Goal: Task Accomplishment & Management: Manage account settings

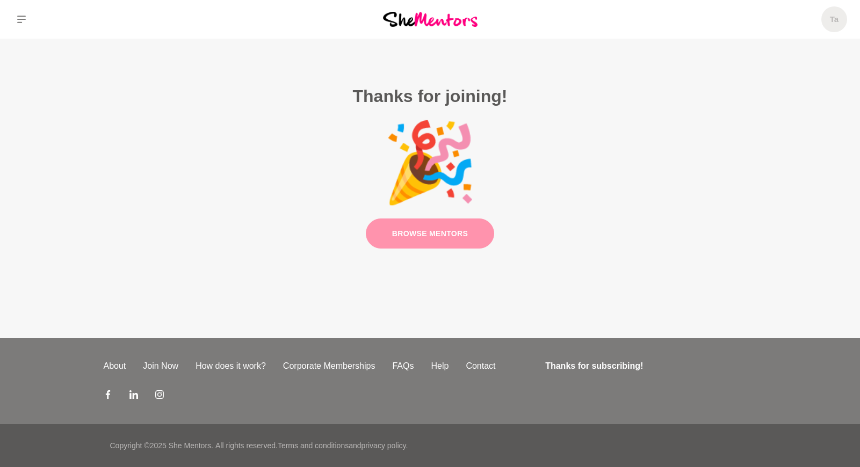
click at [453, 236] on link "Browse Mentors" at bounding box center [430, 234] width 129 height 31
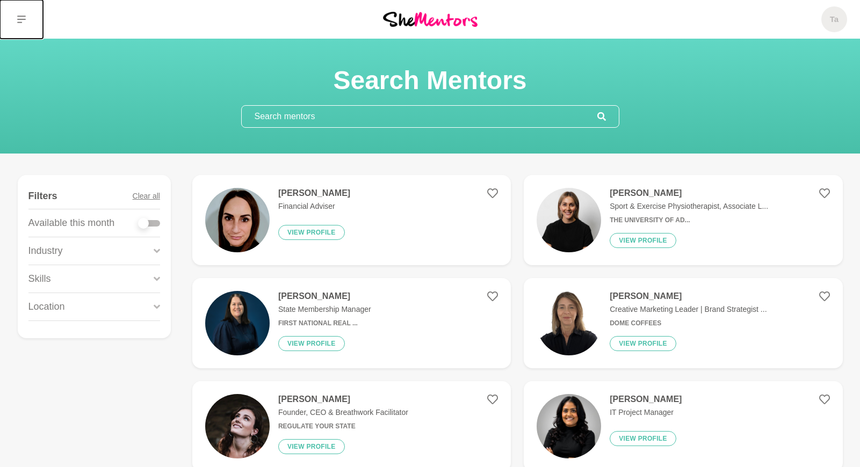
click at [20, 14] on button at bounding box center [21, 19] width 43 height 39
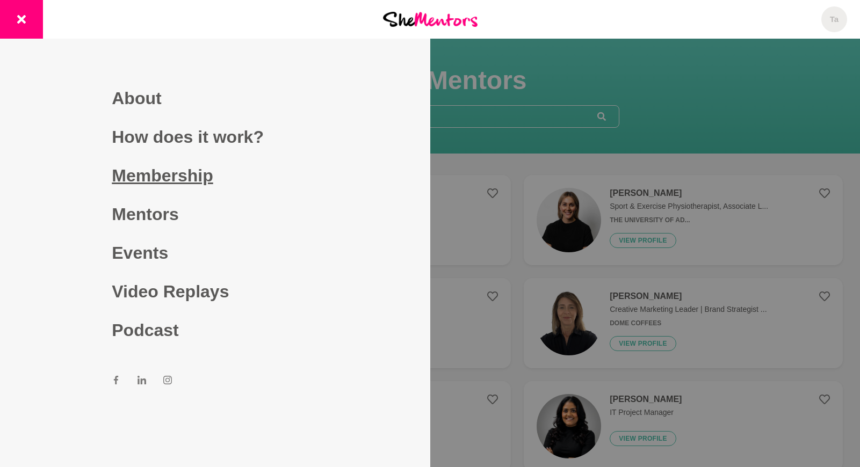
click at [128, 168] on link "Membership" at bounding box center [215, 175] width 206 height 39
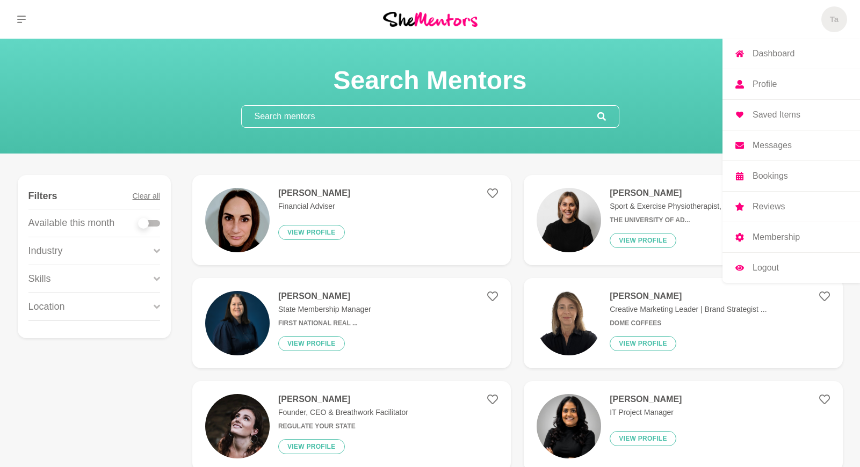
click at [774, 76] on link "Profile" at bounding box center [792, 84] width 138 height 30
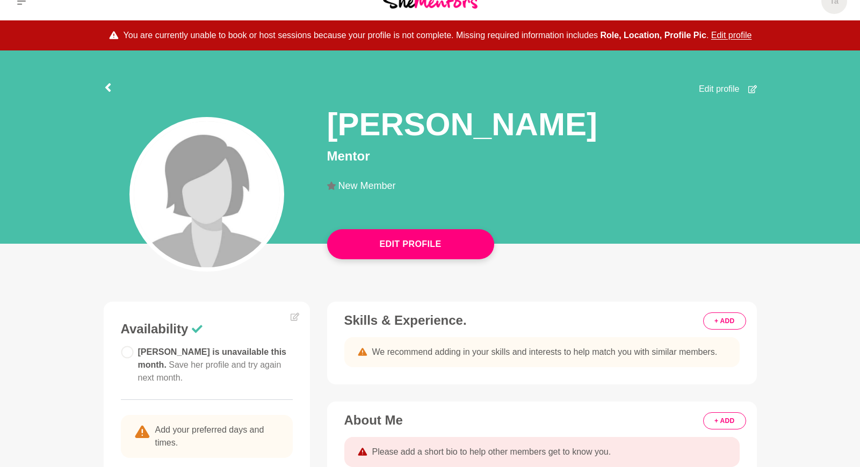
scroll to position [1, 0]
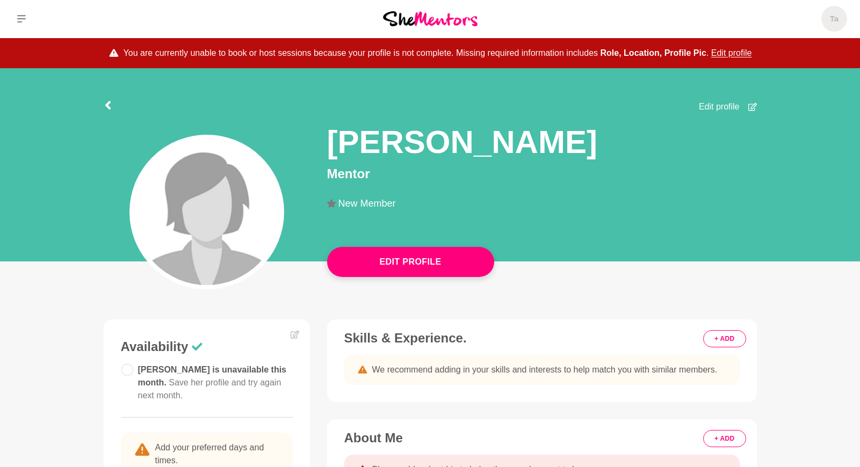
click at [222, 180] on img at bounding box center [207, 212] width 146 height 146
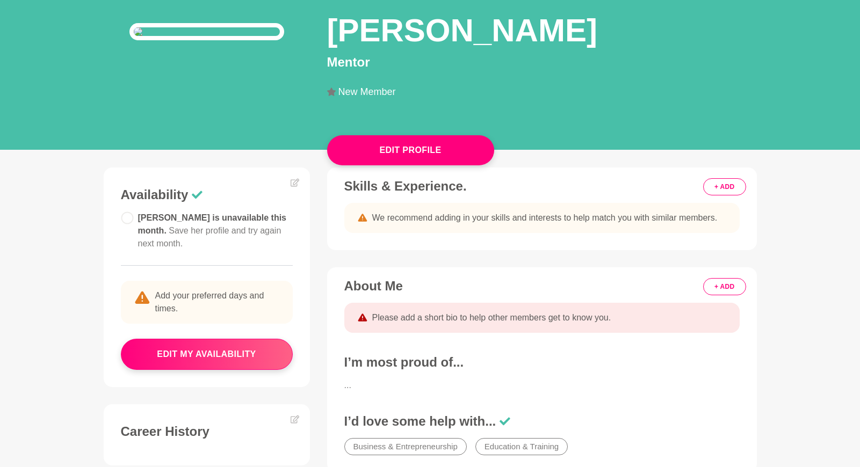
scroll to position [131, 0]
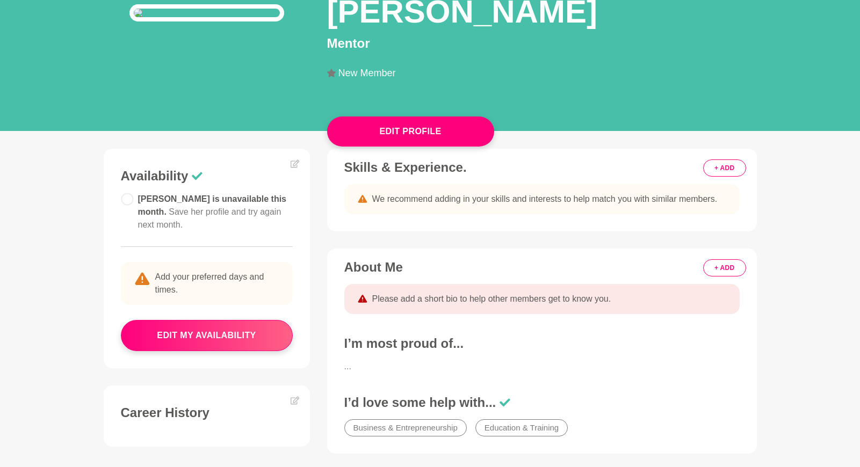
click at [721, 177] on button "+ ADD" at bounding box center [724, 168] width 42 height 17
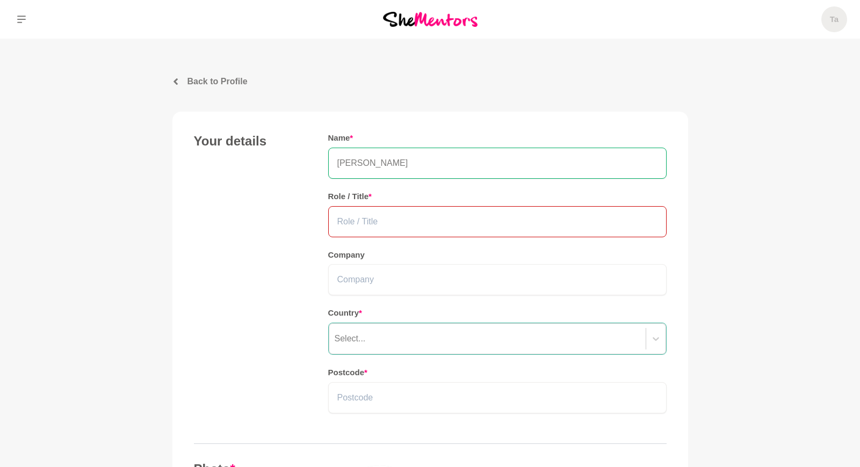
click at [461, 221] on input "text" at bounding box center [497, 221] width 338 height 31
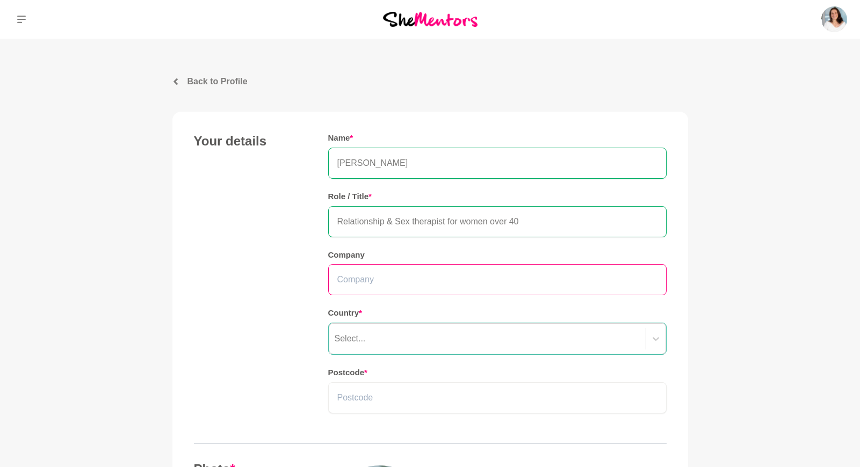
type input "Relationship & Sex therapist for women over 40"
click at [414, 284] on input "text" at bounding box center [497, 279] width 338 height 31
type input "Sexual Empowerment for Women"
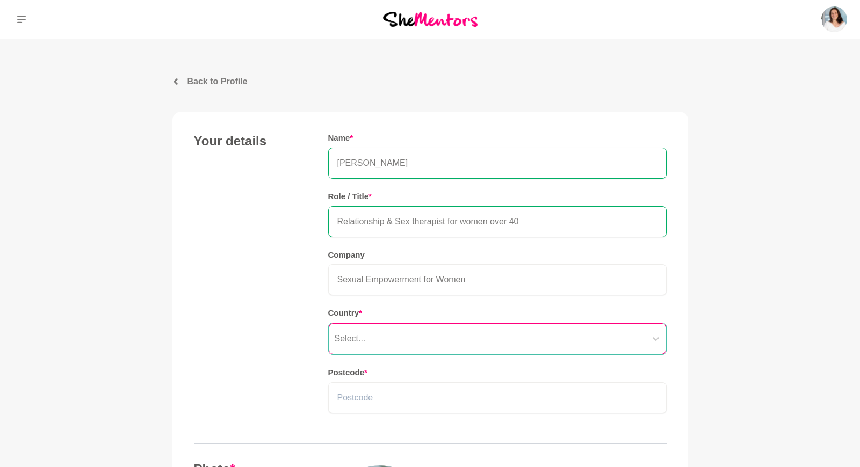
click at [432, 330] on div "Select..." at bounding box center [487, 338] width 316 height 19
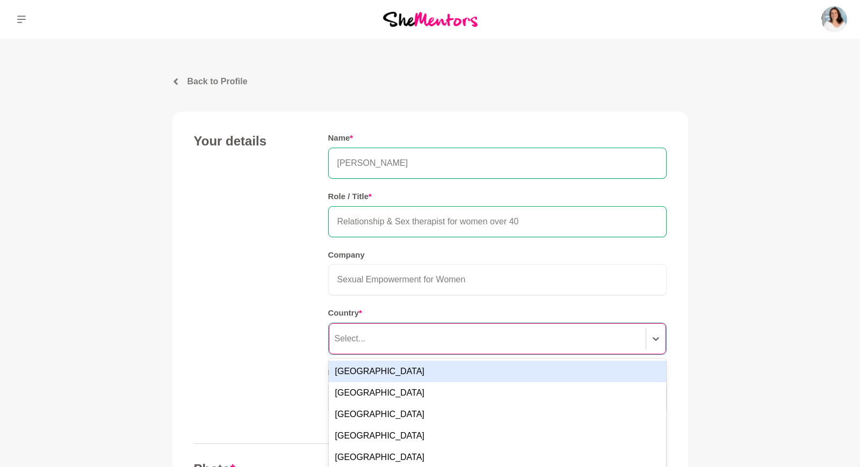
scroll to position [57, 0]
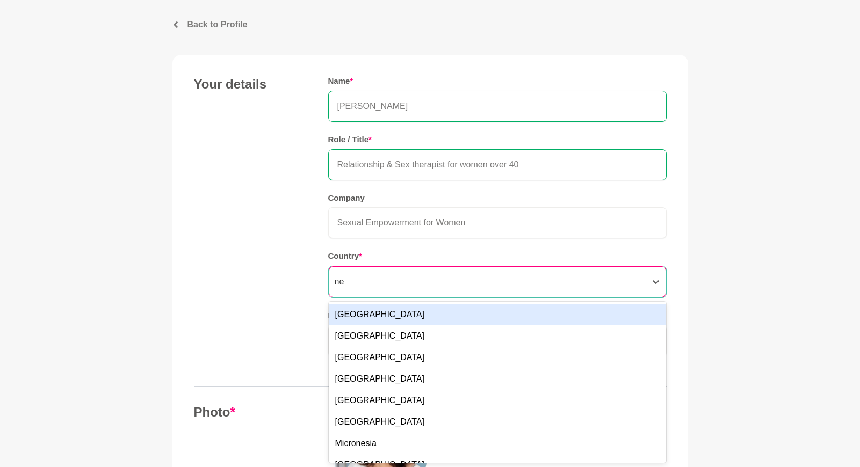
type input "new"
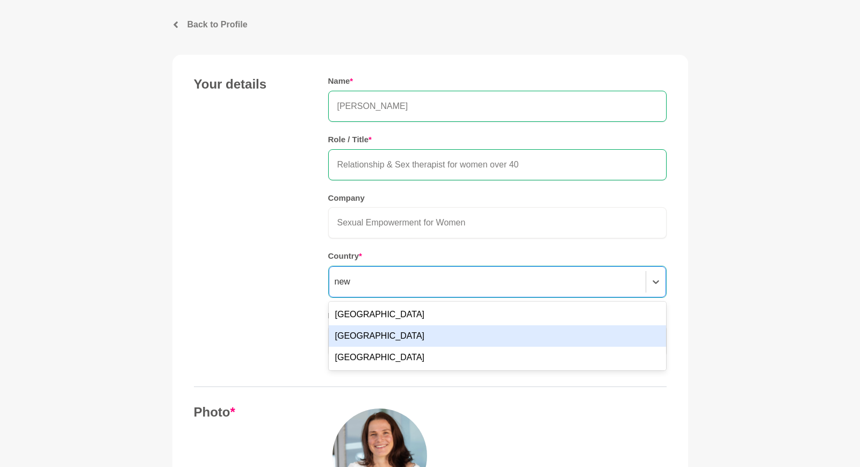
click at [383, 334] on div "[GEOGRAPHIC_DATA]" at bounding box center [497, 336] width 337 height 21
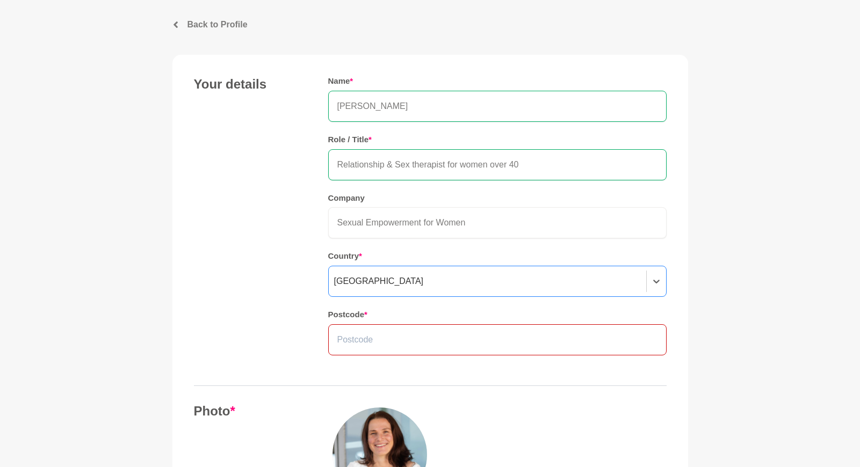
click at [441, 335] on input "text" at bounding box center [497, 339] width 338 height 31
type input "0604"
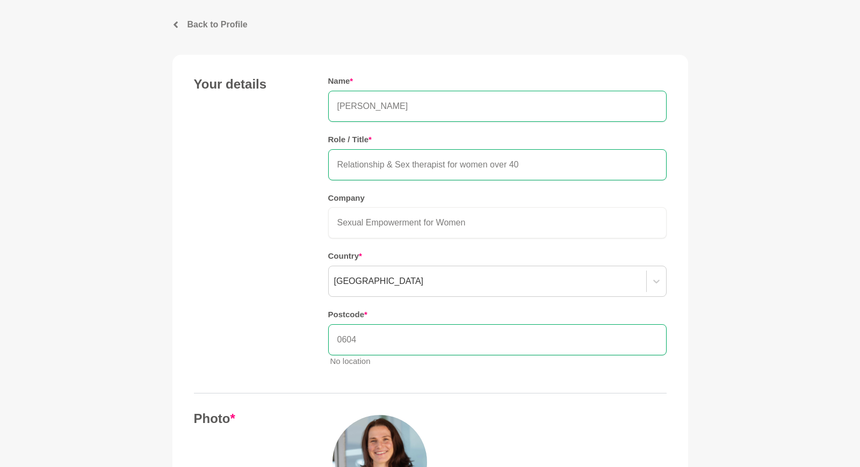
scroll to position [77, 0]
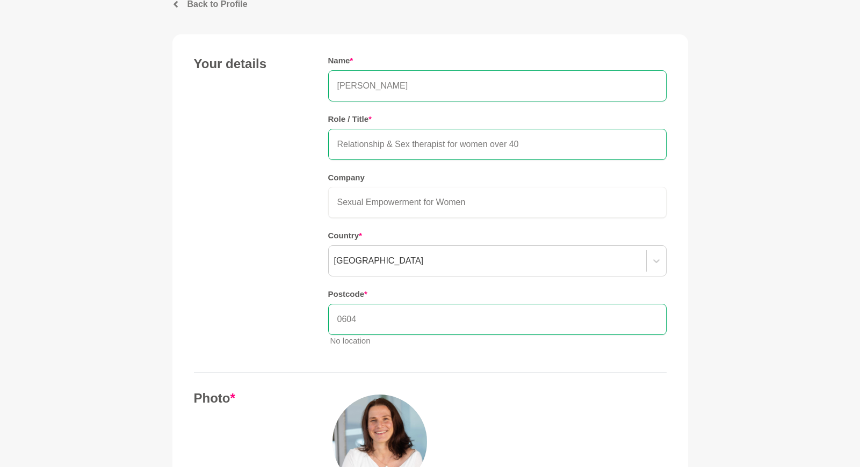
click at [492, 286] on div "Name * [PERSON_NAME] Role / Title * Relationship & Sex therapist for women over…" at bounding box center [497, 206] width 338 height 300
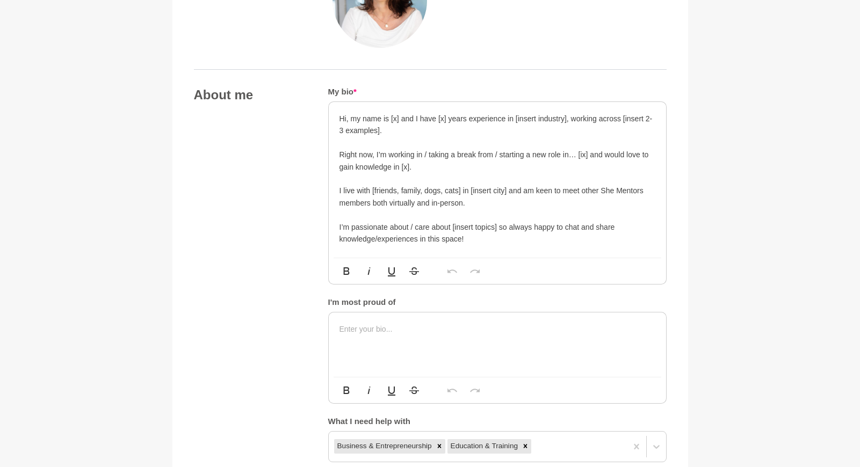
scroll to position [520, 0]
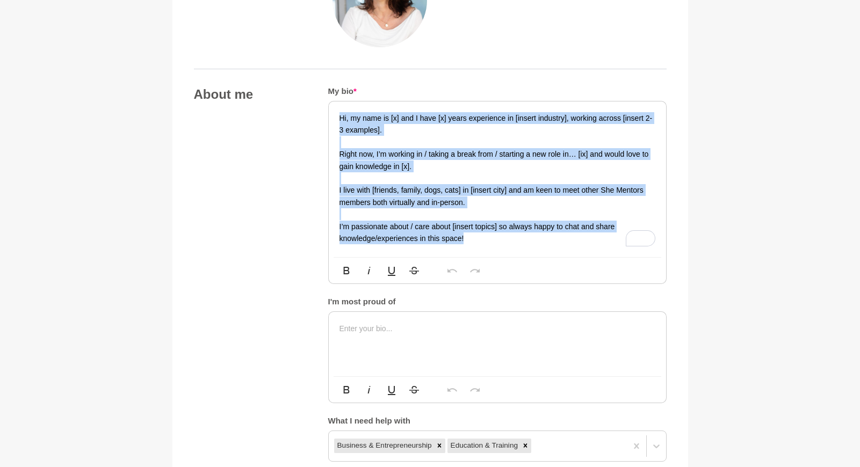
drag, startPoint x: 488, startPoint y: 246, endPoint x: 334, endPoint y: 94, distance: 216.2
click at [334, 94] on form "My bio * Hi, my name is [x] and I have [x] years experience in [insert industry…" at bounding box center [497, 273] width 338 height 375
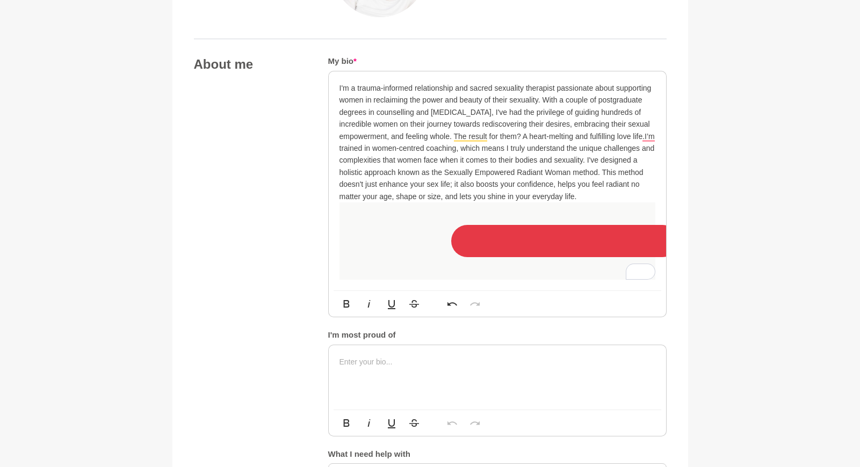
scroll to position [551, 0]
click at [583, 196] on p "I'm a trauma-informed relationship and sacred sexuality therapist passionate ab…" at bounding box center [498, 141] width 316 height 120
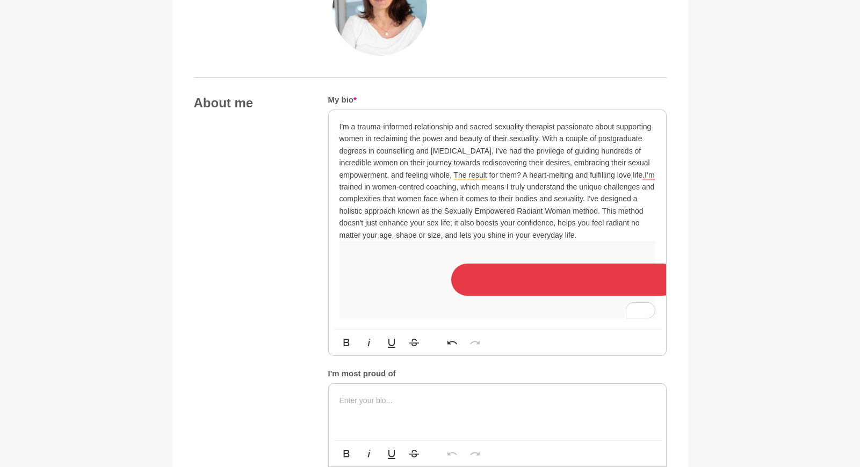
scroll to position [510, 0]
click at [644, 175] on p "I'm a trauma-informed relationship and sacred sexuality therapist passionate ab…" at bounding box center [498, 181] width 316 height 120
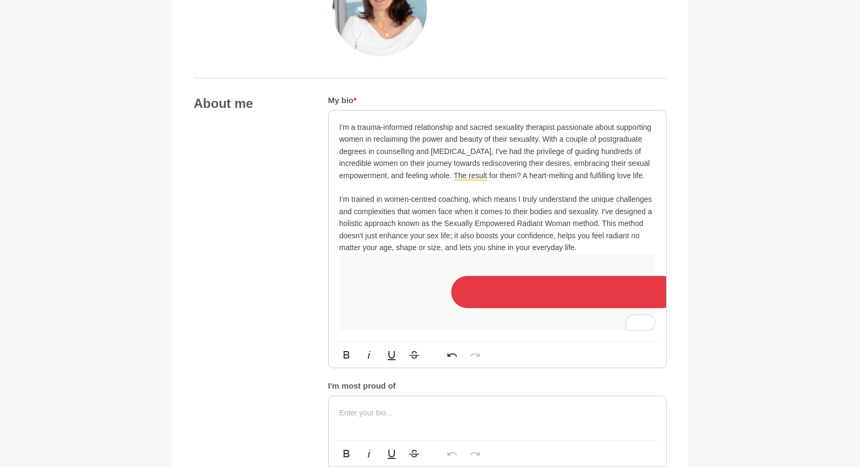
click at [602, 223] on p "I’m trained in women-centred coaching, which means I truly understand the uniqu…" at bounding box center [498, 223] width 316 height 60
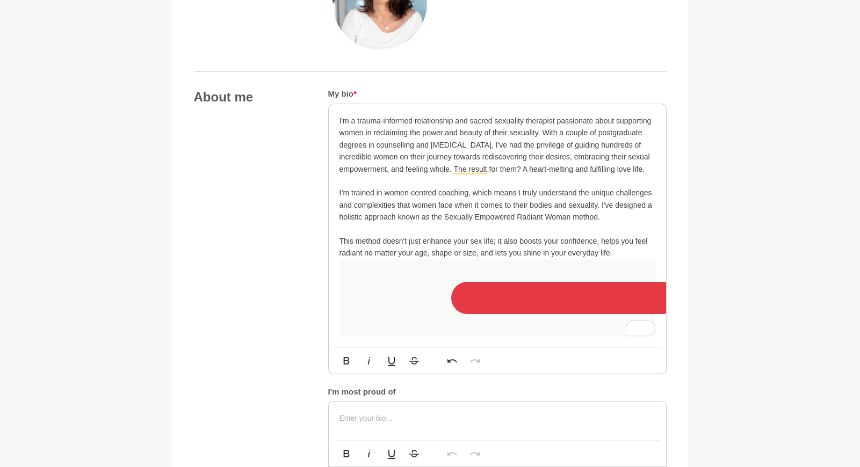
scroll to position [516, 0]
click at [543, 133] on p "I'm a trauma-informed relationship and sacred sexuality therapist passionate ab…" at bounding box center [498, 146] width 316 height 60
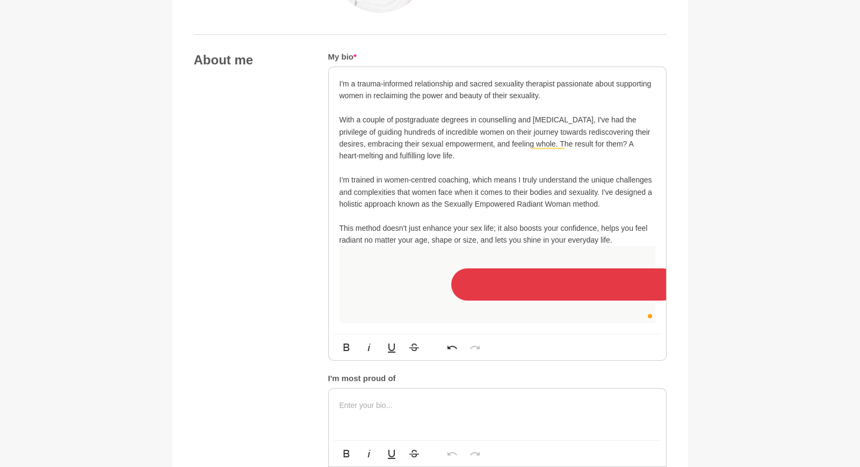
scroll to position [557, 0]
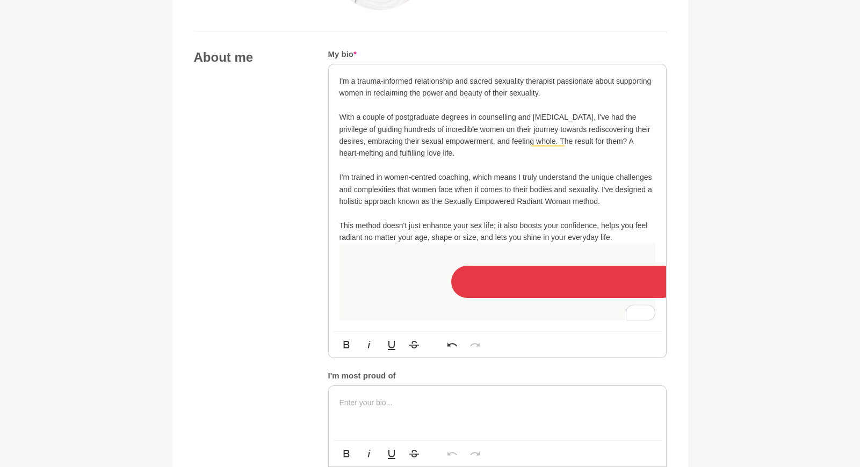
click at [618, 240] on p "This method doesn't just enhance your sex life; it also boosts your confidence,…" at bounding box center [498, 232] width 316 height 24
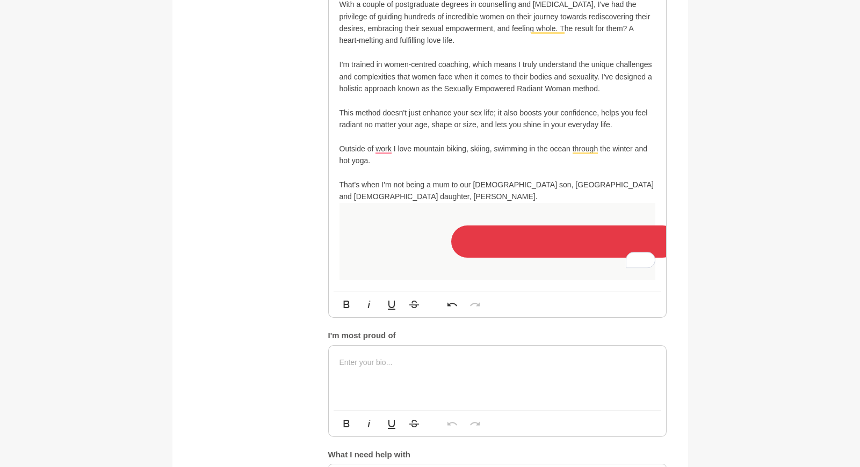
scroll to position [673, 0]
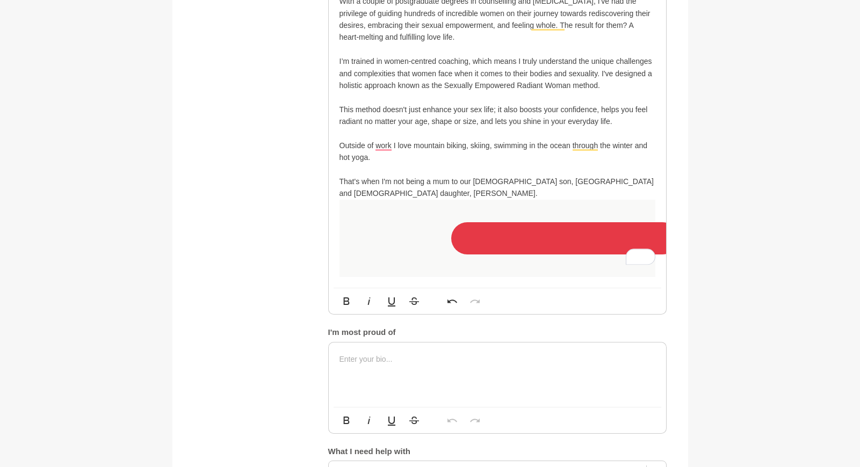
click at [492, 368] on div at bounding box center [497, 375] width 337 height 64
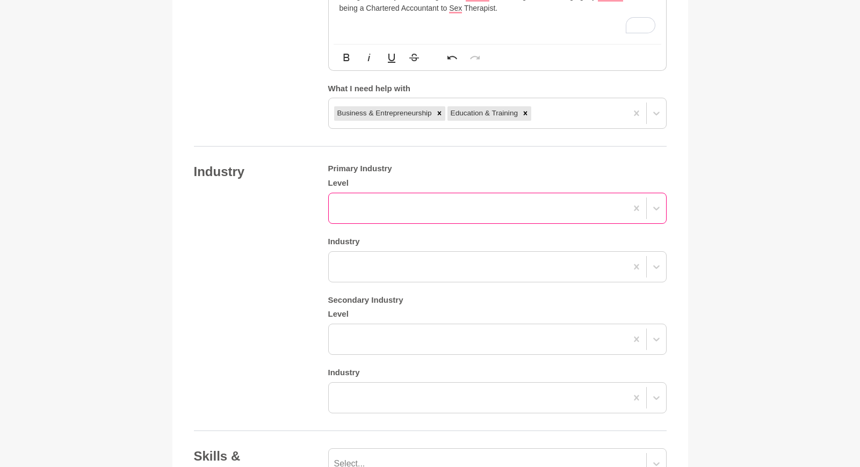
scroll to position [1036, 0]
click at [482, 204] on div at bounding box center [478, 207] width 298 height 19
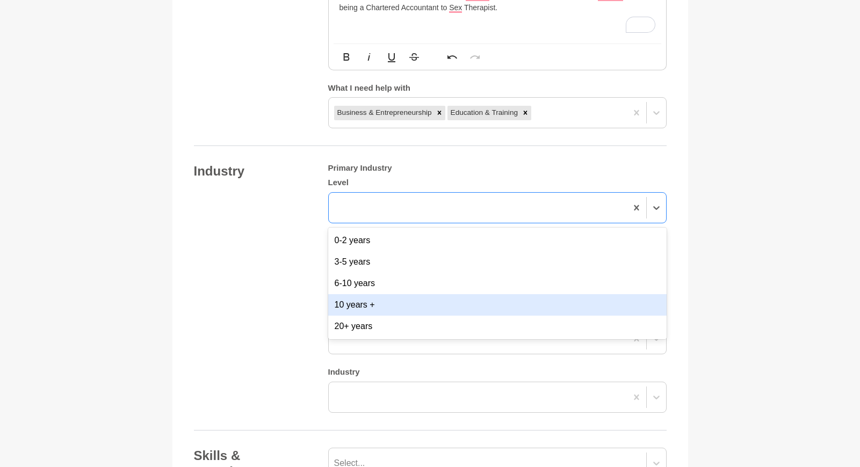
click at [409, 296] on div "10 years +" at bounding box center [497, 304] width 338 height 21
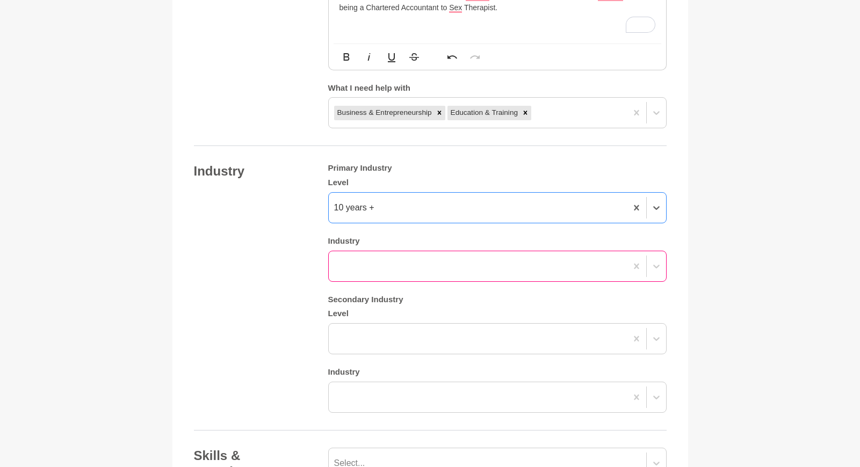
click at [433, 257] on div at bounding box center [478, 266] width 298 height 19
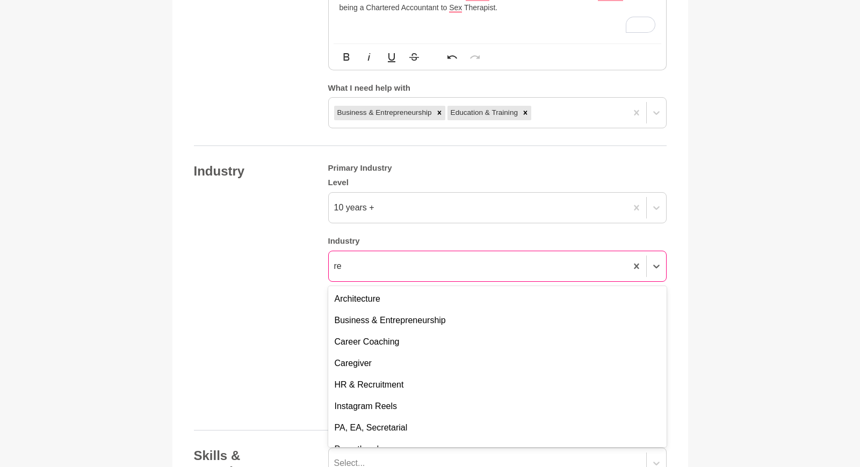
type input "r"
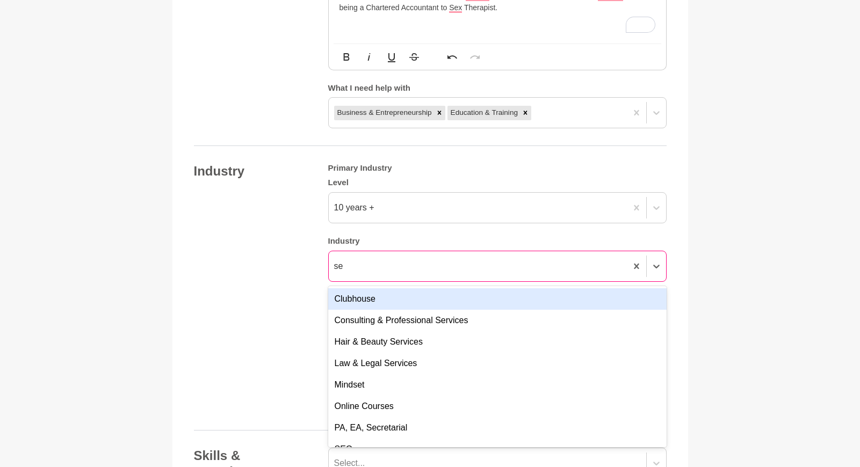
type input "s"
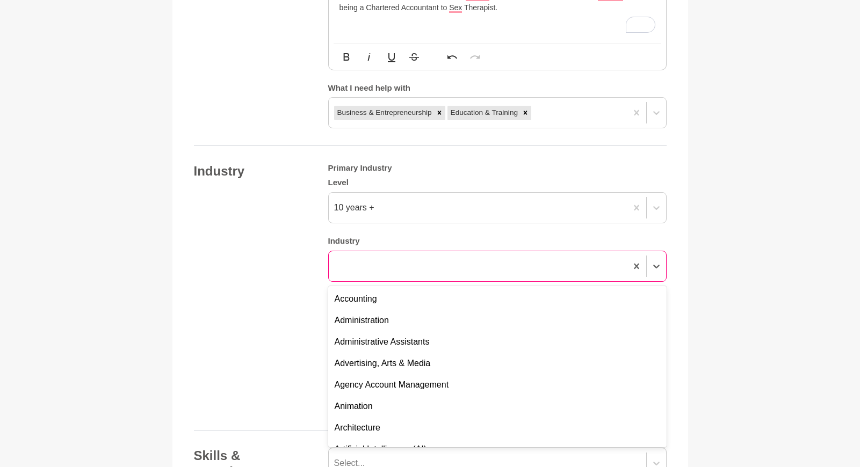
type input "g"
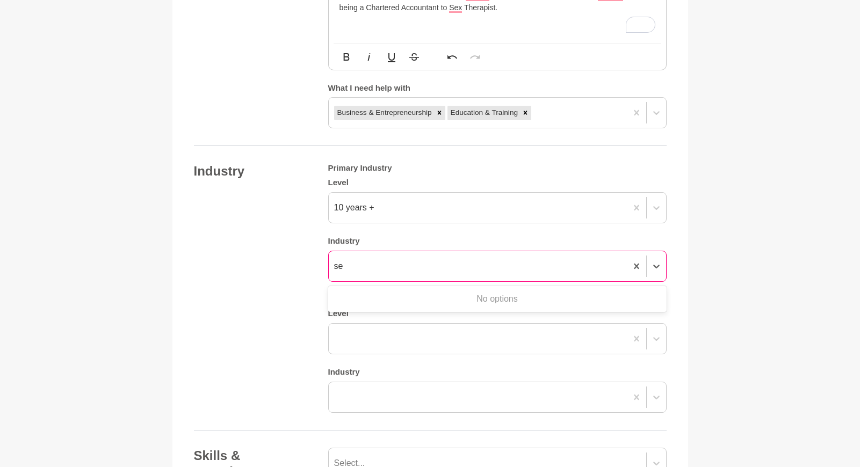
type input "s"
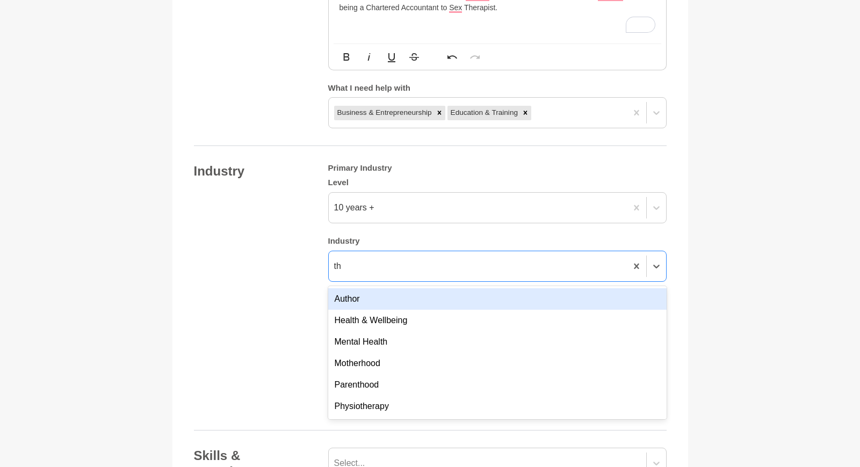
scroll to position [0, 0]
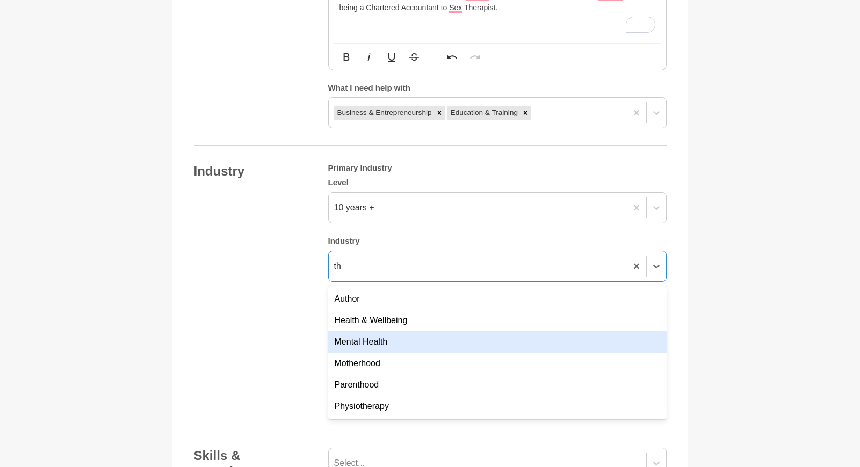
type input "t"
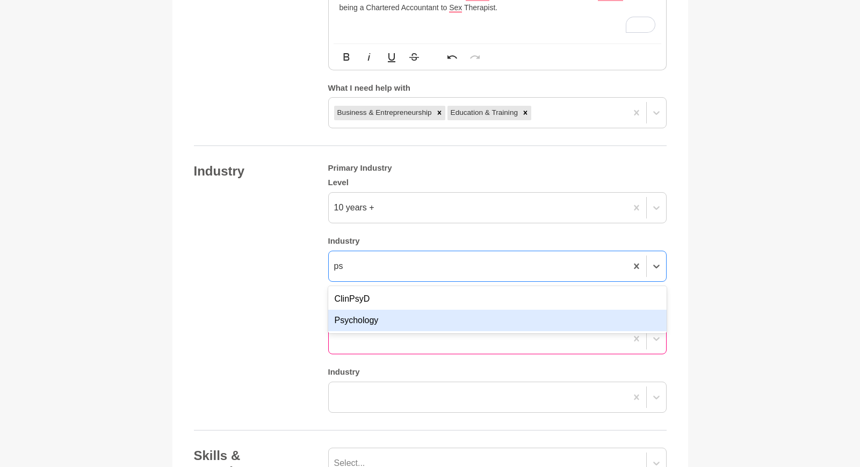
type input "p"
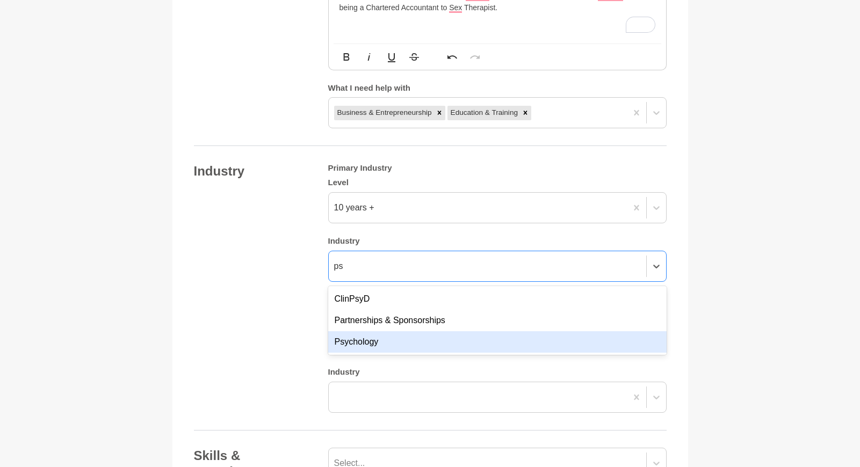
type input "psy"
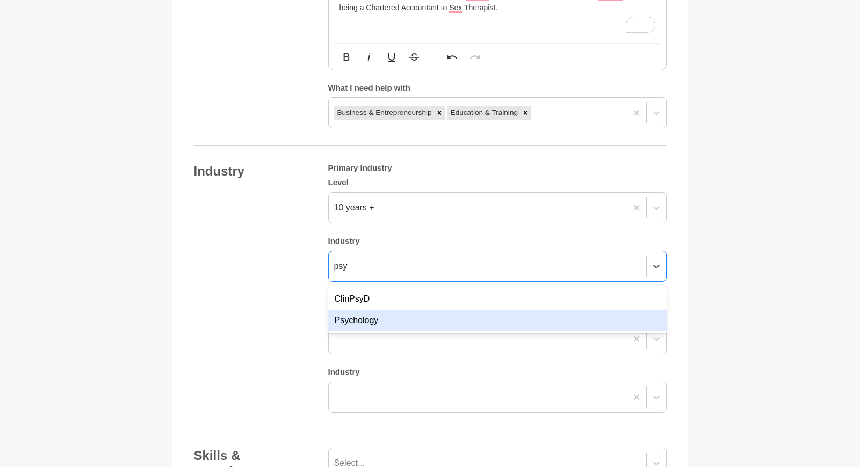
click at [372, 311] on div "Psychology" at bounding box center [497, 320] width 338 height 21
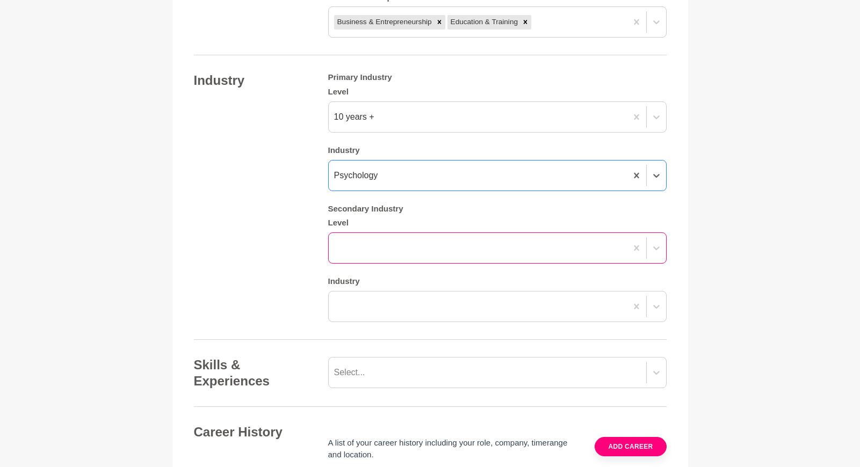
scroll to position [1131, 0]
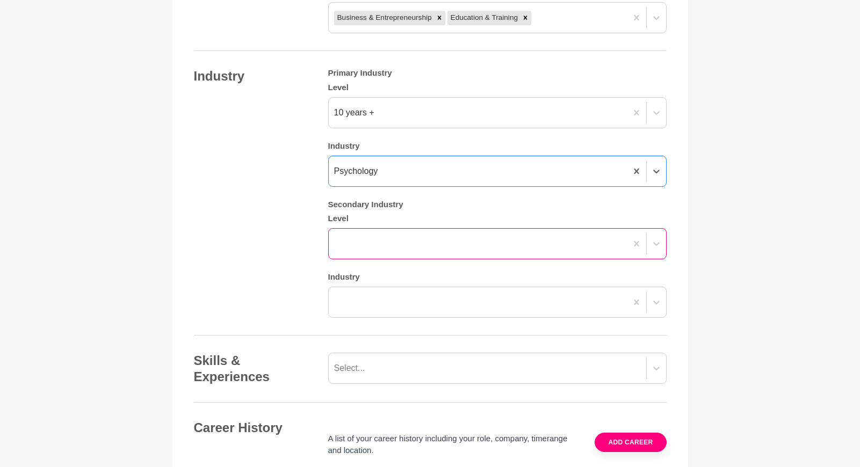
click at [407, 234] on div at bounding box center [478, 243] width 298 height 19
type input "c"
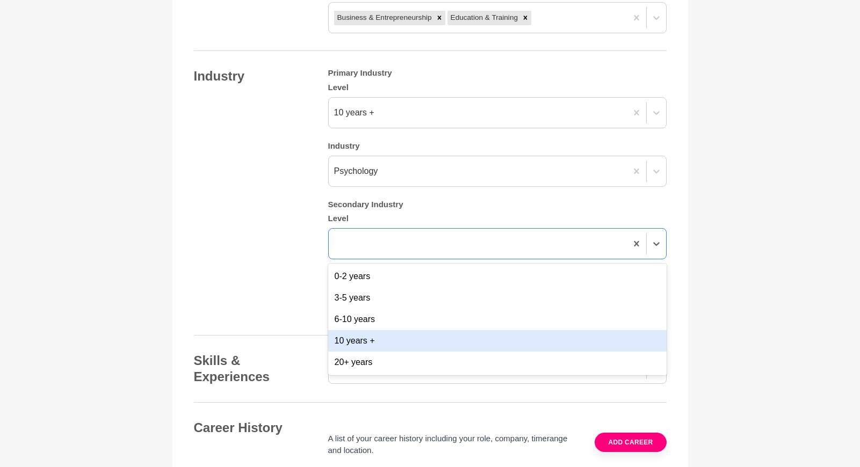
click at [371, 330] on div "10 years +" at bounding box center [497, 340] width 338 height 21
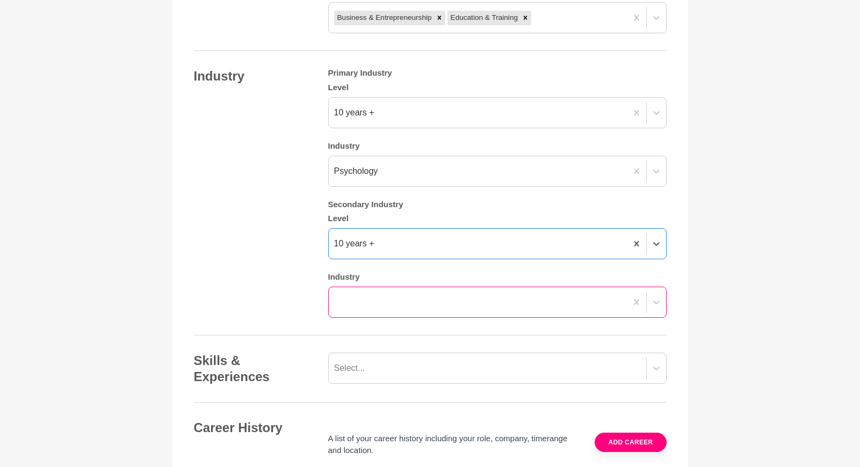
click at [369, 293] on div at bounding box center [478, 302] width 298 height 19
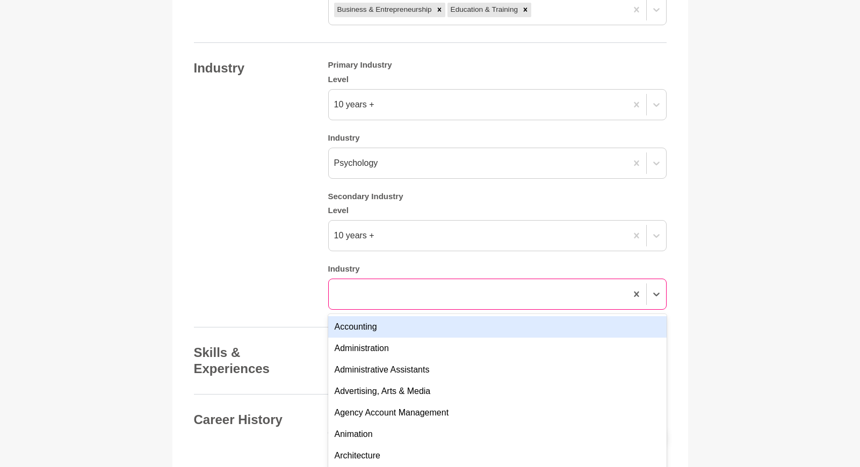
scroll to position [1139, 0]
type input "coa"
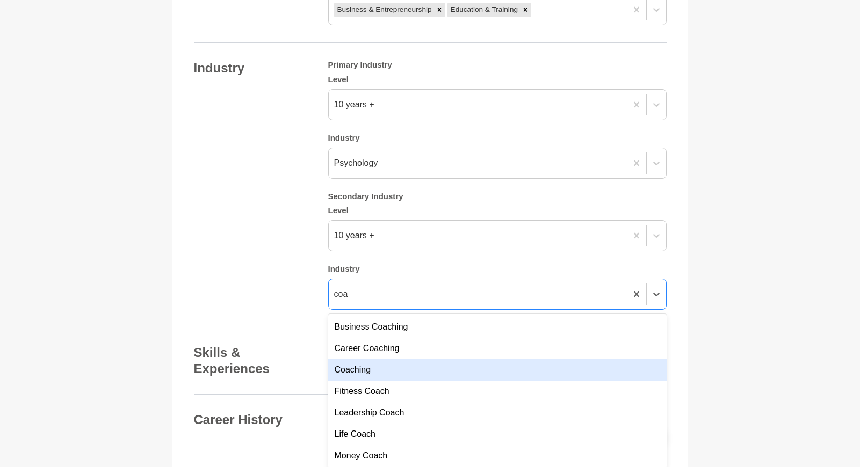
click at [373, 362] on div "Coaching" at bounding box center [497, 369] width 338 height 21
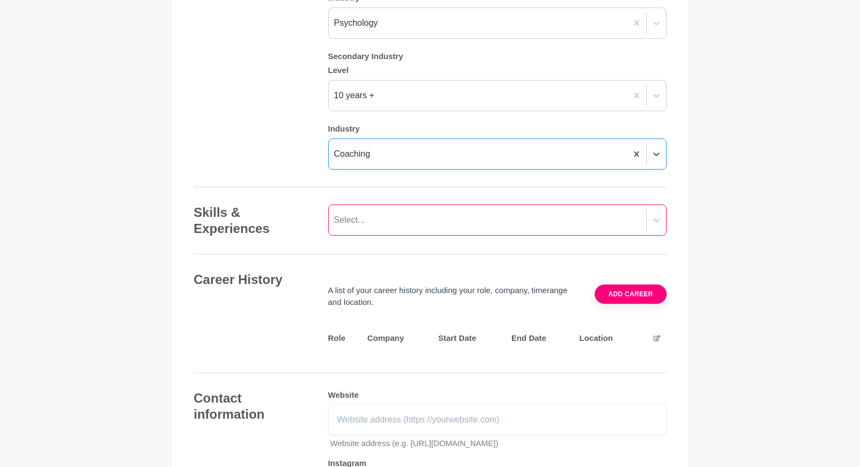
scroll to position [1290, 0]
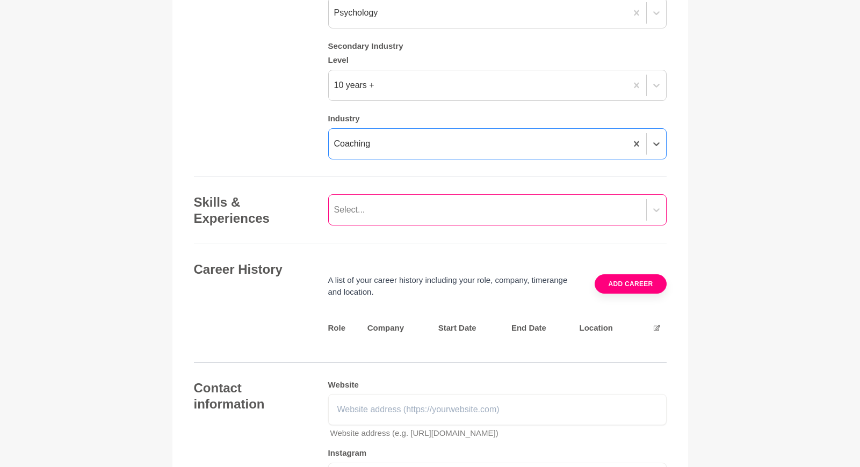
click at [394, 200] on div "Select..." at bounding box center [488, 209] width 318 height 19
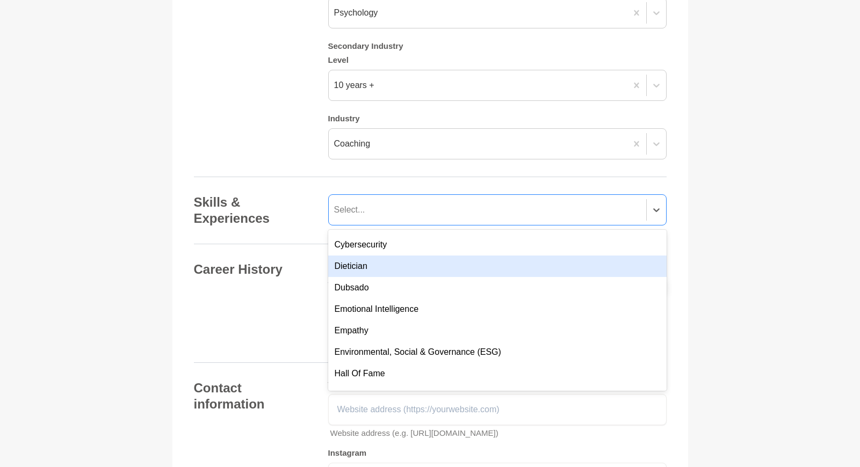
scroll to position [321, 0]
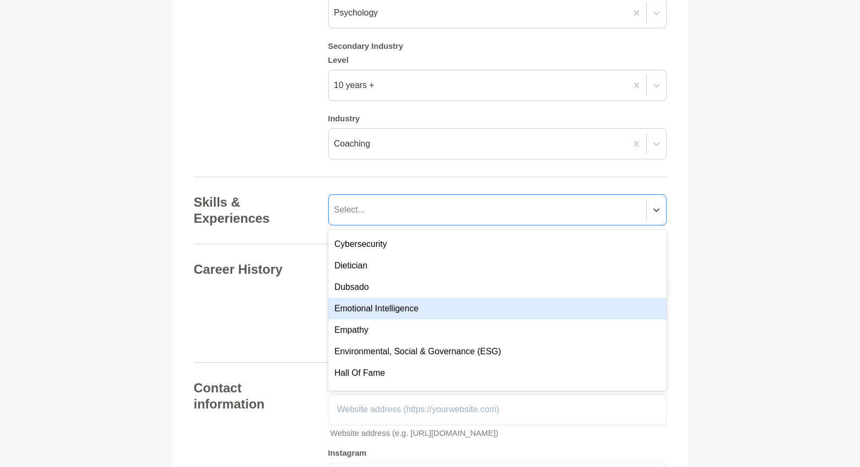
click at [371, 298] on div "Emotional Intelligence" at bounding box center [497, 308] width 338 height 21
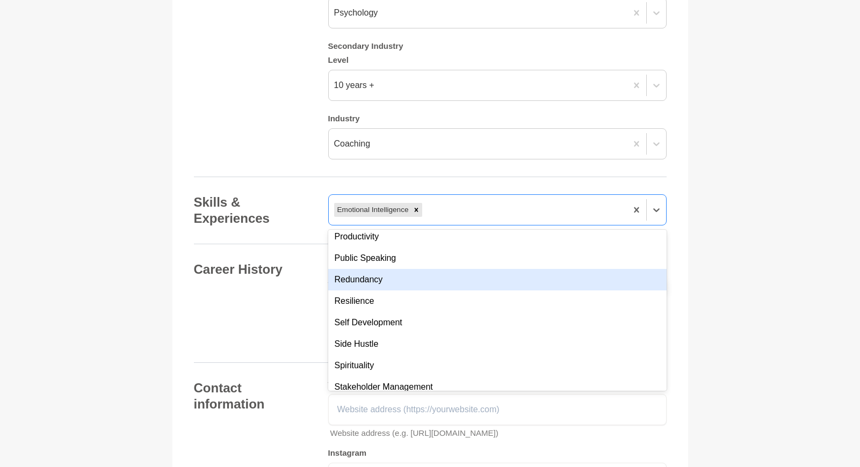
scroll to position [862, 0]
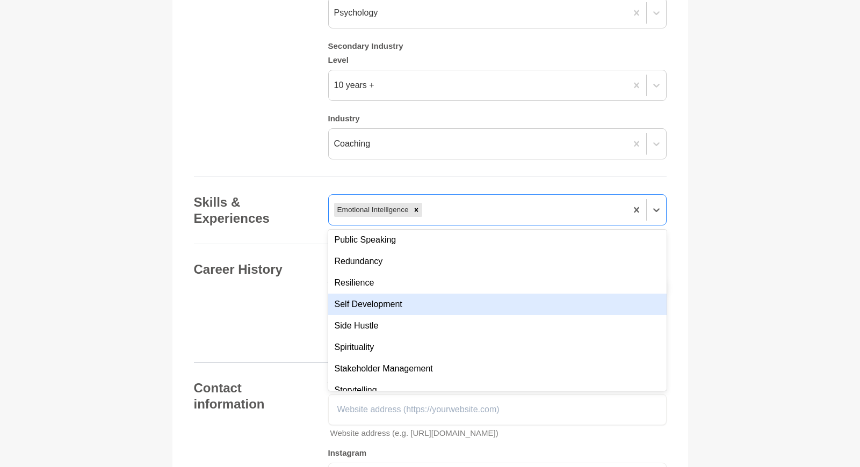
click at [371, 294] on div "Self Development" at bounding box center [497, 304] width 338 height 21
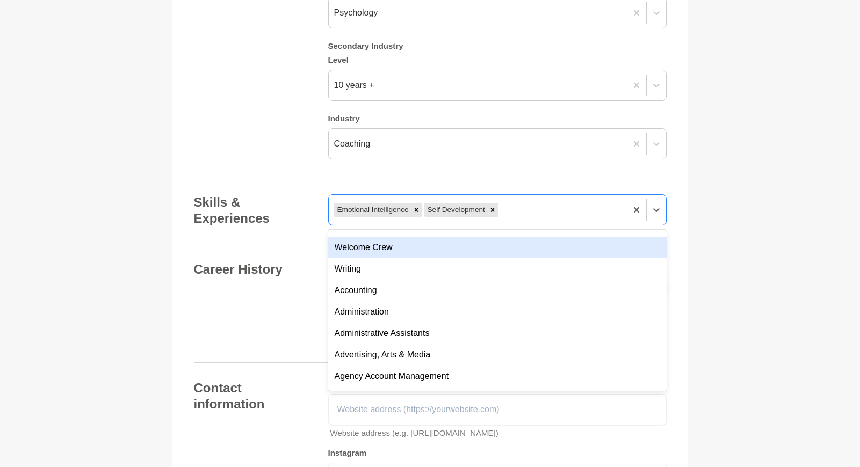
scroll to position [1135, 0]
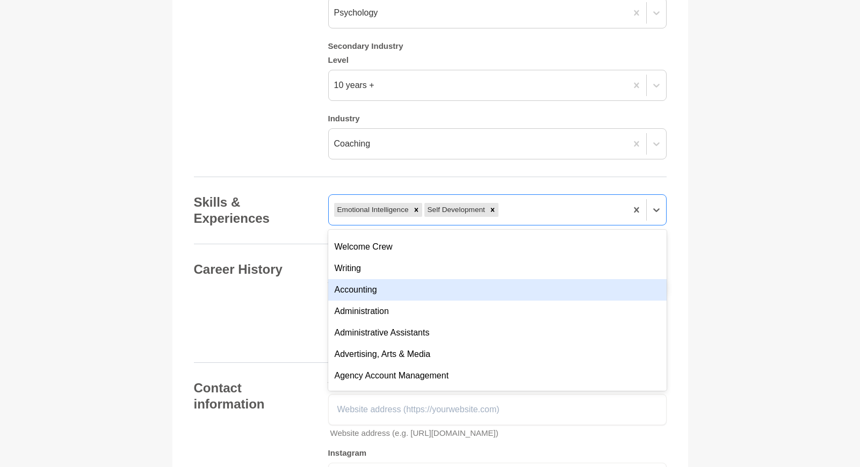
click at [372, 279] on div "Accounting" at bounding box center [497, 289] width 338 height 21
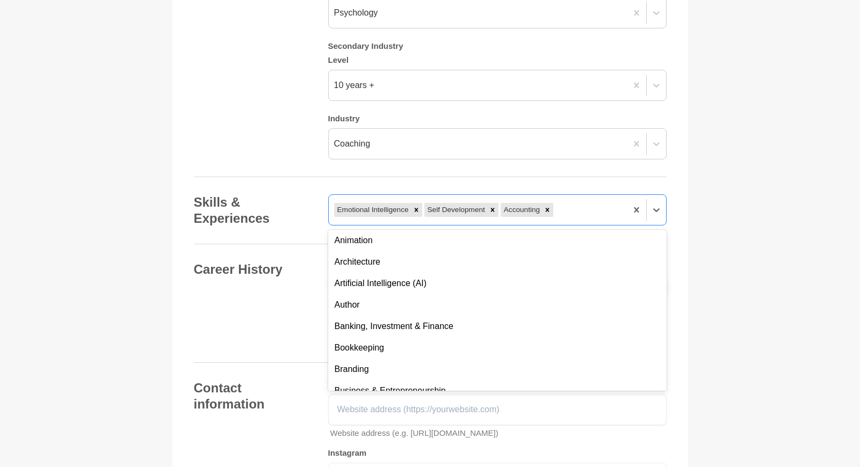
scroll to position [1273, 0]
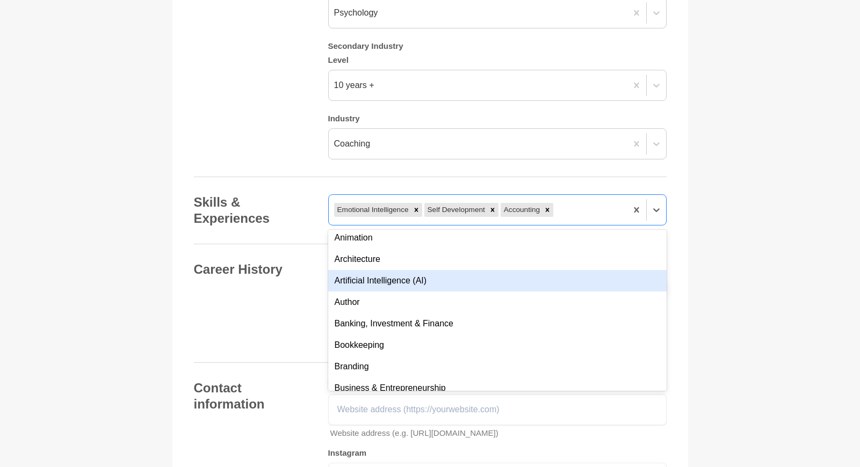
click at [393, 273] on div "Artificial Intelligence (AI)" at bounding box center [497, 280] width 338 height 21
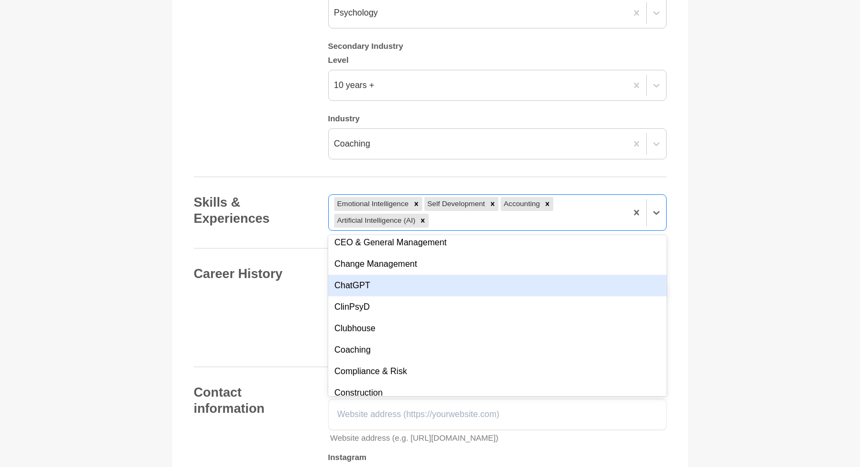
scroll to position [1537, 0]
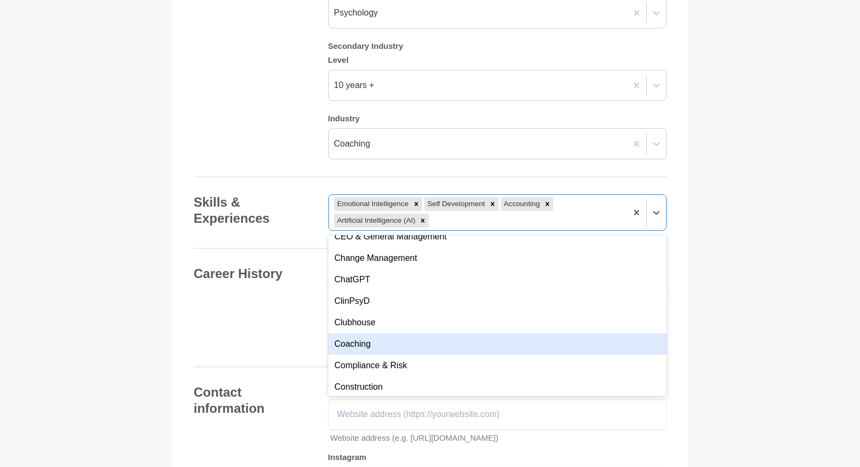
click at [397, 334] on div "Coaching" at bounding box center [497, 344] width 338 height 21
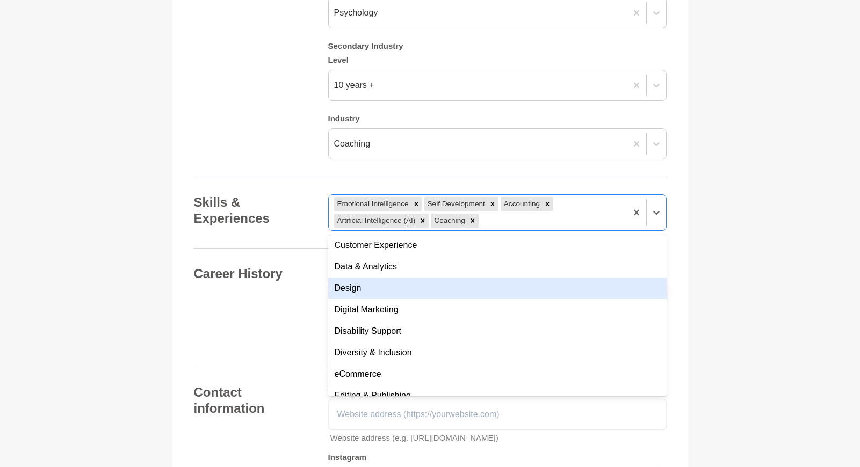
scroll to position [1767, 0]
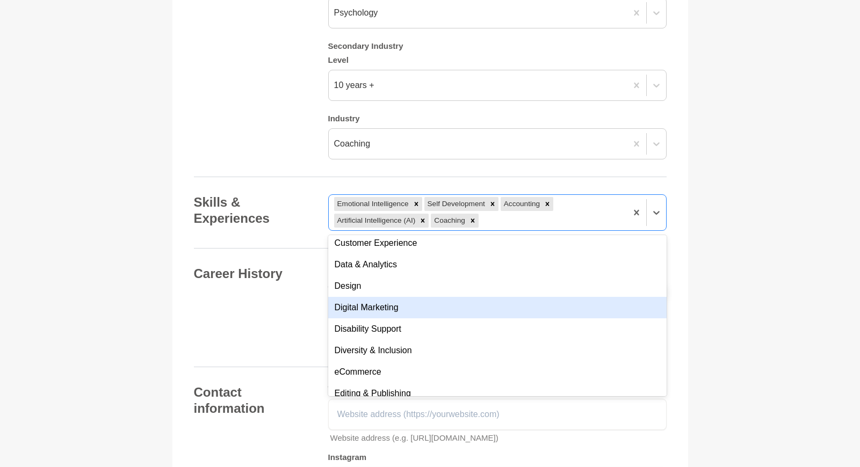
click at [399, 297] on div "Digital Marketing" at bounding box center [497, 307] width 338 height 21
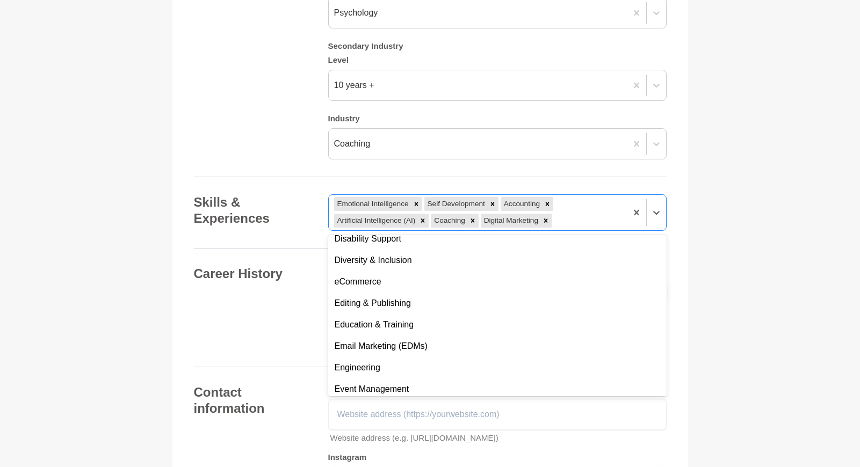
scroll to position [1846, 0]
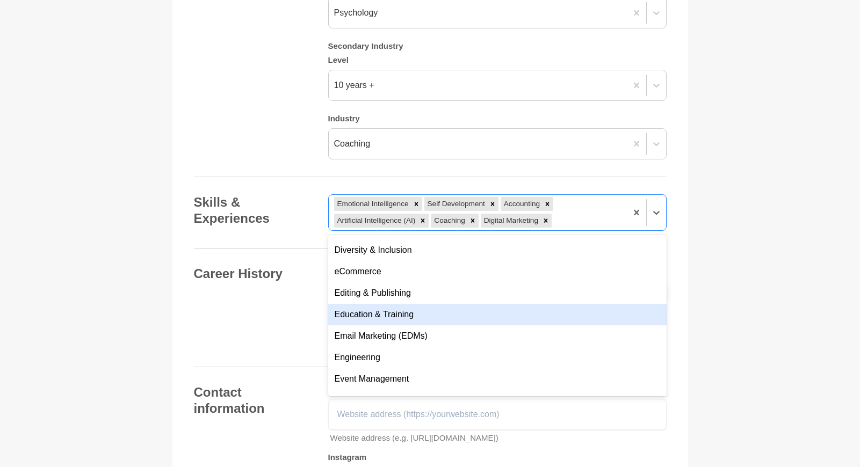
click at [399, 304] on div "Education & Training" at bounding box center [497, 314] width 338 height 21
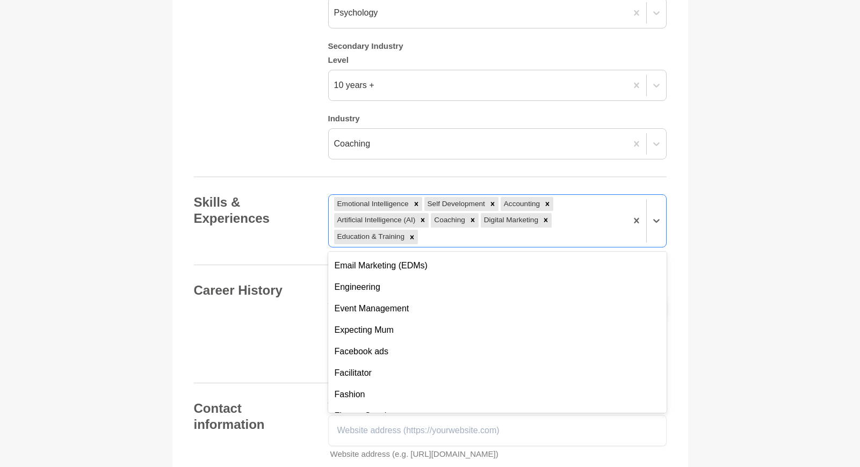
scroll to position [1916, 0]
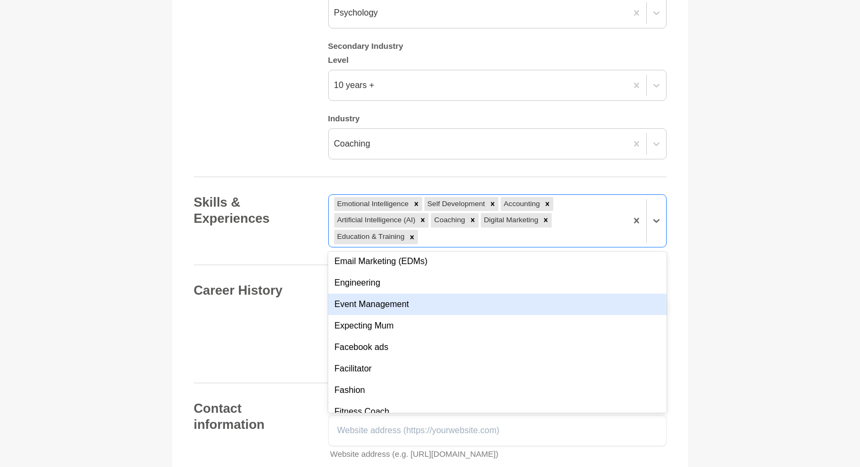
click at [399, 302] on div "Event Management" at bounding box center [497, 304] width 338 height 21
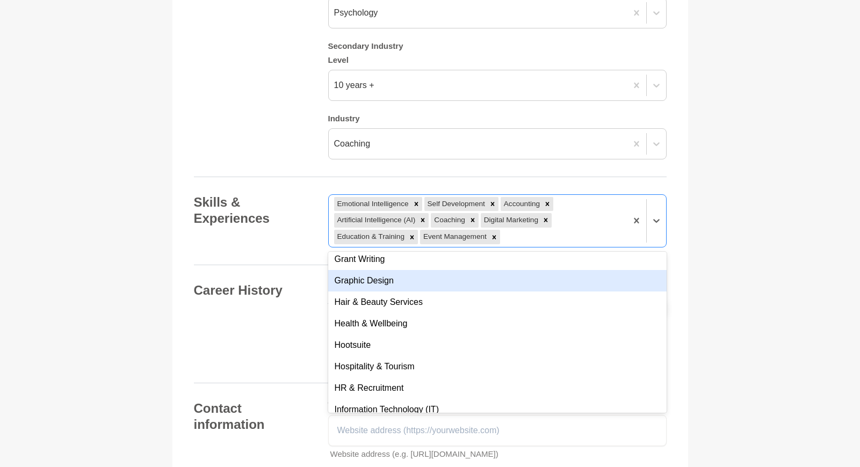
scroll to position [2155, 0]
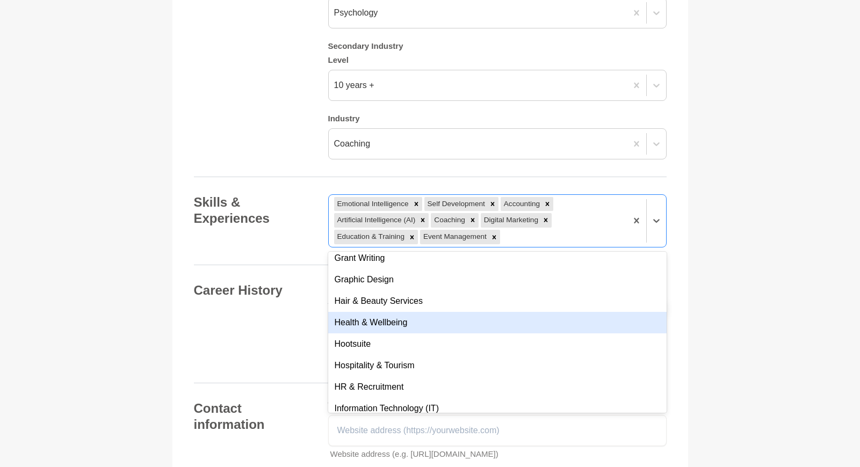
click at [399, 312] on div "Health & Wellbeing" at bounding box center [497, 322] width 338 height 21
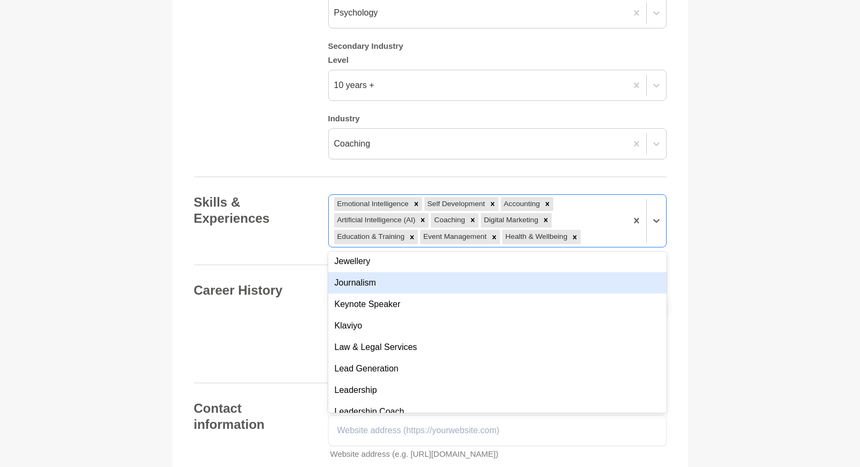
scroll to position [2390, 0]
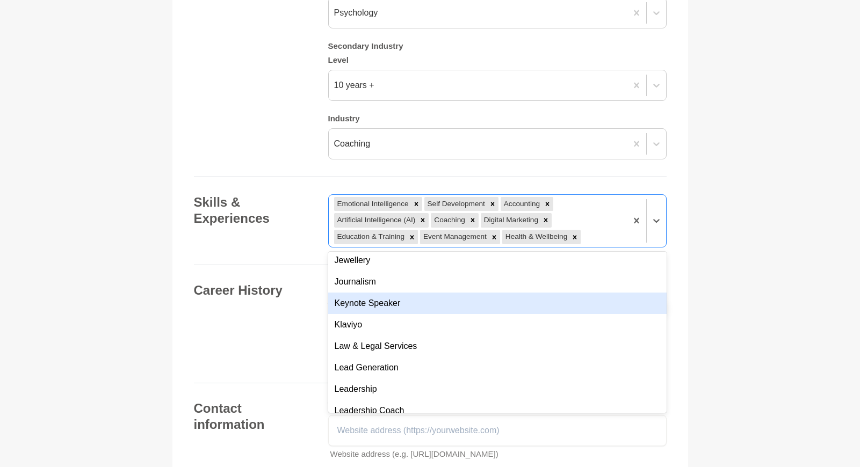
click at [396, 294] on div "Keynote Speaker" at bounding box center [497, 303] width 338 height 21
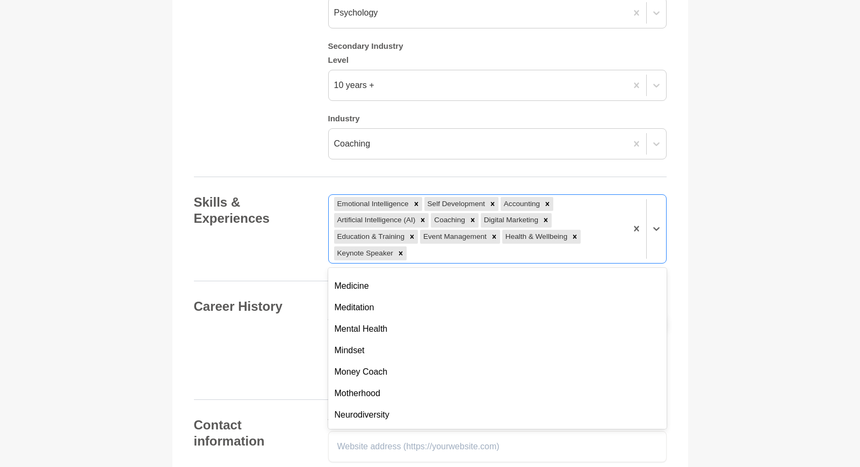
scroll to position [2707, 0]
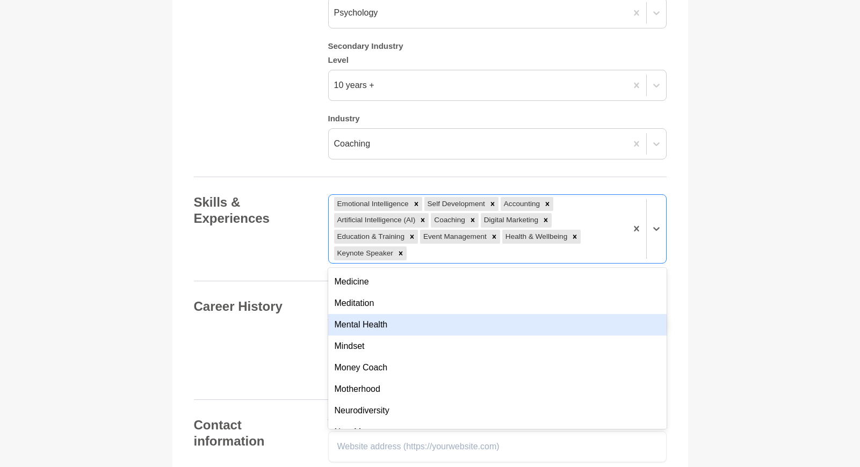
click at [396, 314] on div "Mental Health" at bounding box center [497, 324] width 338 height 21
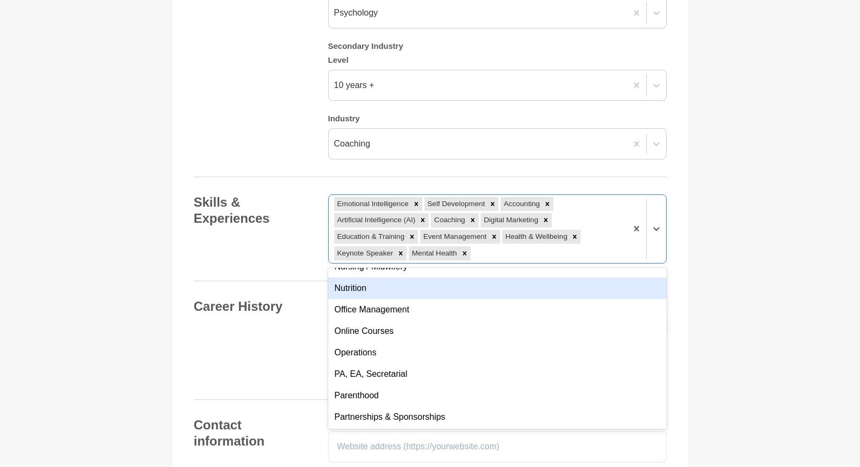
scroll to position [2917, 0]
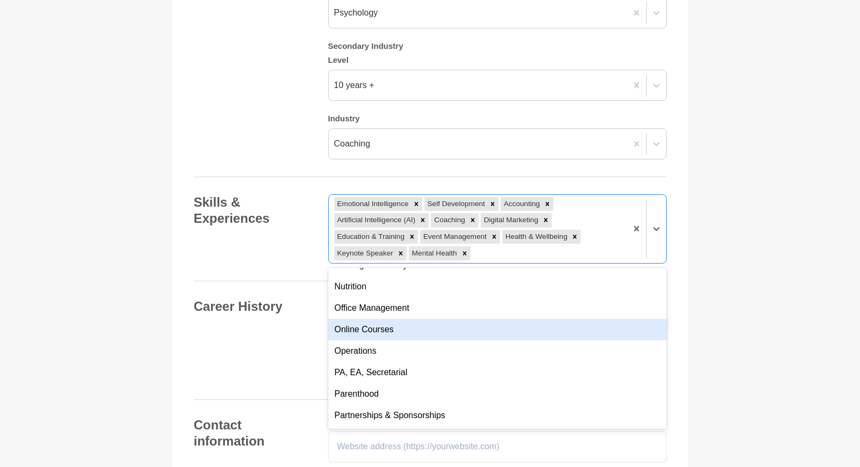
click at [395, 319] on div "Online Courses" at bounding box center [497, 329] width 338 height 21
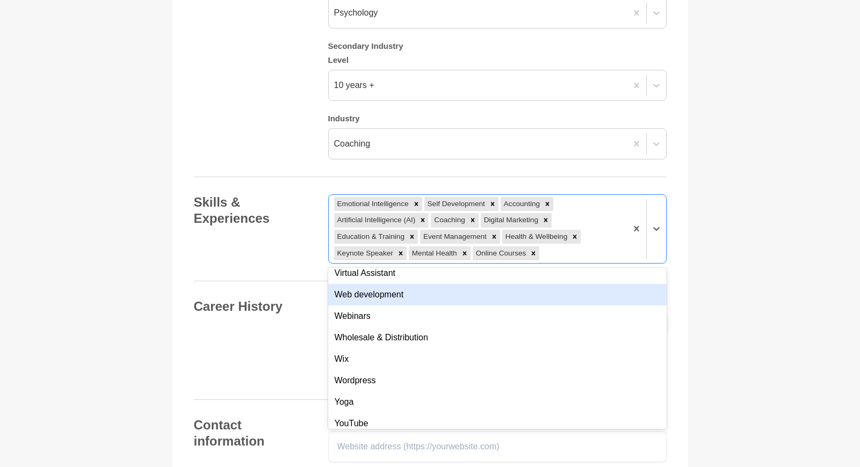
scroll to position [3905, 0]
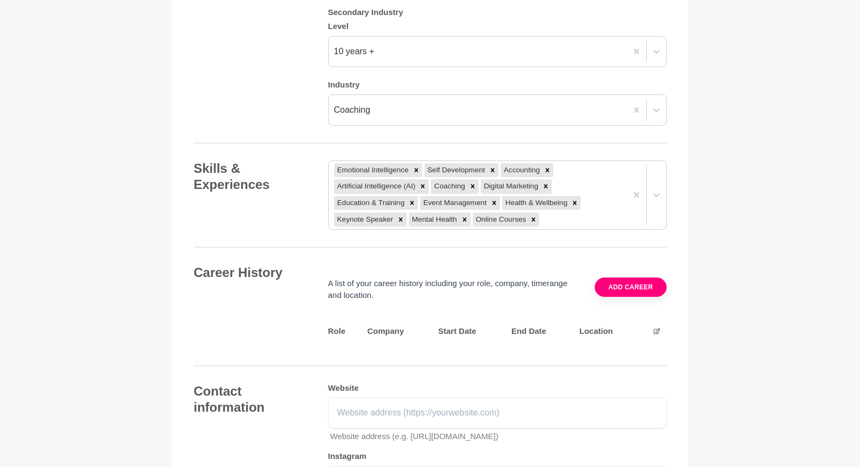
scroll to position [1325, 0]
click at [619, 276] on button "Add career" at bounding box center [630, 285] width 71 height 19
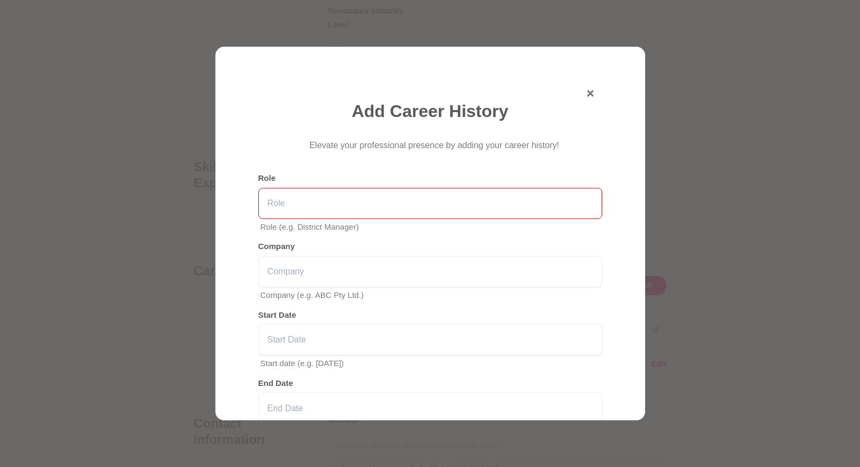
click at [433, 207] on input "text" at bounding box center [430, 203] width 344 height 31
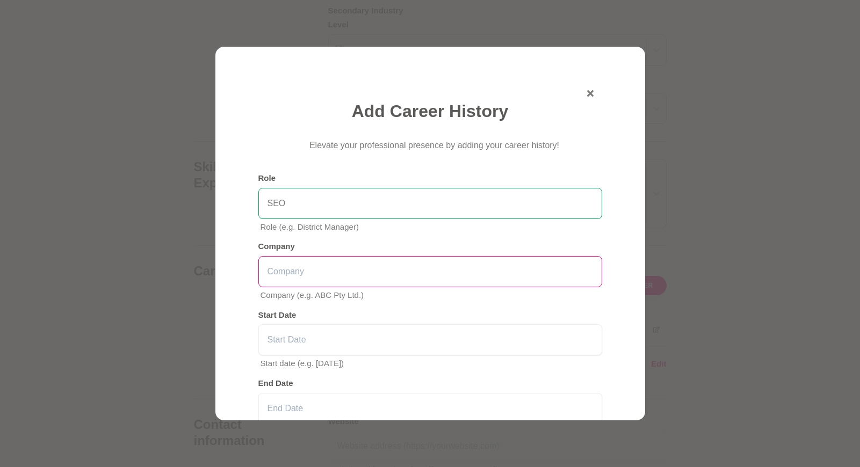
type input "SEO"
click at [414, 284] on input "text" at bounding box center [430, 271] width 344 height 31
type input "Sexual Empowerment for Women"
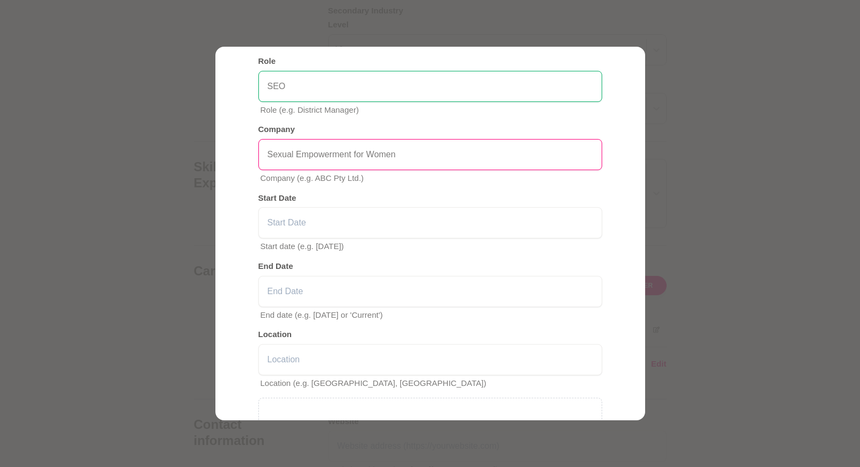
scroll to position [118, 0]
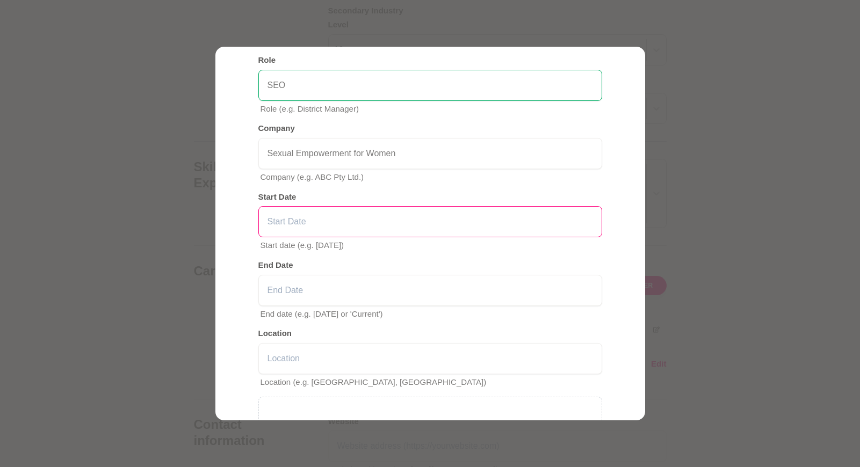
click at [396, 221] on input "text" at bounding box center [430, 221] width 344 height 31
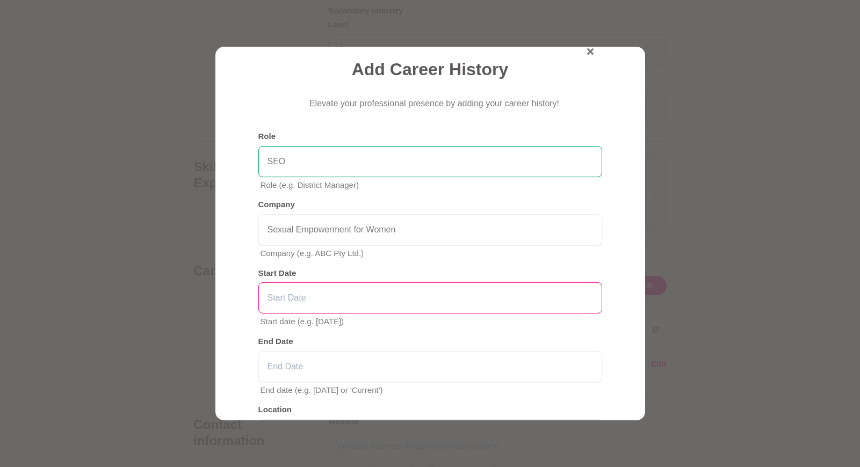
scroll to position [0, 0]
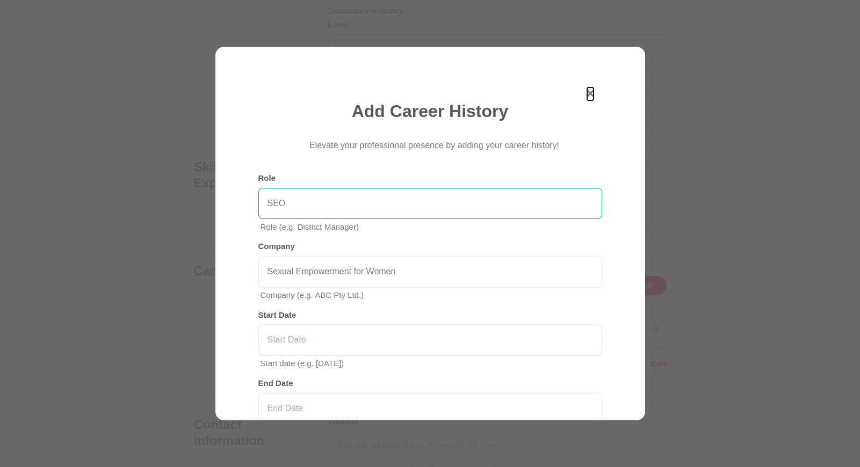
click at [592, 90] on button "button" at bounding box center [590, 94] width 6 height 13
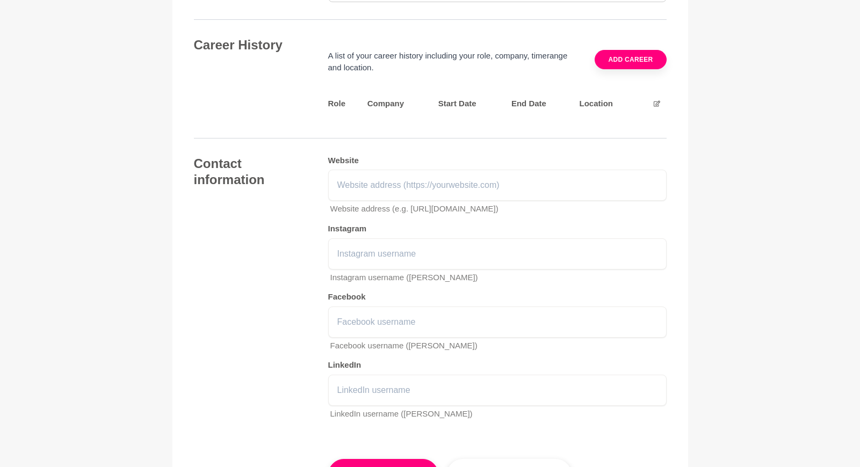
scroll to position [1553, 0]
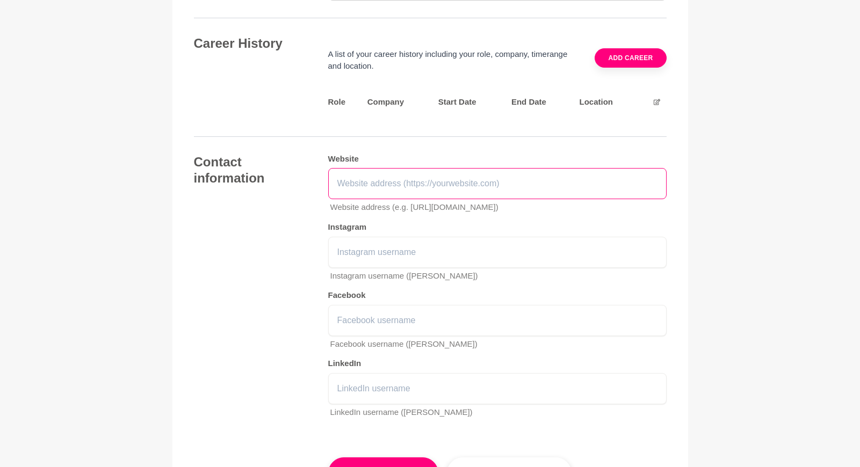
click at [384, 169] on input "text" at bounding box center [497, 183] width 338 height 31
type input "[DOMAIN_NAME]"
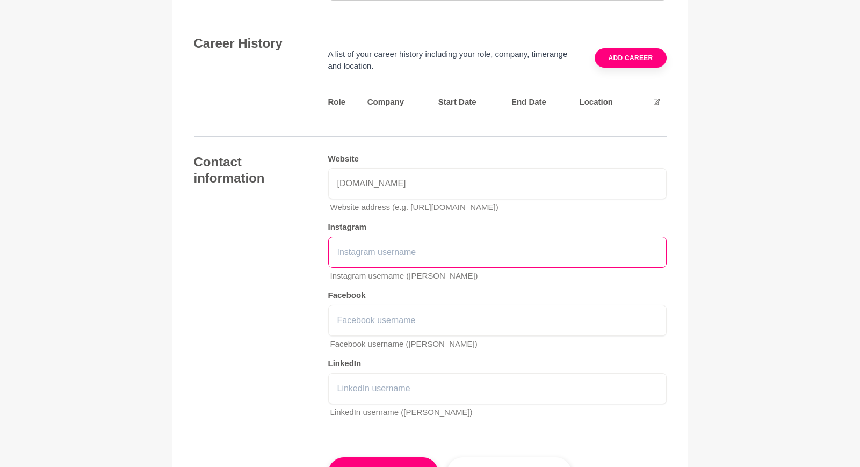
click at [432, 247] on input "text" at bounding box center [497, 252] width 338 height 31
paste input "[URL][DOMAIN_NAME]"
type input "[URL][DOMAIN_NAME]"
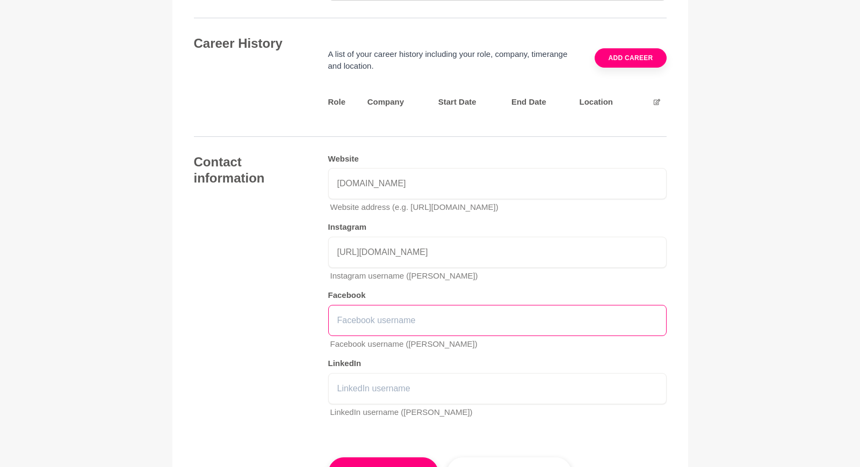
click at [416, 309] on input "text" at bounding box center [497, 320] width 338 height 31
paste input "[URL][DOMAIN_NAME]"
type input "[URL][DOMAIN_NAME]"
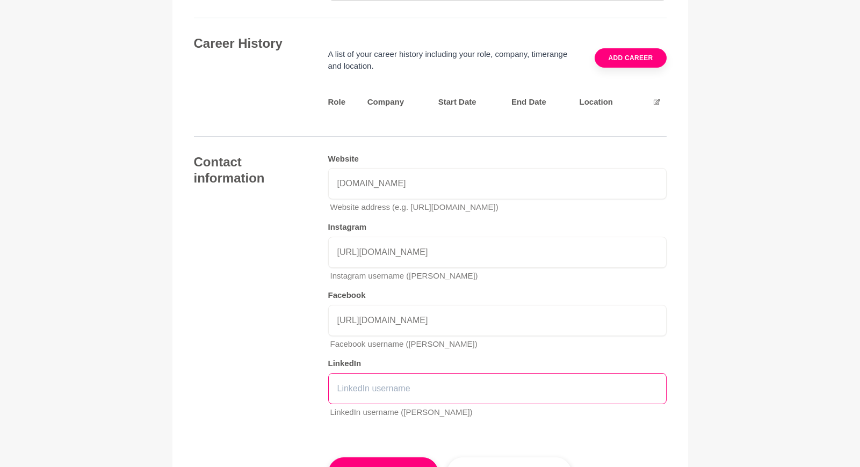
click at [390, 378] on input "text" at bounding box center [497, 388] width 338 height 31
paste input "[URL][DOMAIN_NAME][PERSON_NAME]"
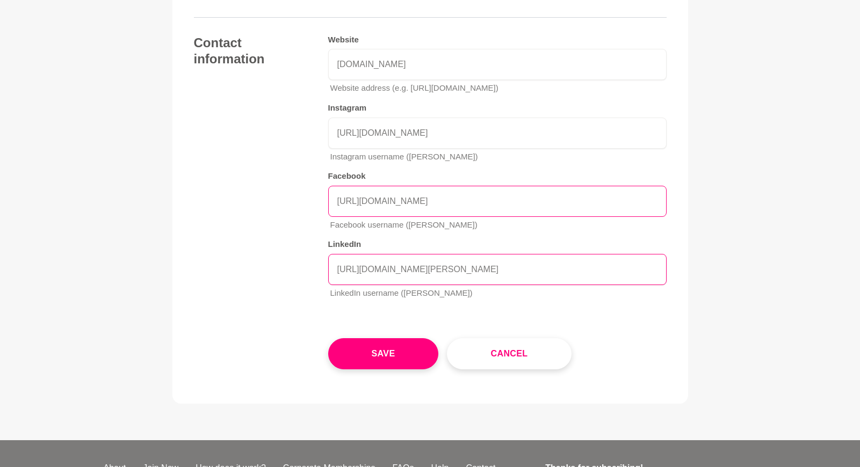
scroll to position [1684, 0]
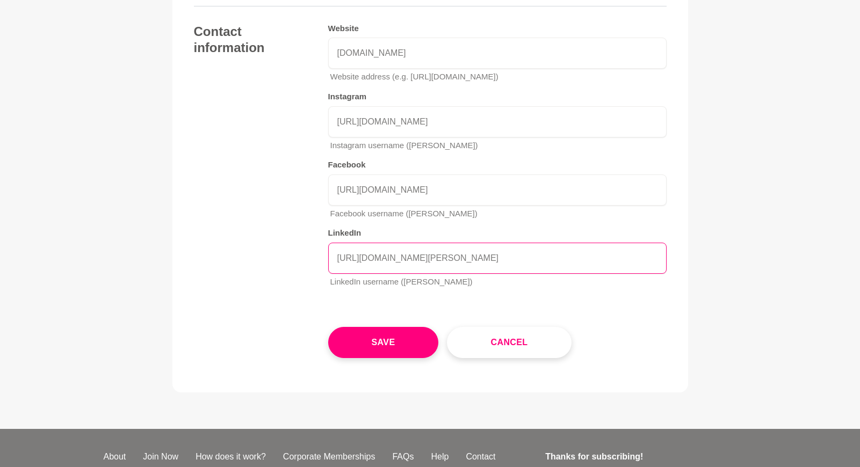
type input "[URL][DOMAIN_NAME][PERSON_NAME]"
click at [451, 310] on div "Save Cancel" at bounding box center [497, 334] width 338 height 48
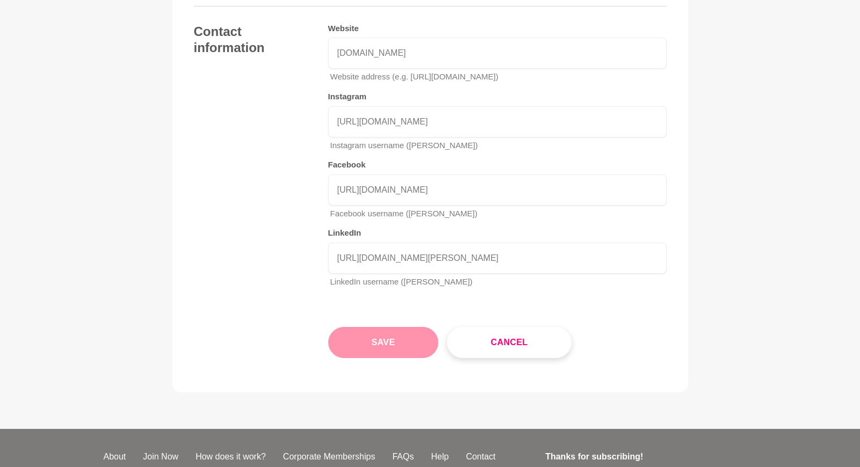
click at [381, 327] on button "Save" at bounding box center [383, 342] width 111 height 31
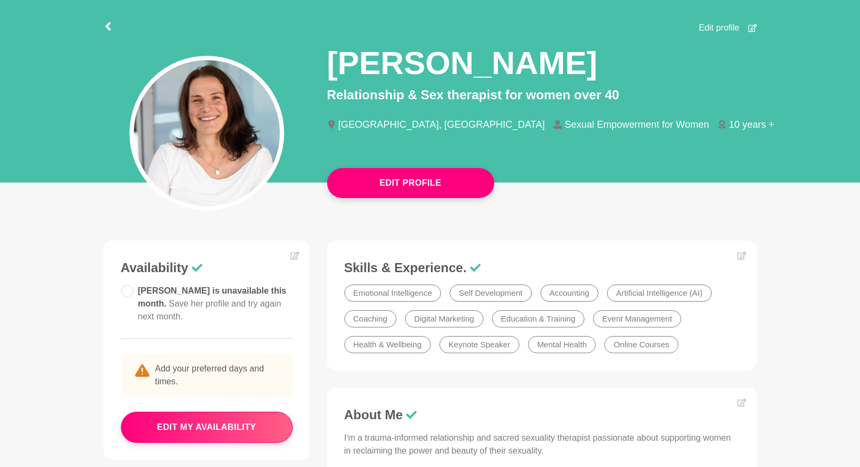
scroll to position [80, 0]
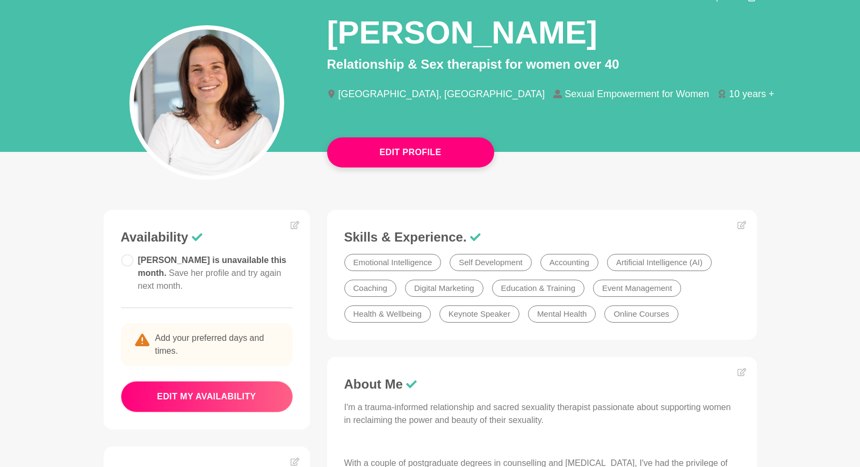
click at [253, 385] on button "edit my availability" at bounding box center [207, 396] width 172 height 31
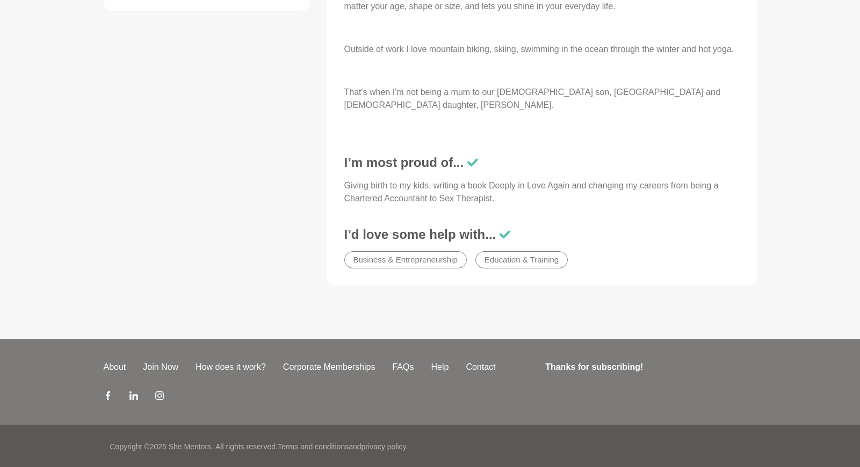
scroll to position [702, 0]
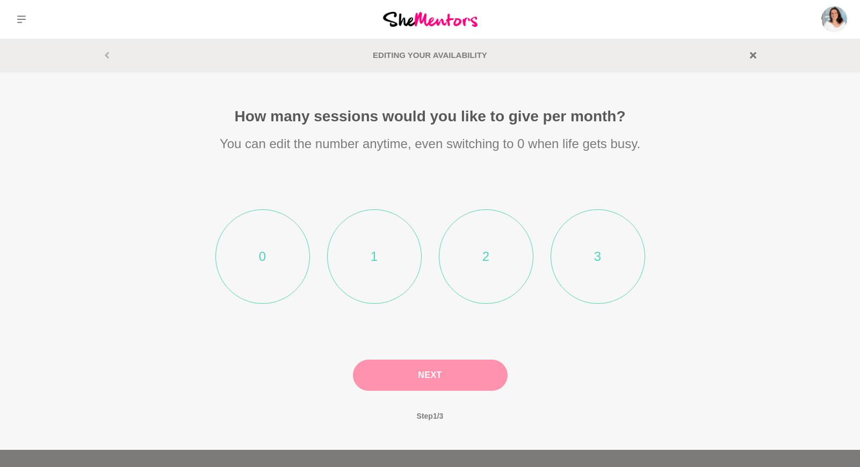
click at [614, 264] on li "3" at bounding box center [598, 257] width 95 height 95
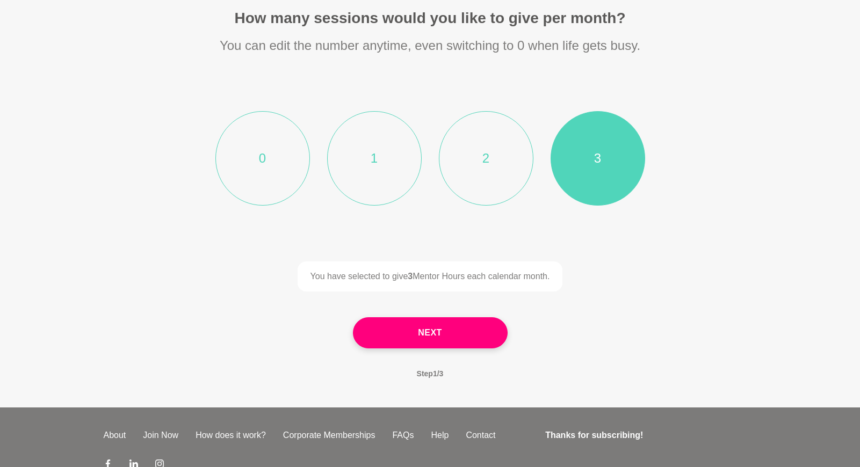
scroll to position [111, 0]
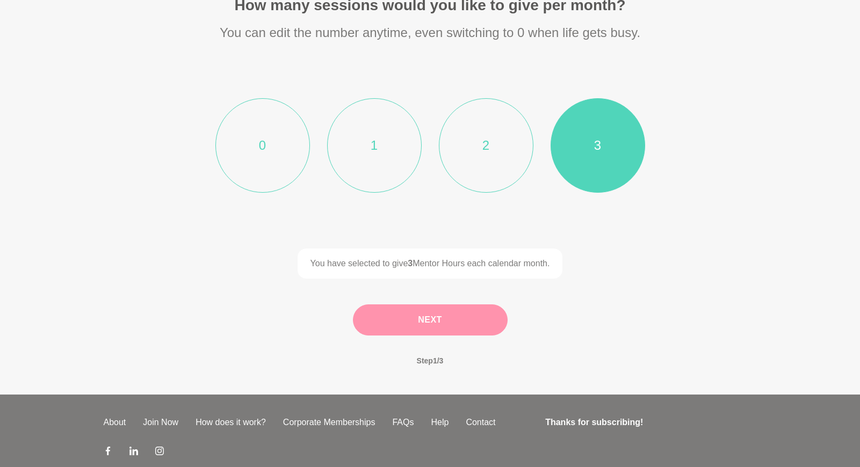
click at [422, 318] on button "Next" at bounding box center [430, 320] width 155 height 31
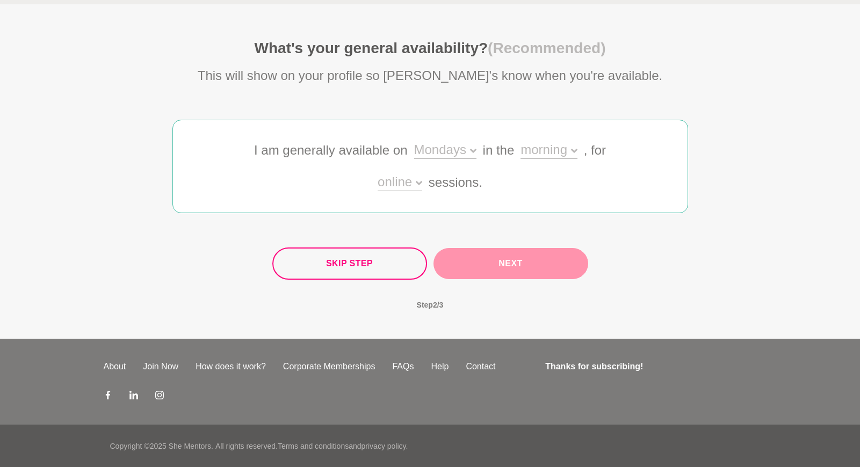
click at [473, 152] on icon at bounding box center [473, 151] width 6 height 6
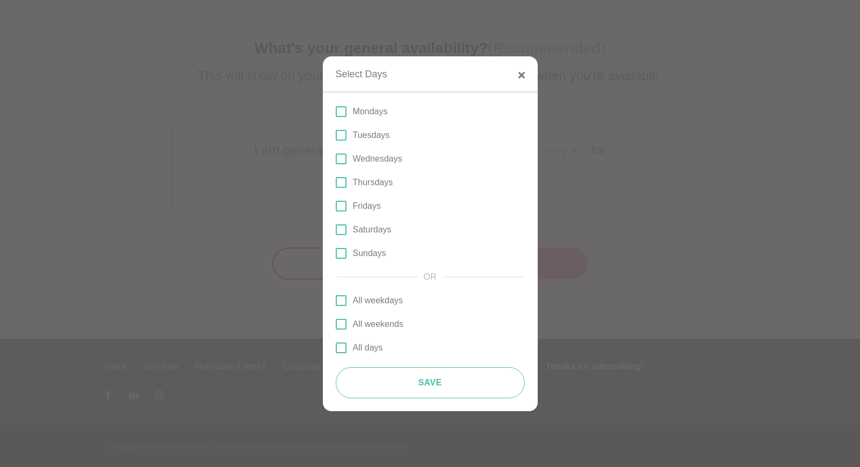
click at [342, 138] on span at bounding box center [341, 135] width 11 height 11
click at [336, 135] on input "Tuesdays" at bounding box center [336, 135] width 0 height 0
click at [340, 163] on span at bounding box center [341, 159] width 11 height 11
click at [336, 159] on input "Wednesdays" at bounding box center [336, 159] width 0 height 0
click at [342, 205] on span at bounding box center [341, 206] width 11 height 11
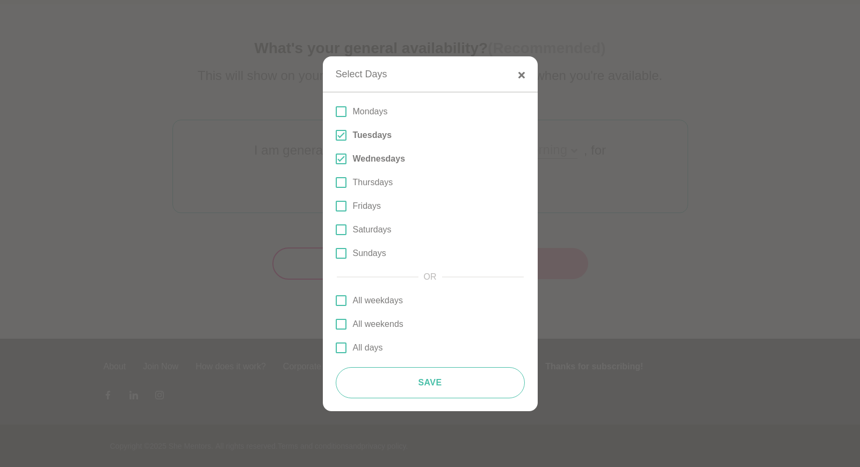
click at [336, 206] on input "Fridays" at bounding box center [336, 206] width 0 height 0
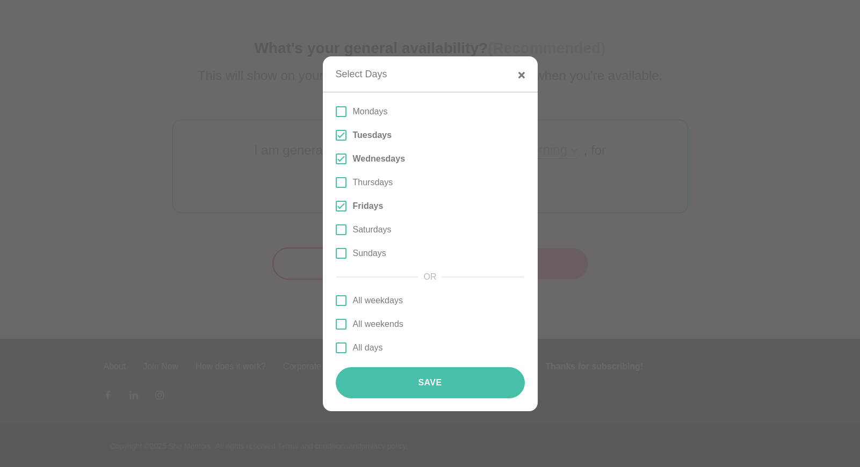
click at [445, 383] on button "Save" at bounding box center [430, 382] width 189 height 31
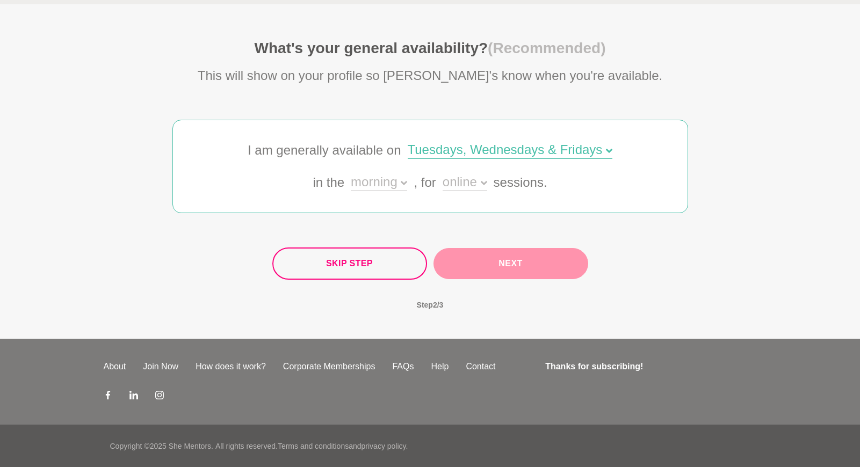
click at [407, 183] on icon at bounding box center [404, 183] width 6 height 4
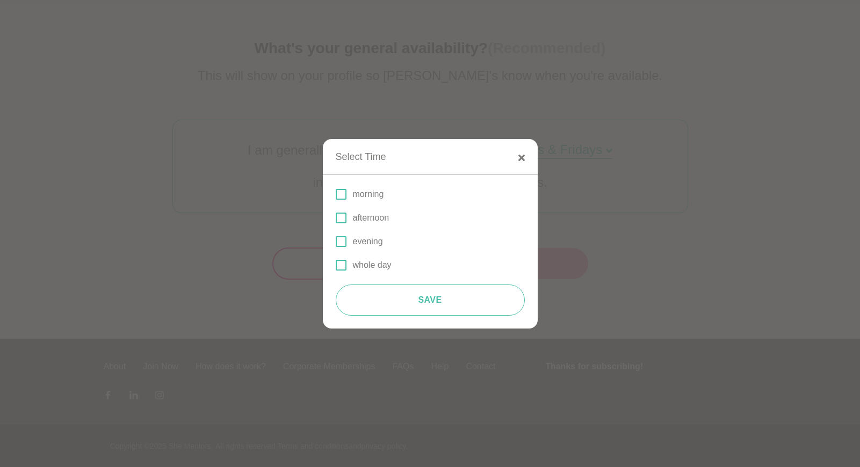
click at [347, 217] on label "afternoon" at bounding box center [430, 218] width 189 height 13
click at [336, 218] on input "afternoon" at bounding box center [336, 218] width 0 height 0
click at [341, 192] on span at bounding box center [341, 194] width 11 height 11
click at [336, 194] on input "morning" at bounding box center [336, 194] width 0 height 0
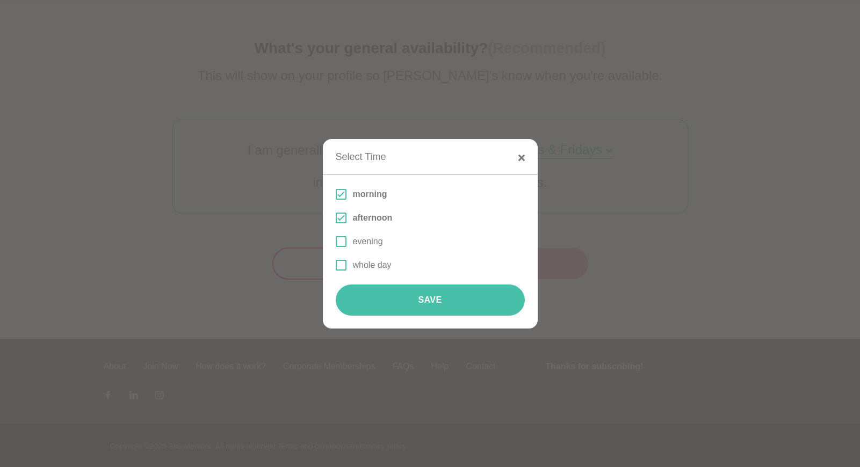
click at [421, 304] on button "Save" at bounding box center [430, 300] width 189 height 31
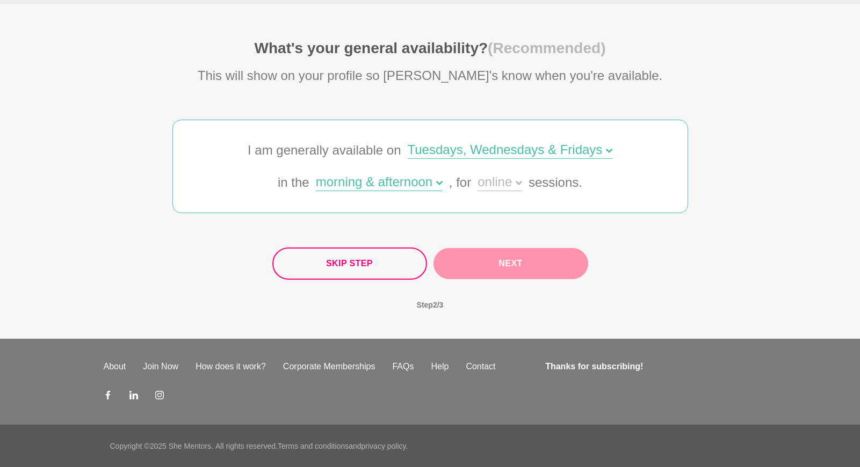
click at [522, 181] on icon at bounding box center [519, 183] width 6 height 6
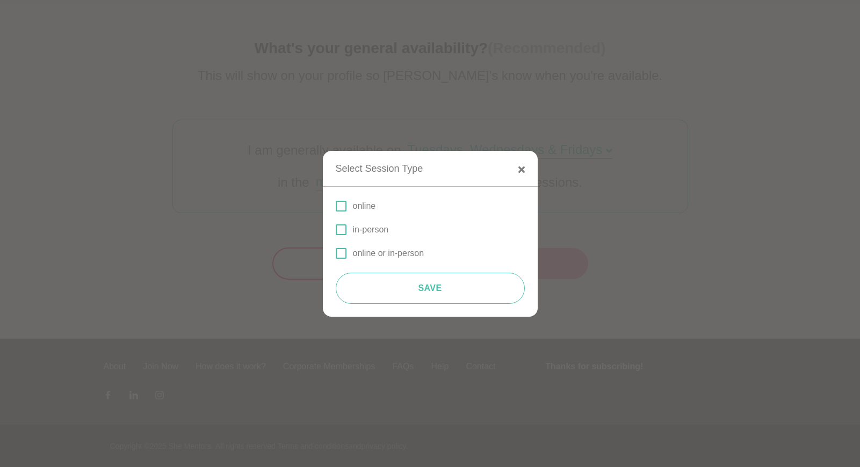
click at [369, 207] on p "online" at bounding box center [364, 206] width 23 height 13
click at [336, 206] on input "online" at bounding box center [336, 206] width 0 height 0
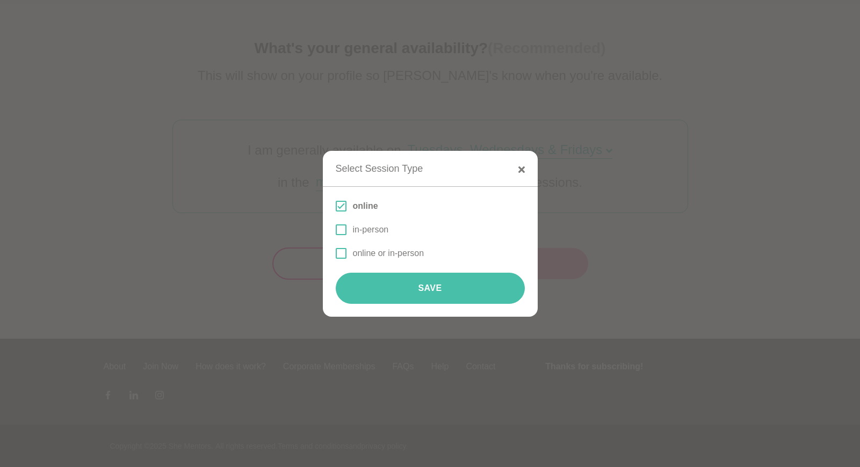
click at [417, 289] on button "Save" at bounding box center [430, 288] width 189 height 31
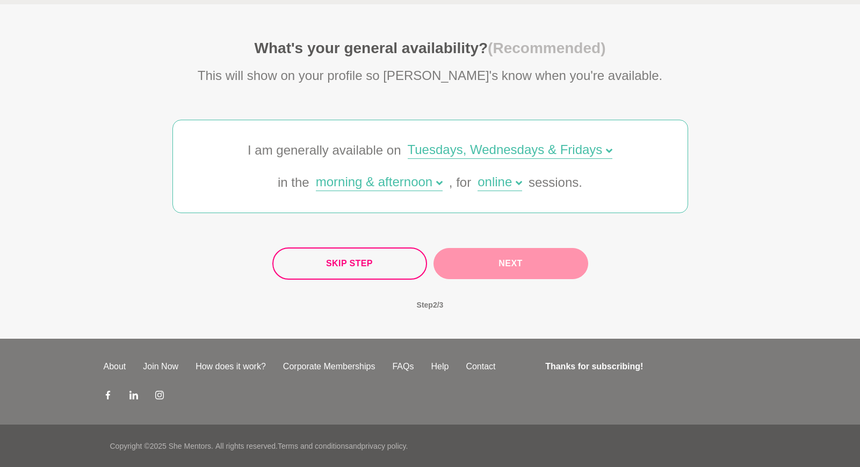
click at [504, 259] on button "Next" at bounding box center [511, 263] width 155 height 31
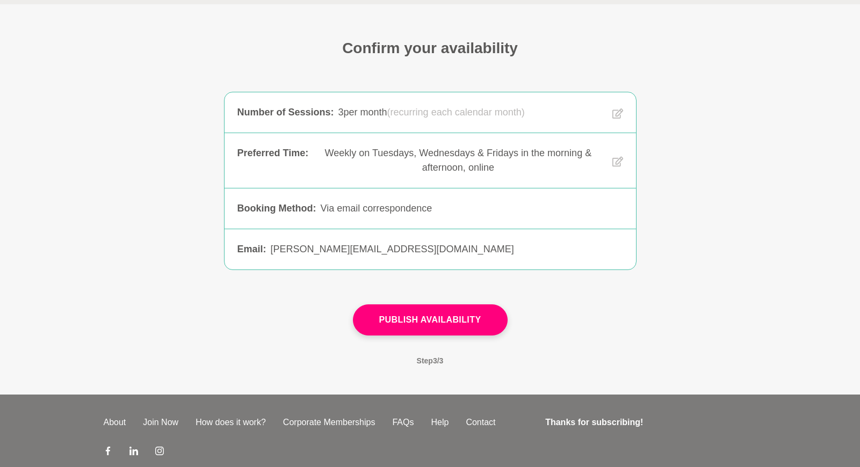
click at [388, 208] on div "Via email correspondence" at bounding box center [471, 208] width 302 height 15
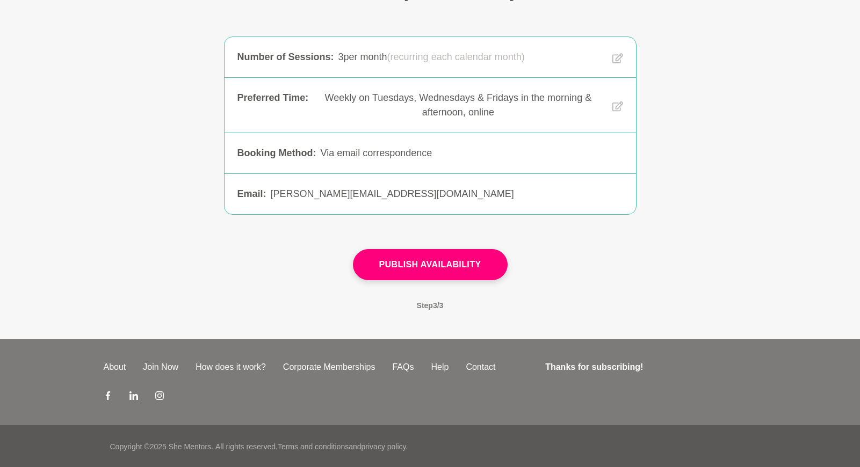
scroll to position [124, 0]
click at [399, 191] on div "[PERSON_NAME][EMAIL_ADDRESS][DOMAIN_NAME]" at bounding box center [447, 193] width 352 height 15
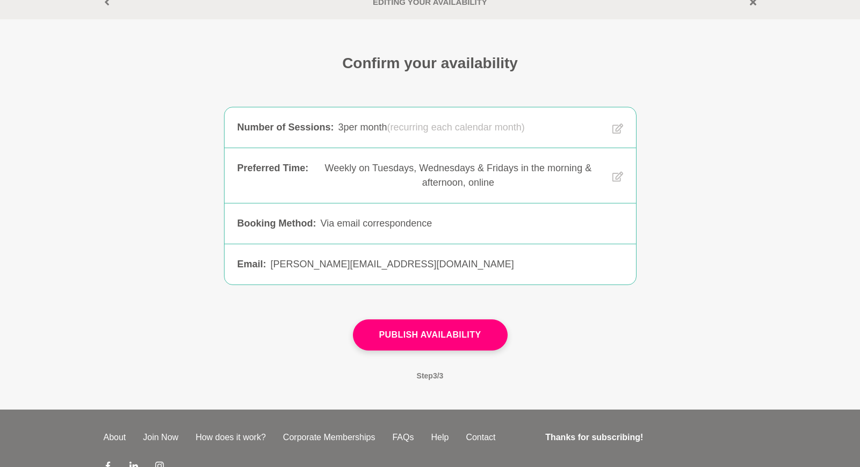
scroll to position [53, 0]
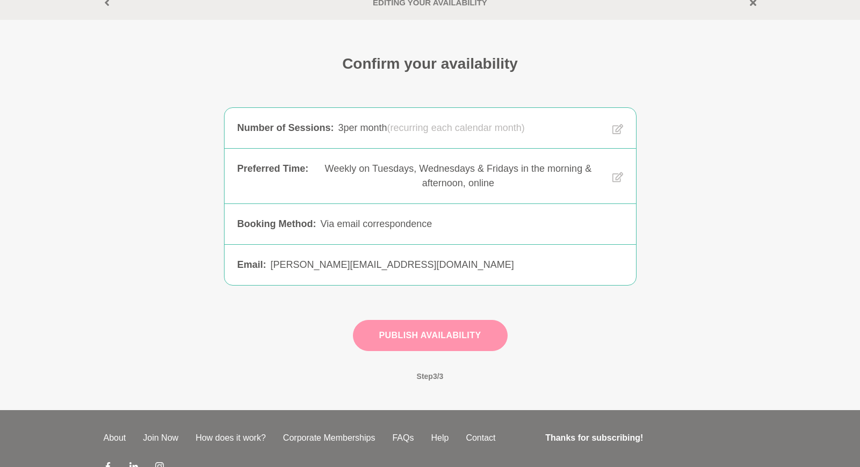
click at [423, 337] on button "Publish Availability" at bounding box center [430, 335] width 155 height 31
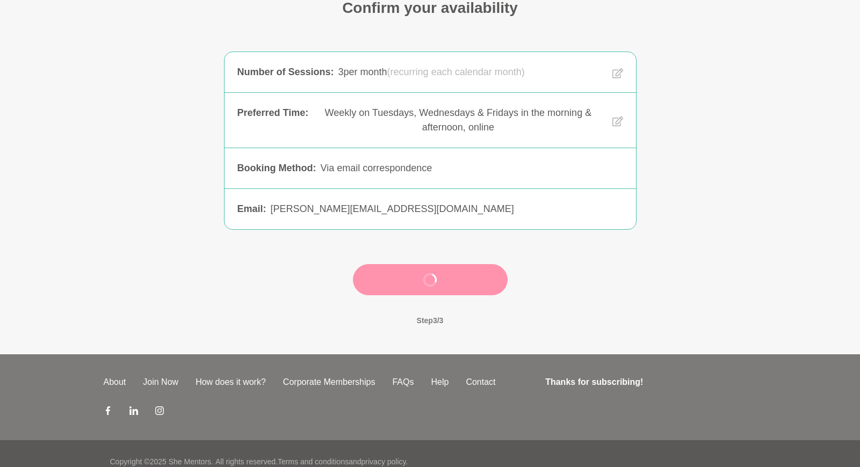
scroll to position [124, 0]
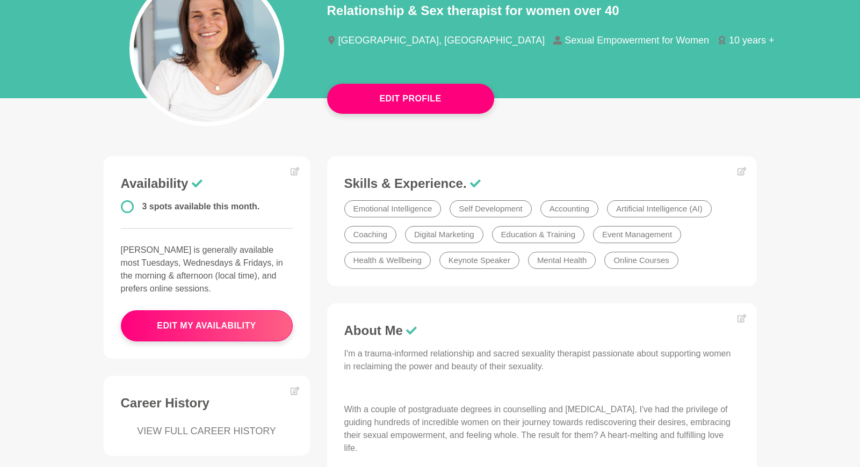
scroll to position [140, 0]
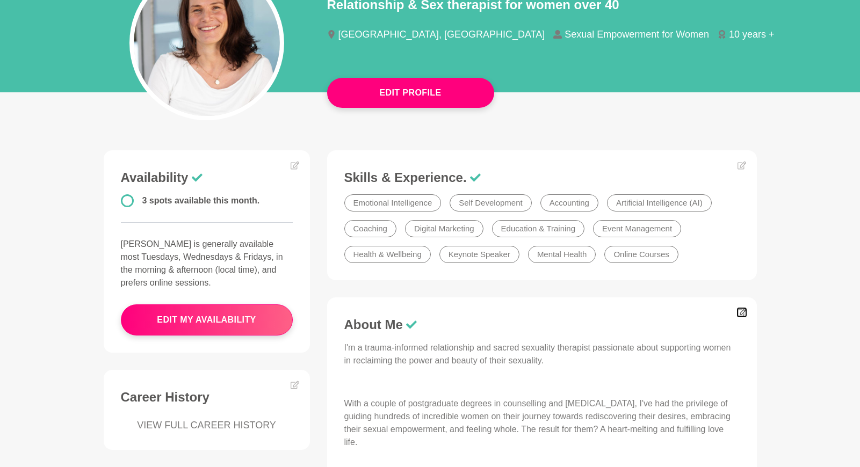
click at [741, 314] on icon at bounding box center [741, 313] width 9 height 8
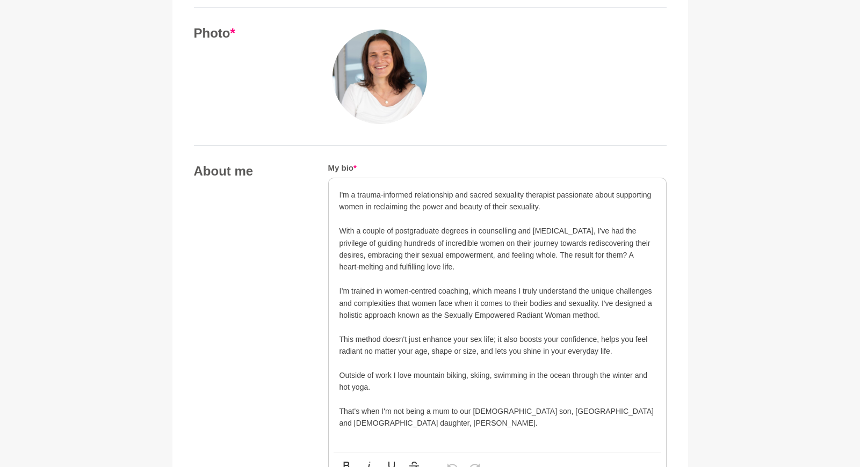
click at [365, 221] on p at bounding box center [498, 219] width 316 height 12
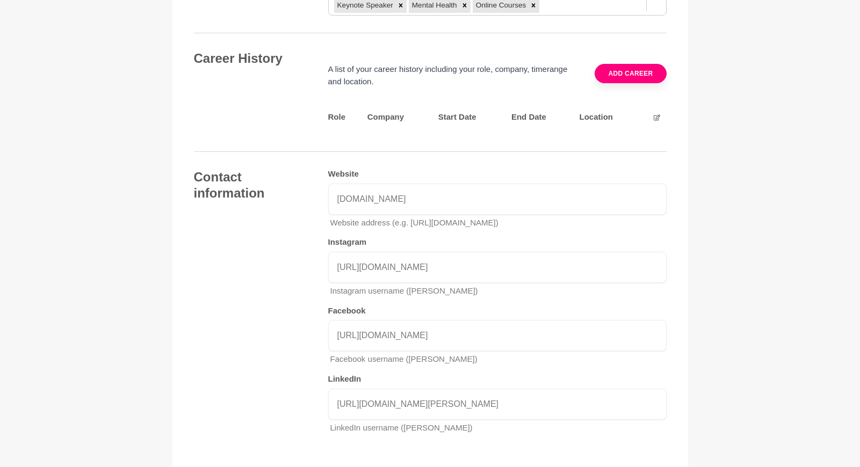
scroll to position [1697, 0]
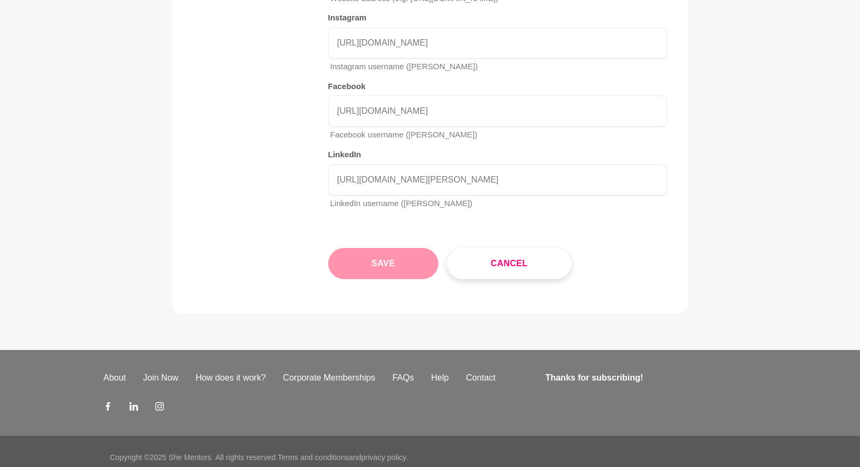
click at [391, 256] on button "Save" at bounding box center [383, 263] width 111 height 31
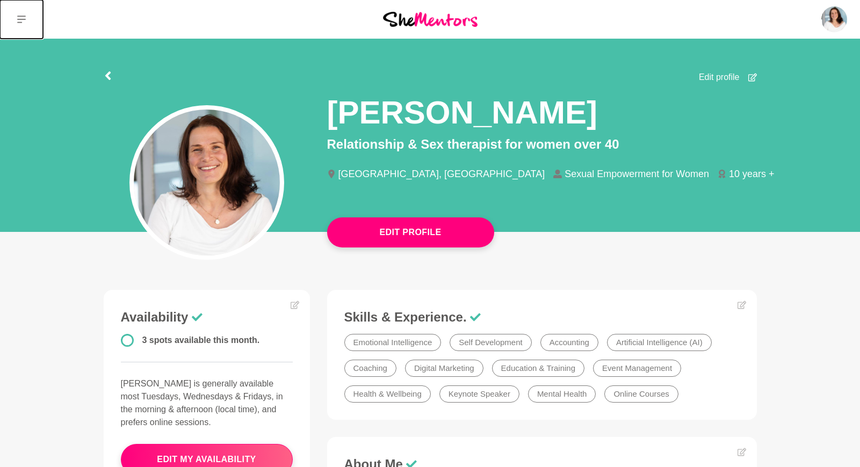
click at [22, 20] on icon at bounding box center [21, 19] width 9 height 9
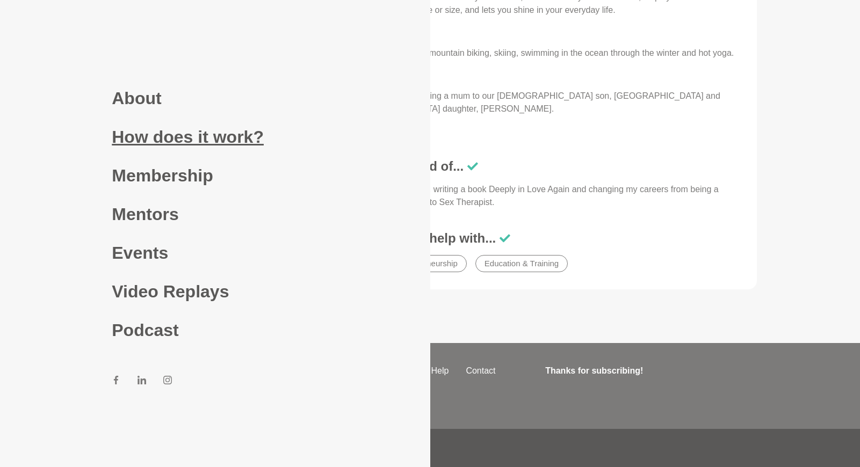
scroll to position [702, 0]
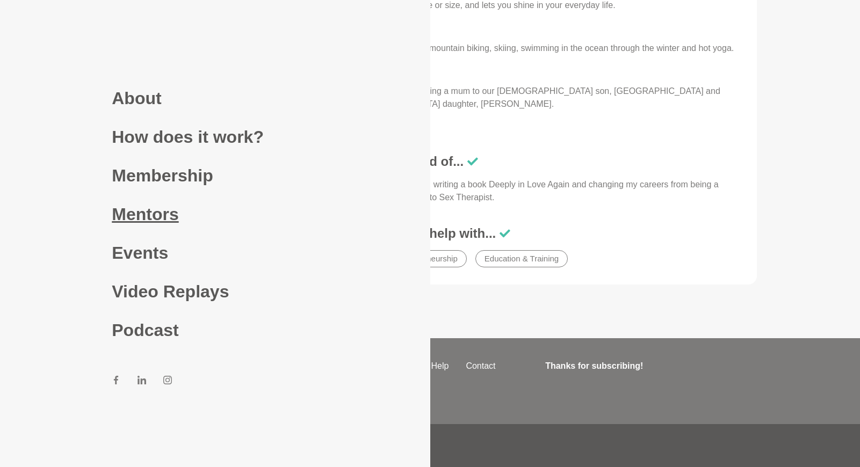
click at [133, 218] on link "Mentors" at bounding box center [215, 214] width 206 height 39
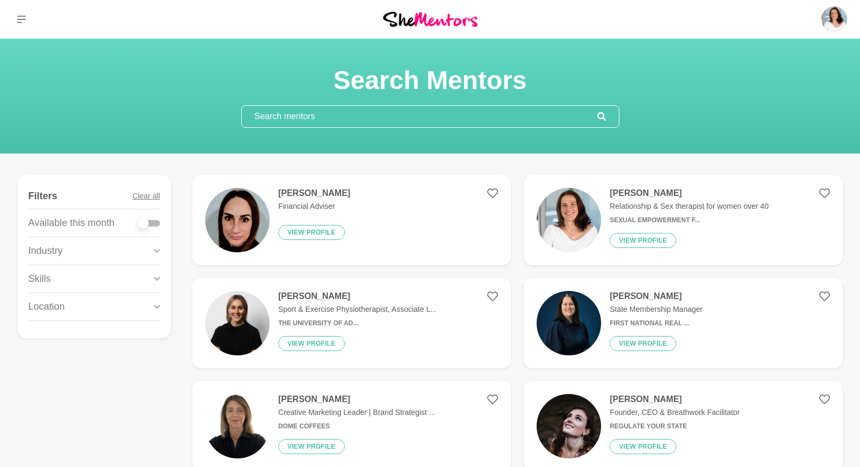
click at [349, 122] on input "text" at bounding box center [420, 116] width 356 height 21
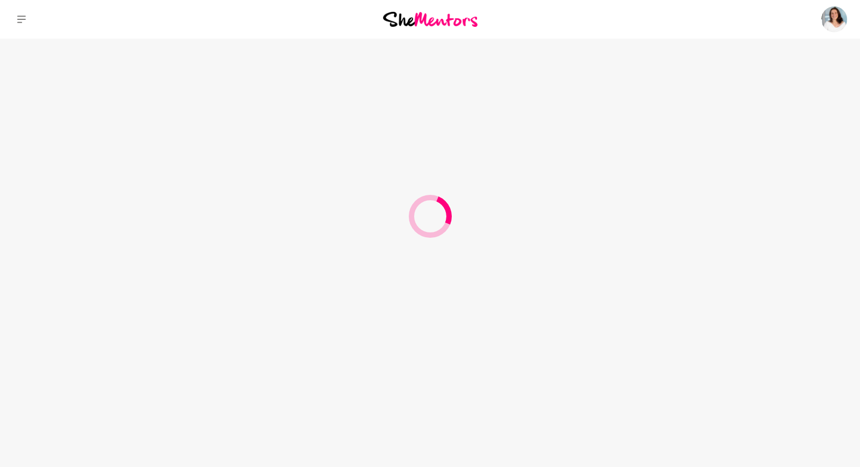
scroll to position [29, 0]
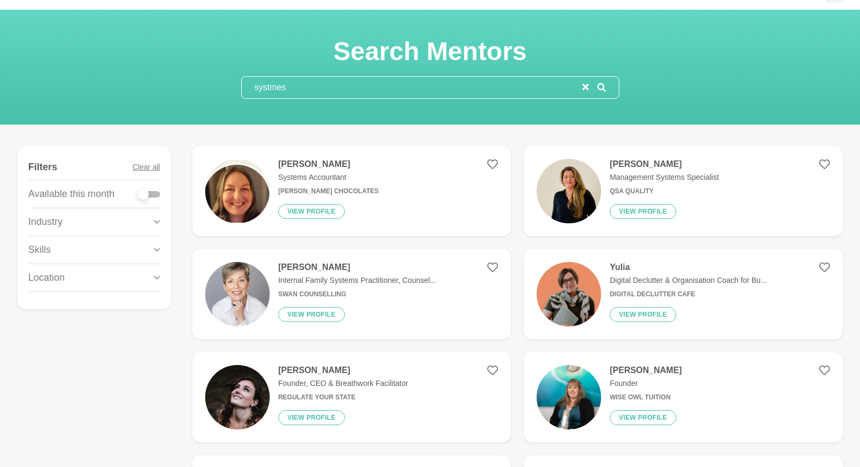
click at [146, 221] on div "Industry" at bounding box center [94, 221] width 132 height 27
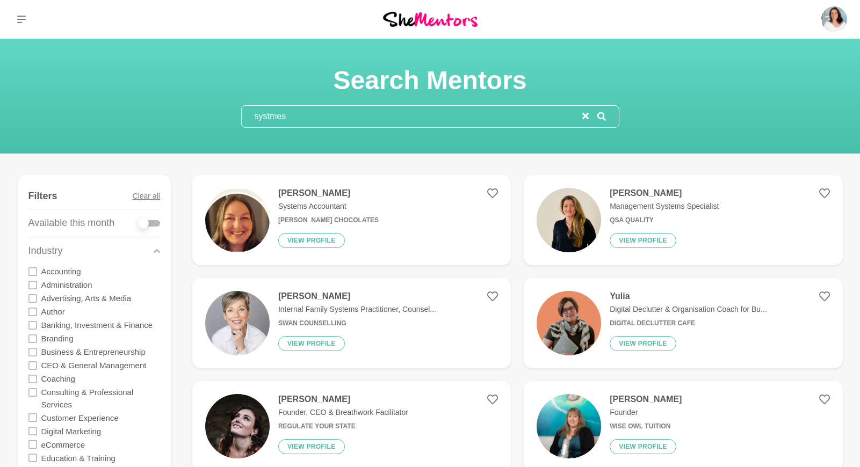
drag, startPoint x: 291, startPoint y: 122, endPoint x: 252, endPoint y: 116, distance: 39.1
click at [252, 116] on input "systmes" at bounding box center [412, 116] width 341 height 21
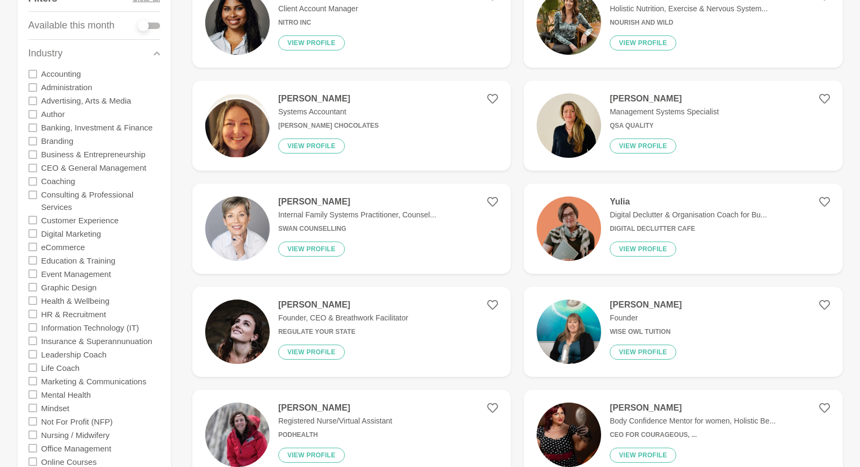
type input "systems"
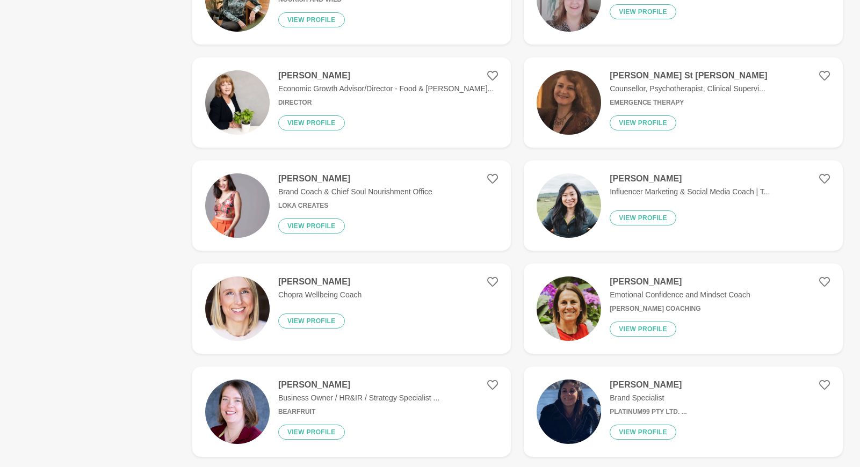
scroll to position [1237, 0]
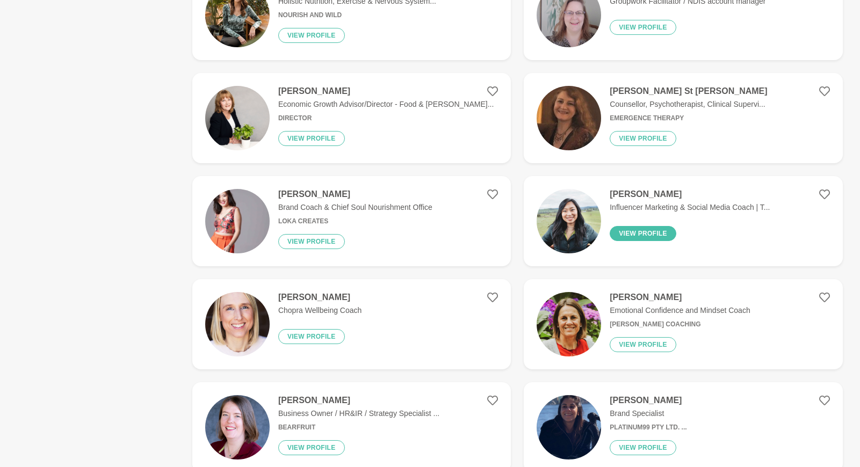
click at [644, 230] on button "View profile" at bounding box center [643, 233] width 67 height 15
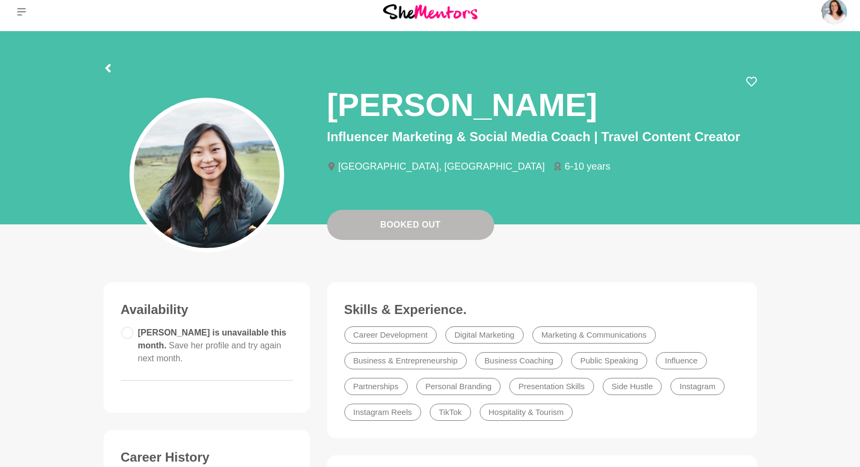
scroll to position [10, 0]
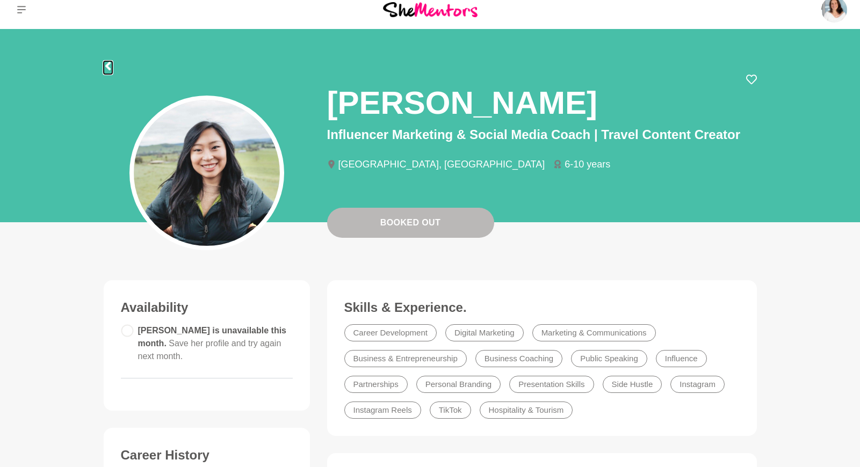
click at [110, 67] on icon at bounding box center [108, 66] width 9 height 9
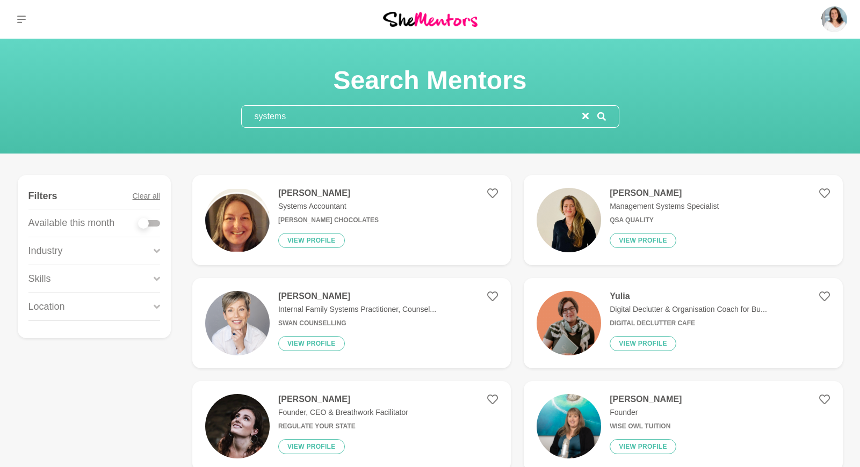
click at [155, 221] on div at bounding box center [149, 223] width 21 height 6
checkbox input "true"
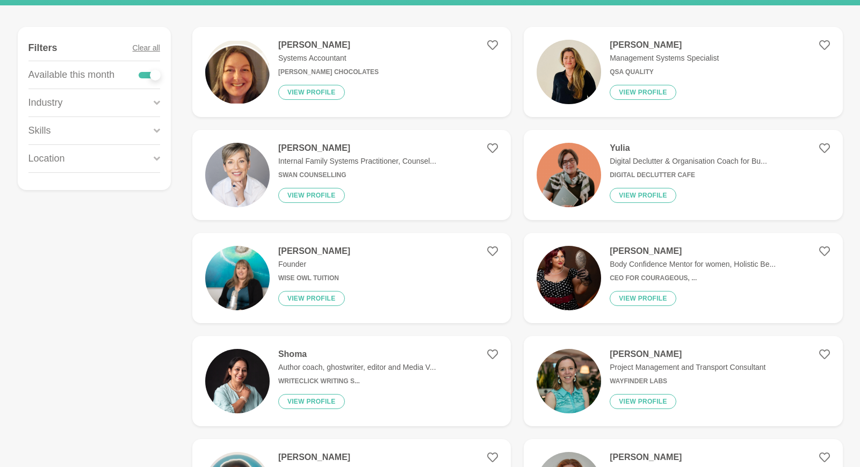
scroll to position [139, 0]
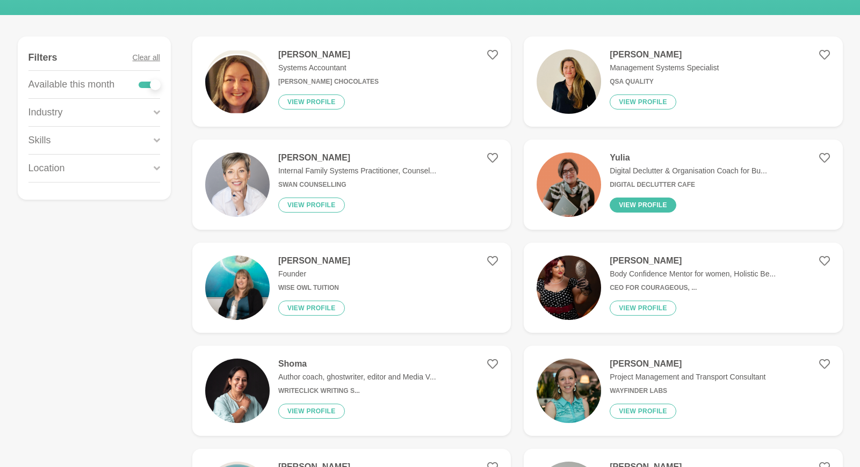
click at [625, 209] on button "View profile" at bounding box center [643, 205] width 67 height 15
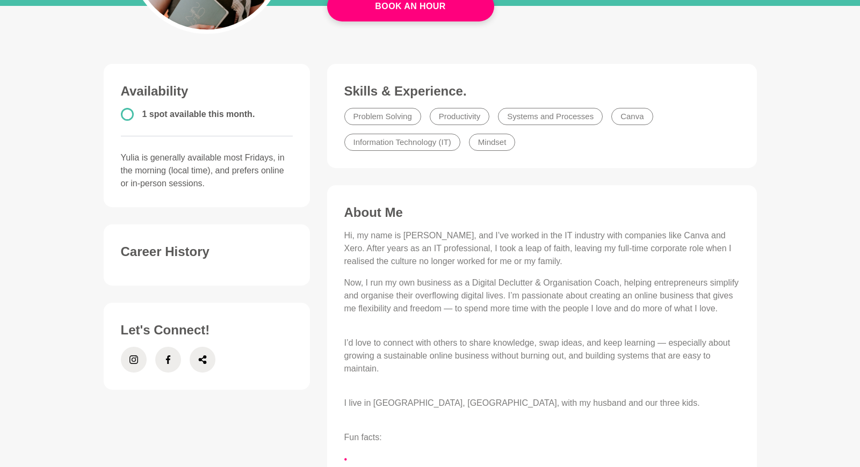
scroll to position [229, 0]
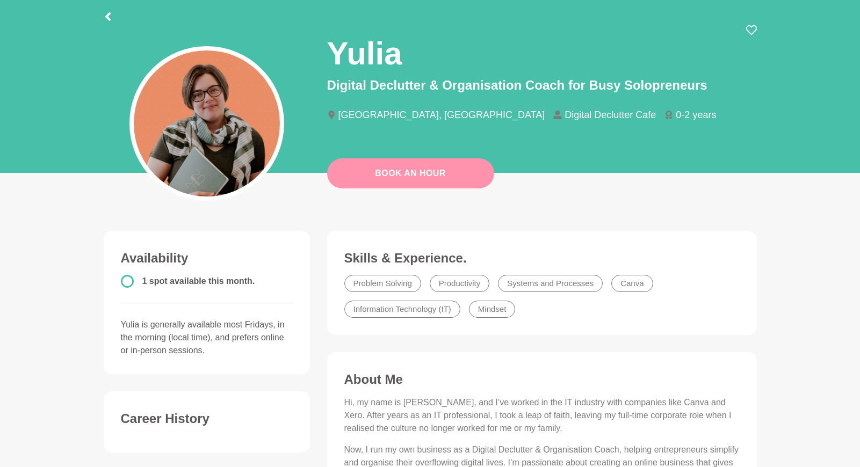
click at [429, 172] on link "Book An Hour" at bounding box center [410, 173] width 167 height 30
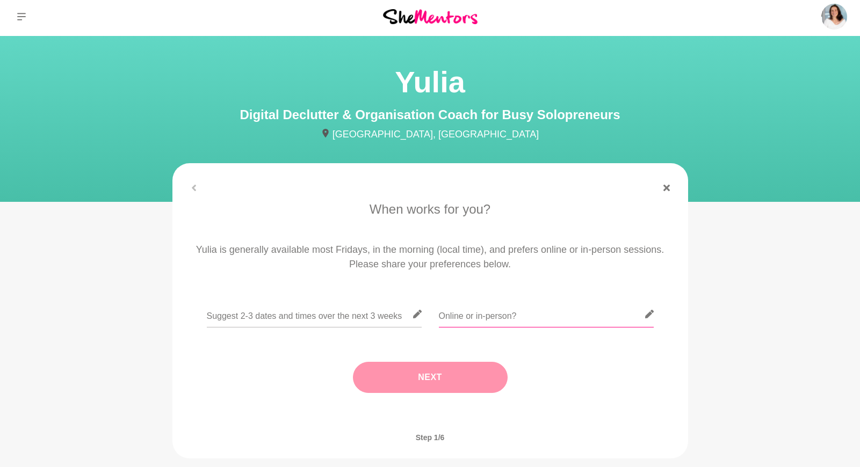
click at [598, 317] on input "text" at bounding box center [546, 314] width 215 height 26
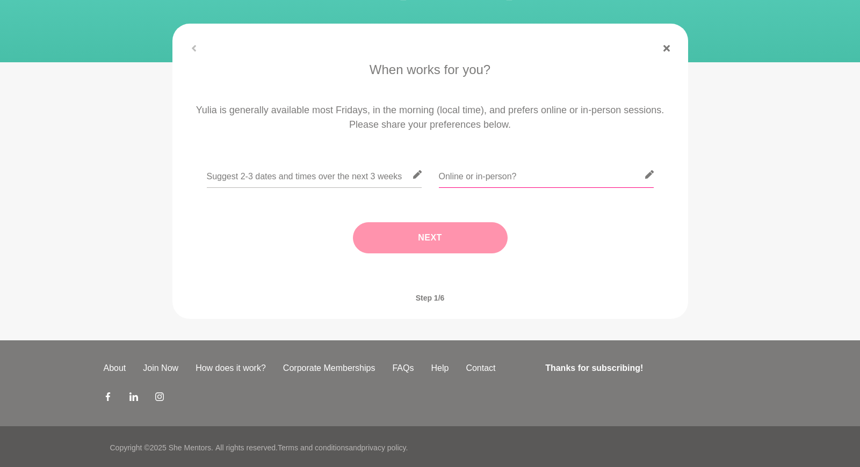
scroll to position [145, 0]
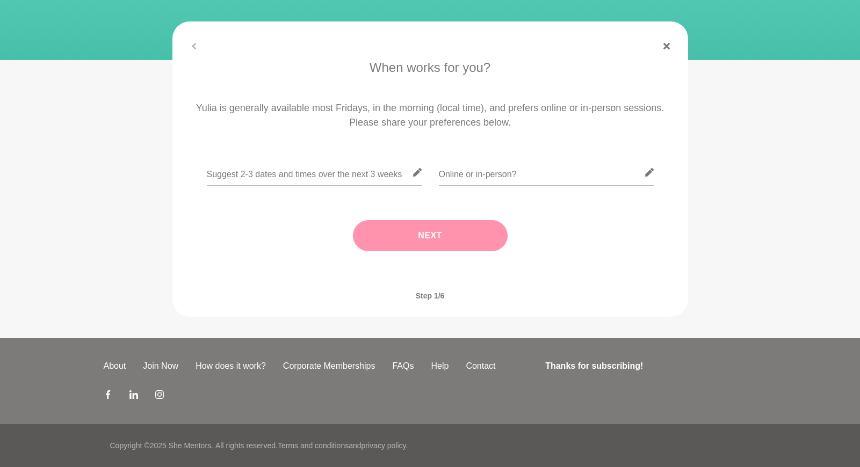
click at [647, 174] on icon at bounding box center [649, 172] width 9 height 9
click at [571, 174] on input "text" at bounding box center [546, 173] width 215 height 26
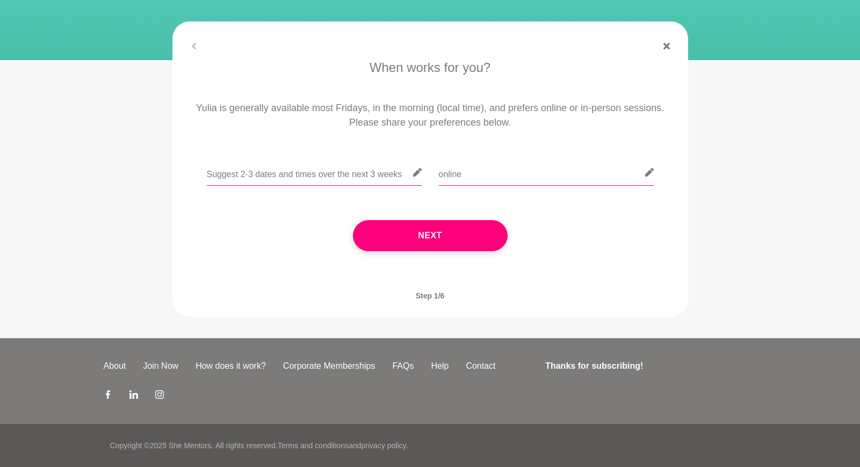
type input "online"
click at [344, 179] on input "text" at bounding box center [314, 173] width 215 height 26
type input "18 or [DATE], flexible time"
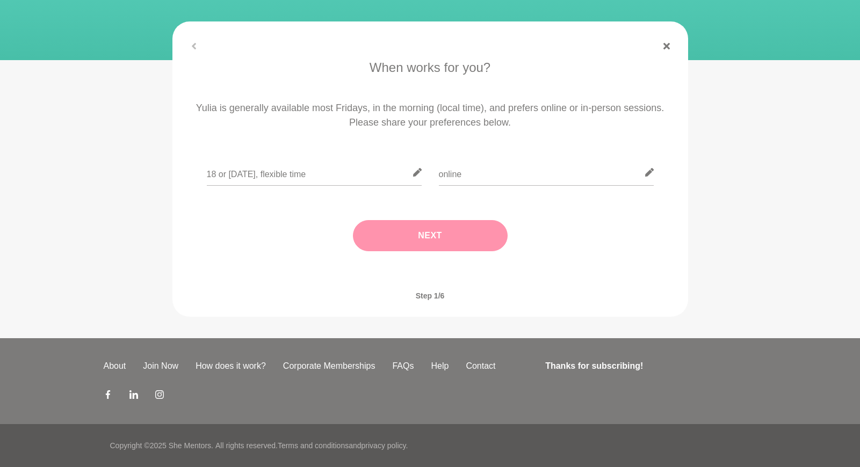
click at [426, 235] on button "Next" at bounding box center [430, 235] width 155 height 31
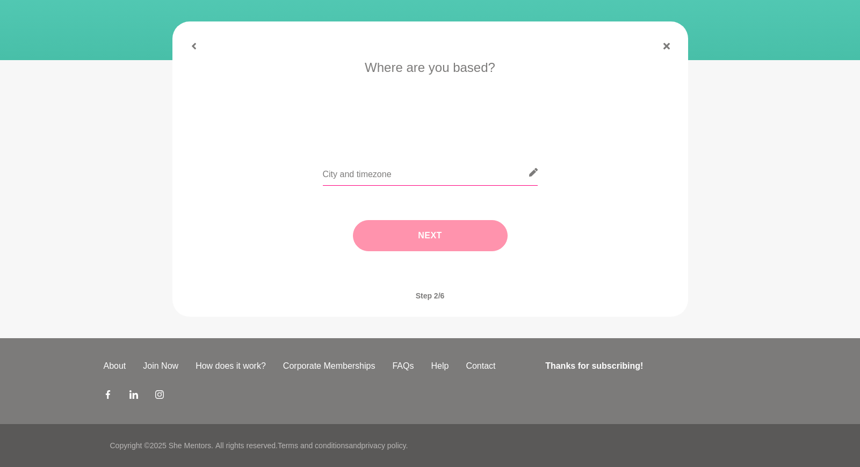
click at [395, 178] on input "text" at bounding box center [430, 173] width 215 height 26
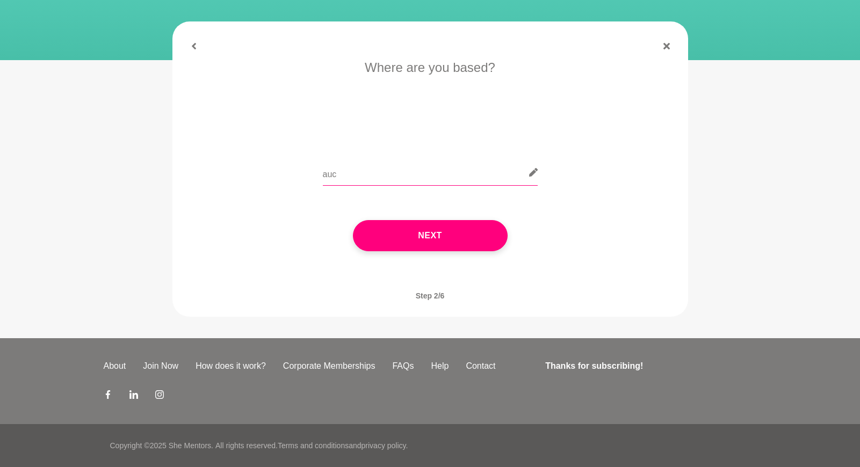
scroll to position [0, 0]
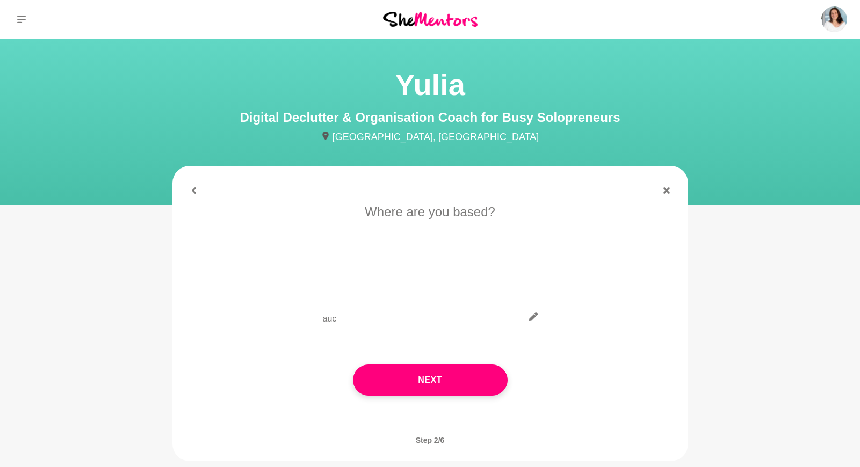
type input "[PERSON_NAME]"
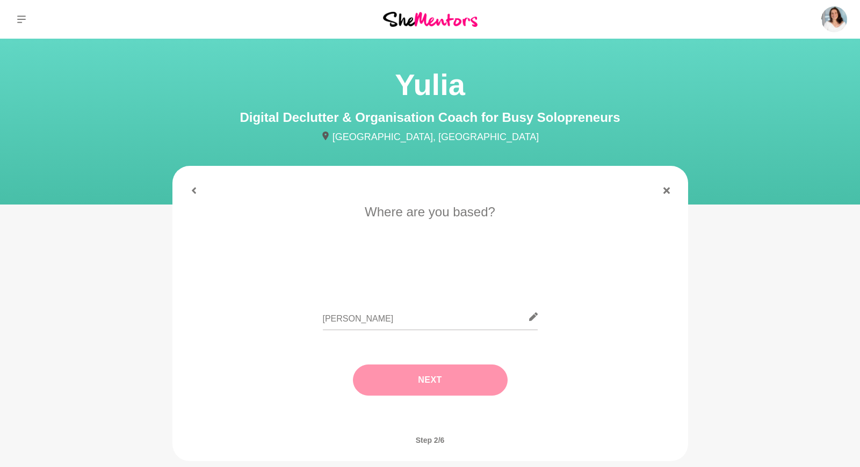
click at [432, 390] on button "Next" at bounding box center [430, 380] width 155 height 31
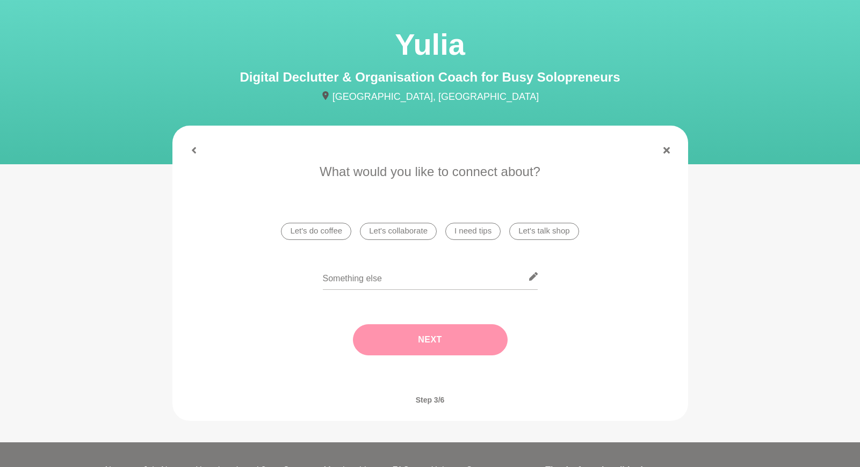
scroll to position [145, 0]
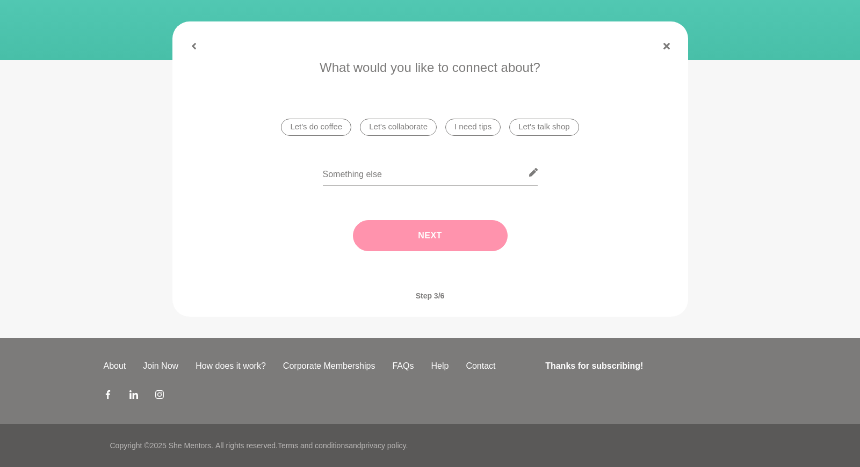
click at [477, 127] on li "I need tips" at bounding box center [472, 127] width 55 height 17
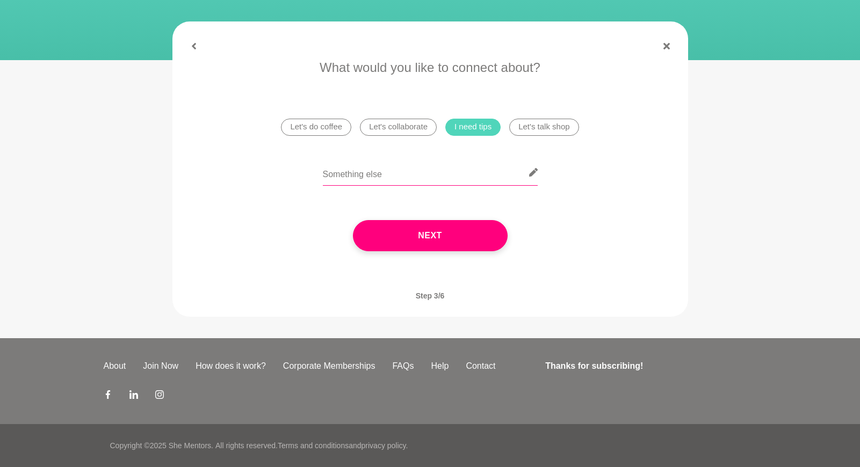
click at [440, 179] on input "text" at bounding box center [430, 173] width 215 height 26
type input "help organise my digital life"
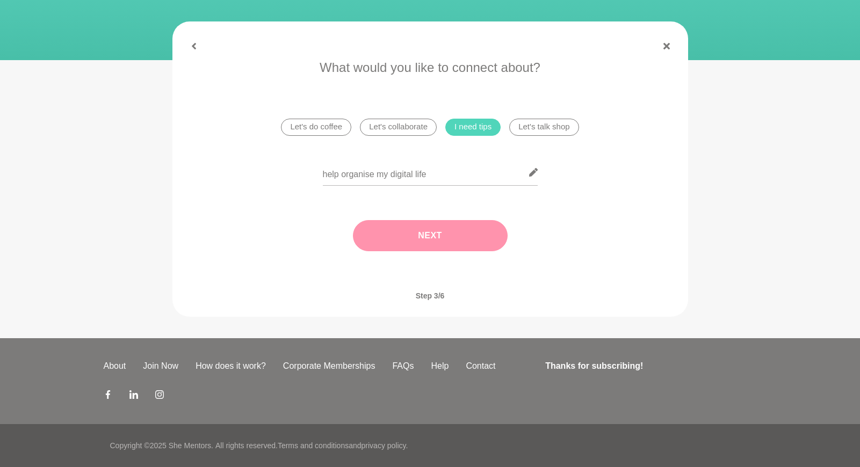
click at [439, 229] on button "Next" at bounding box center [430, 235] width 155 height 31
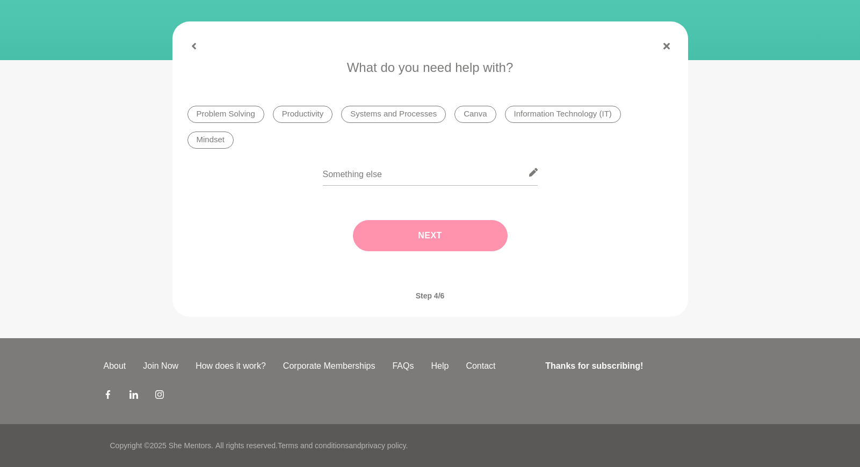
click at [381, 111] on li "Systems and Processes" at bounding box center [393, 114] width 105 height 17
click at [432, 237] on button "Next" at bounding box center [430, 235] width 155 height 31
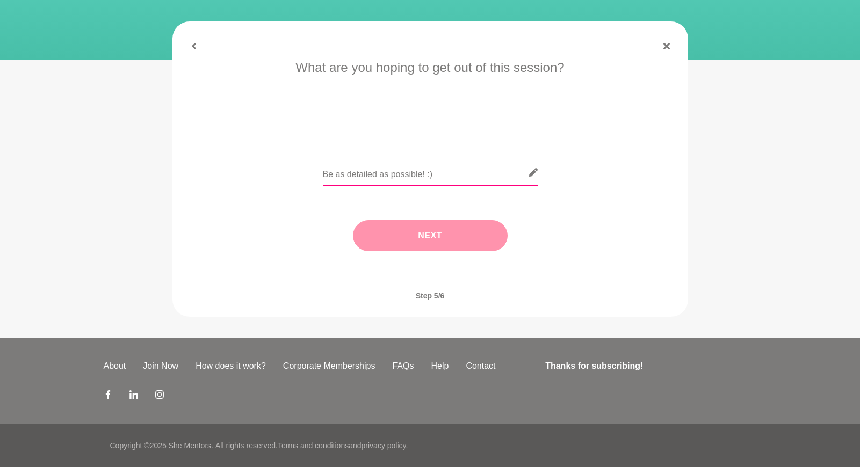
click at [405, 176] on input "text" at bounding box center [430, 173] width 215 height 26
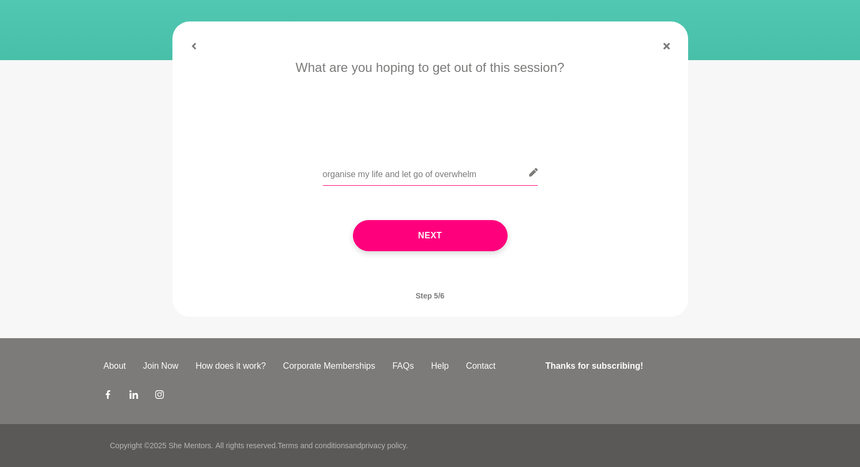
click at [370, 175] on input "organise my life and let go of overwhelm" at bounding box center [430, 173] width 215 height 26
click at [323, 175] on input "organise my digital work life and let go of overwhelm" at bounding box center [430, 173] width 215 height 26
type input "tip on how organise my digital work life and let go of overwhelm"
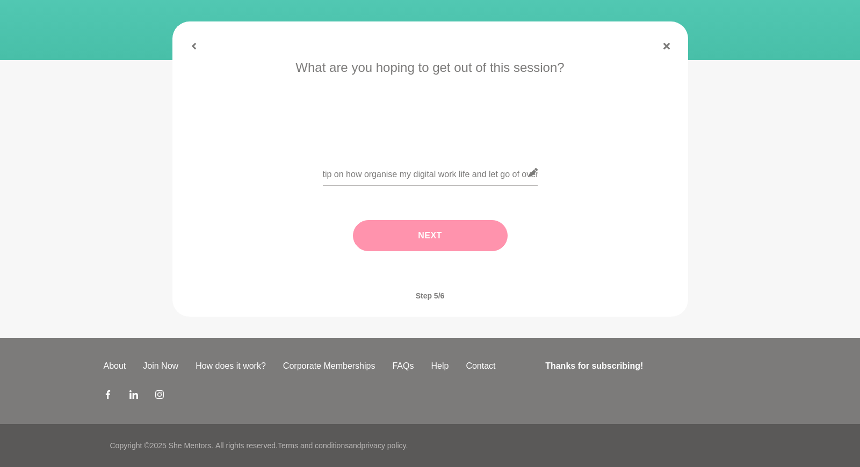
click at [411, 234] on button "Next" at bounding box center [430, 235] width 155 height 31
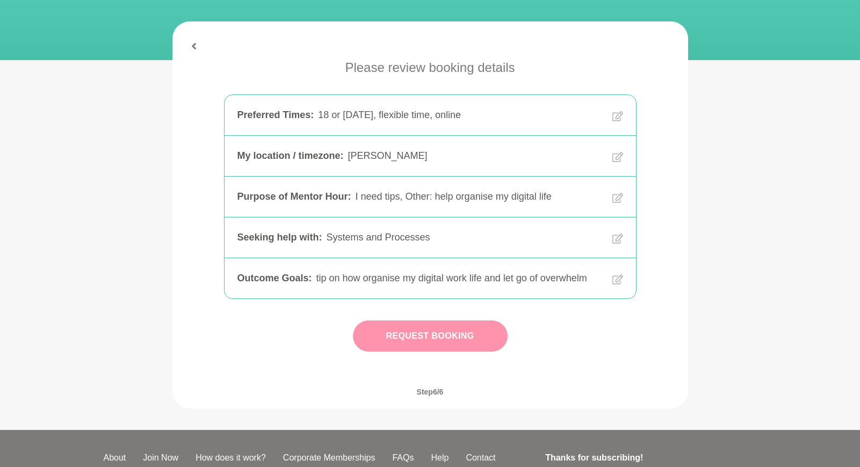
click at [441, 337] on button "Request Booking" at bounding box center [430, 336] width 155 height 31
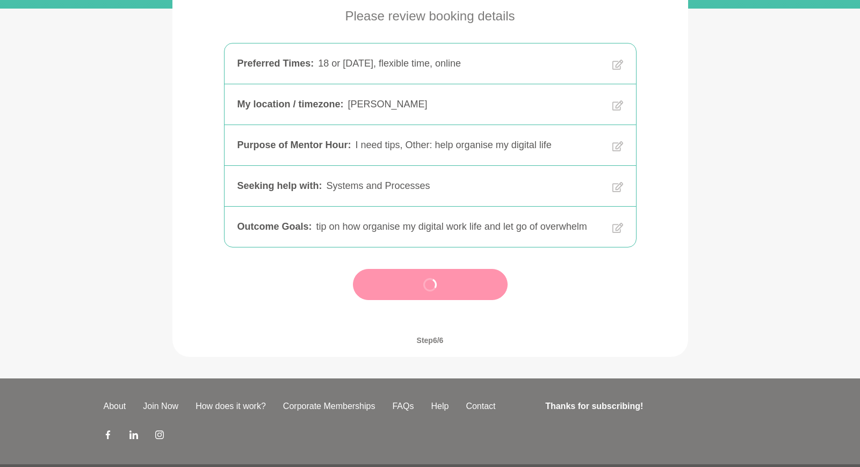
scroll to position [236, 0]
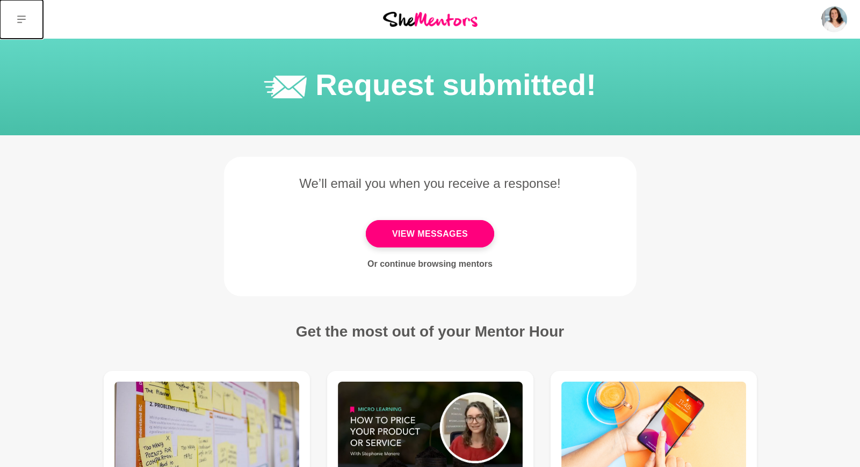
click at [23, 19] on icon at bounding box center [21, 20] width 9 height 8
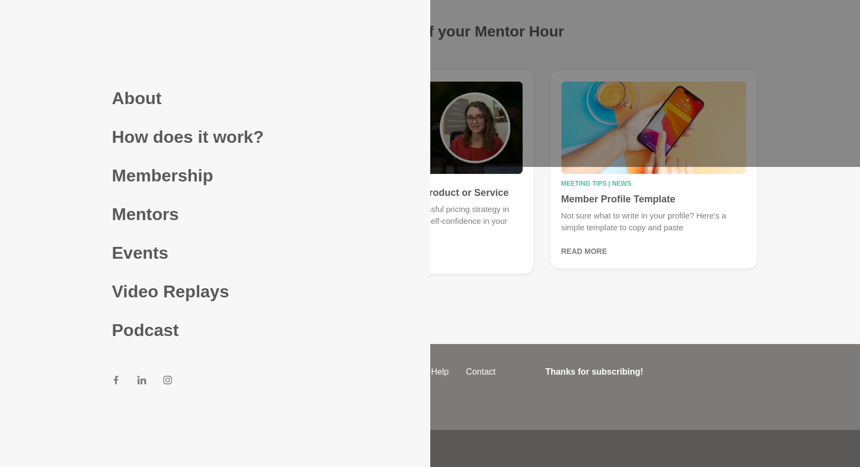
scroll to position [306, 0]
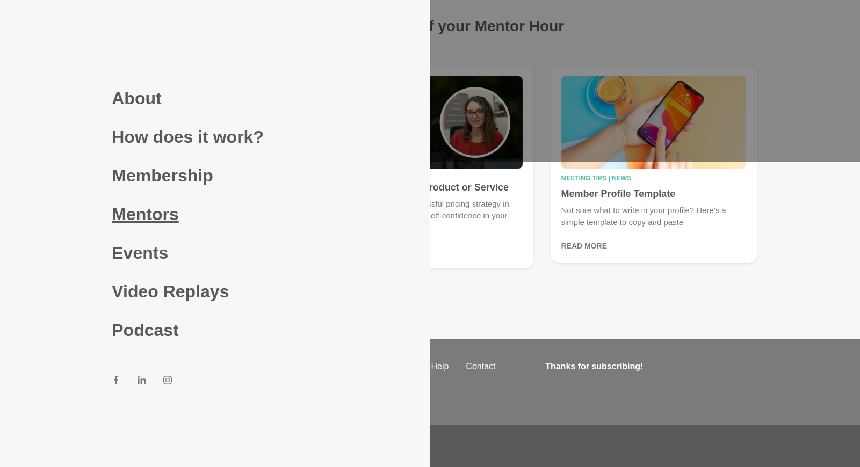
click at [142, 221] on link "Mentors" at bounding box center [215, 214] width 206 height 39
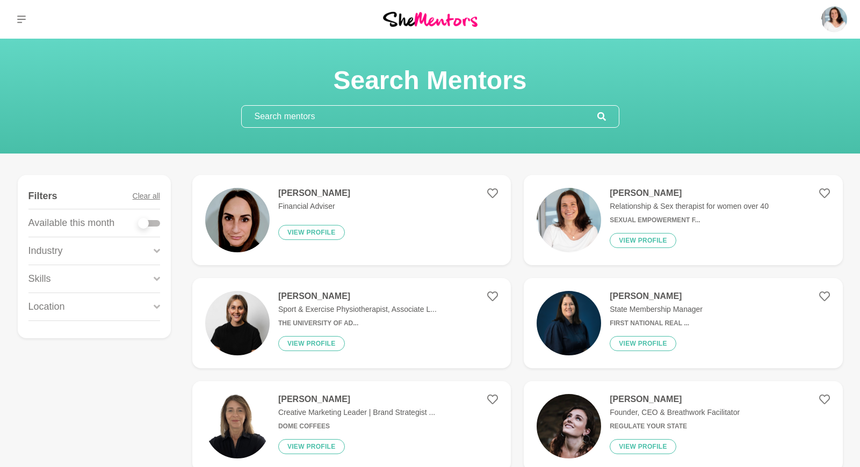
click at [154, 220] on div at bounding box center [149, 223] width 21 height 6
checkbox input "true"
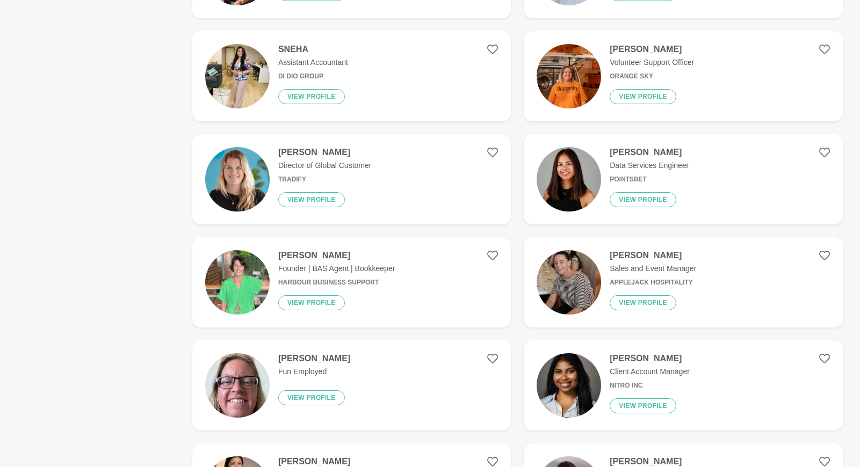
scroll to position [1386, 0]
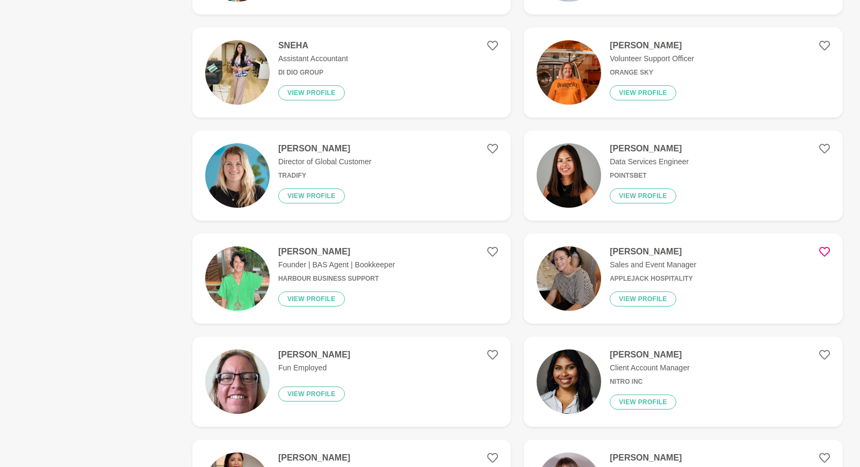
click at [826, 253] on icon at bounding box center [824, 252] width 11 height 11
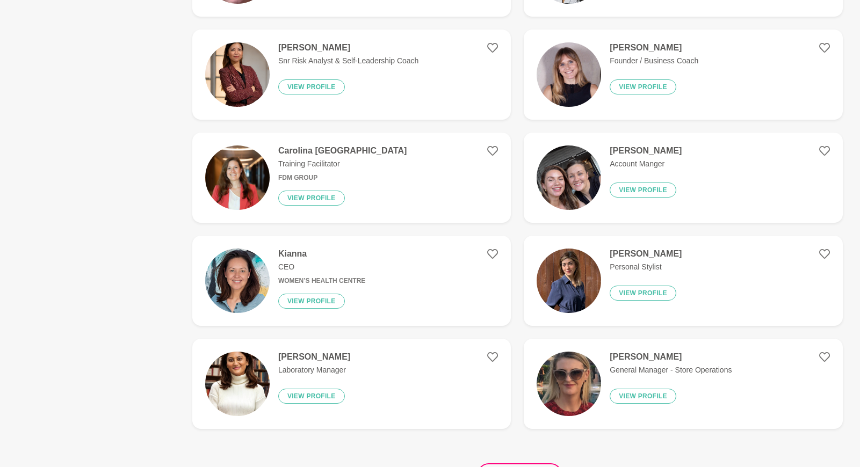
scroll to position [1797, 0]
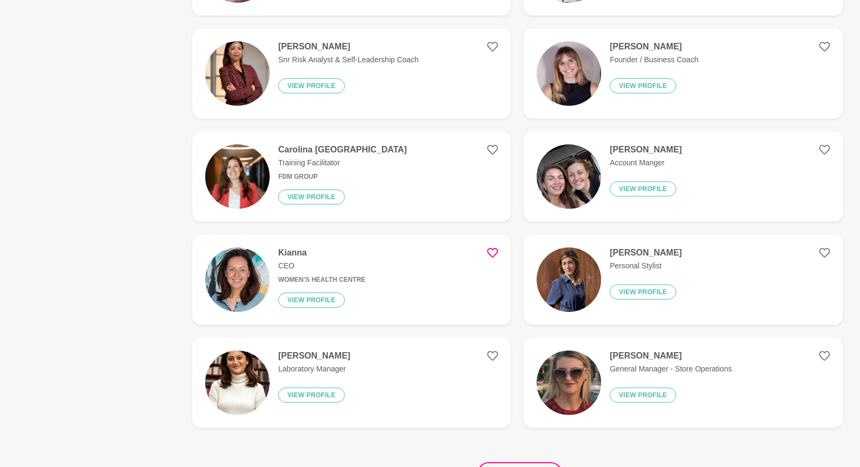
click at [495, 251] on icon at bounding box center [492, 253] width 11 height 11
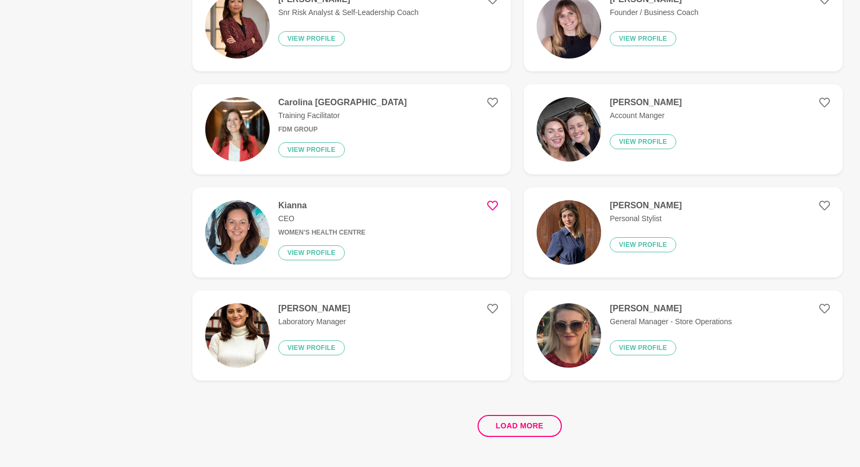
scroll to position [1840, 0]
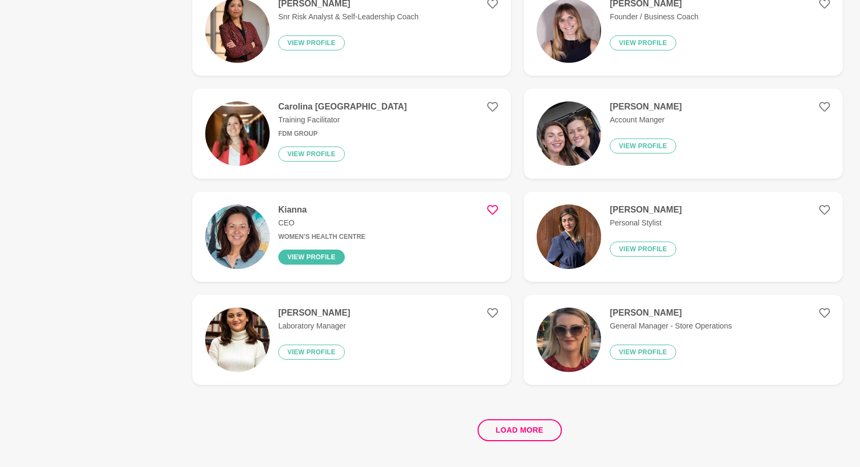
click at [315, 261] on button "View profile" at bounding box center [311, 257] width 67 height 15
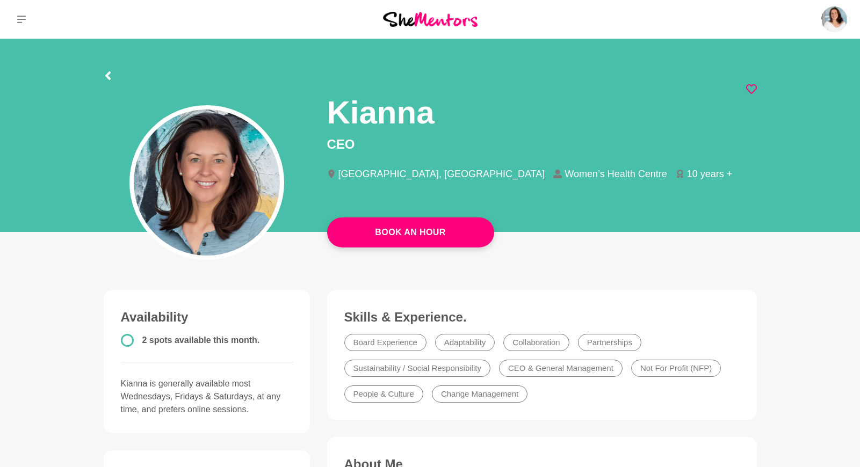
scroll to position [10, 0]
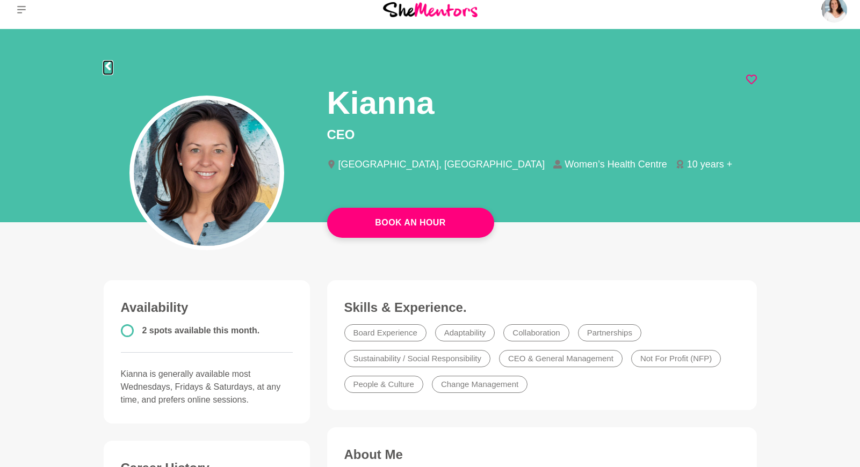
click at [105, 66] on icon at bounding box center [107, 66] width 5 height 9
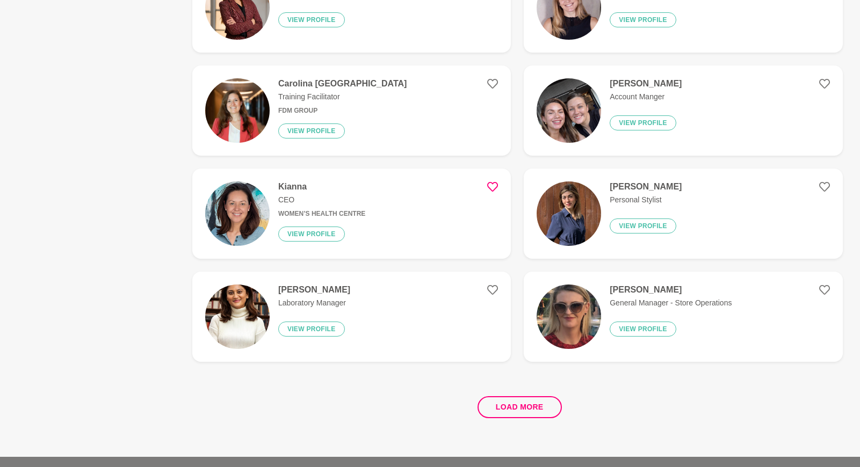
scroll to position [1870, 0]
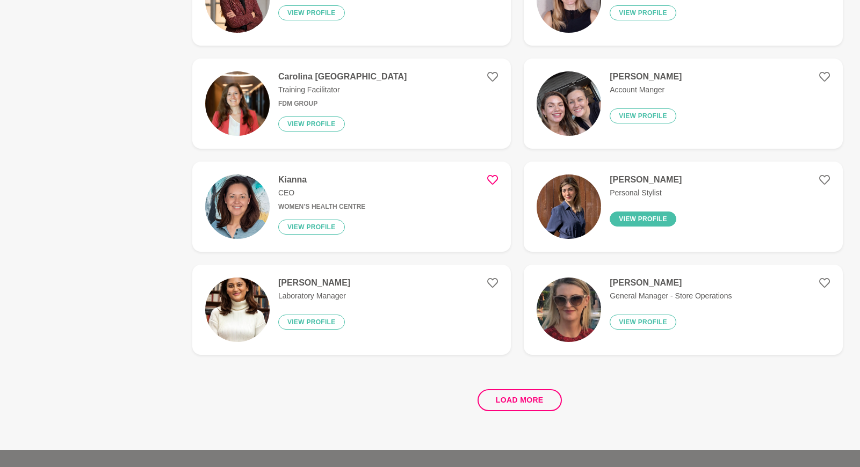
click at [636, 218] on button "View profile" at bounding box center [643, 219] width 67 height 15
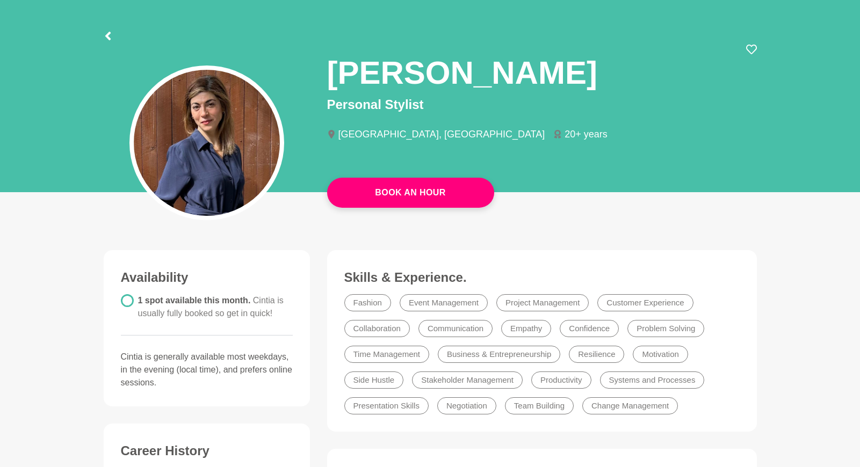
scroll to position [52, 0]
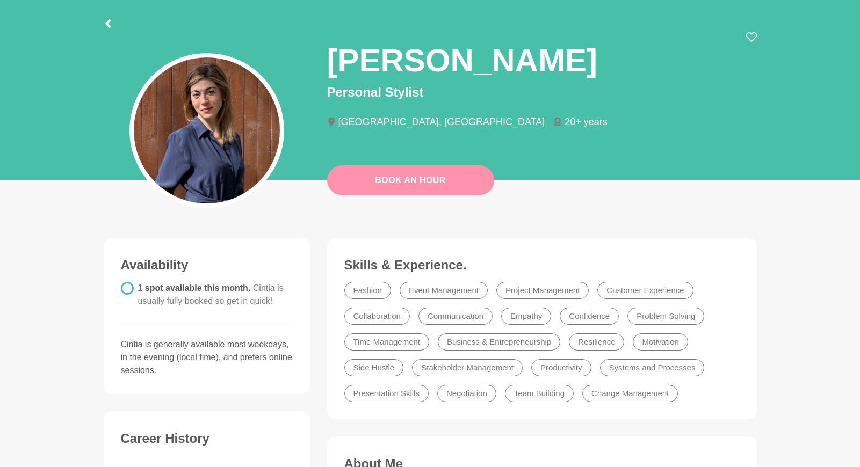
click at [413, 181] on button "Book An Hour" at bounding box center [410, 180] width 167 height 30
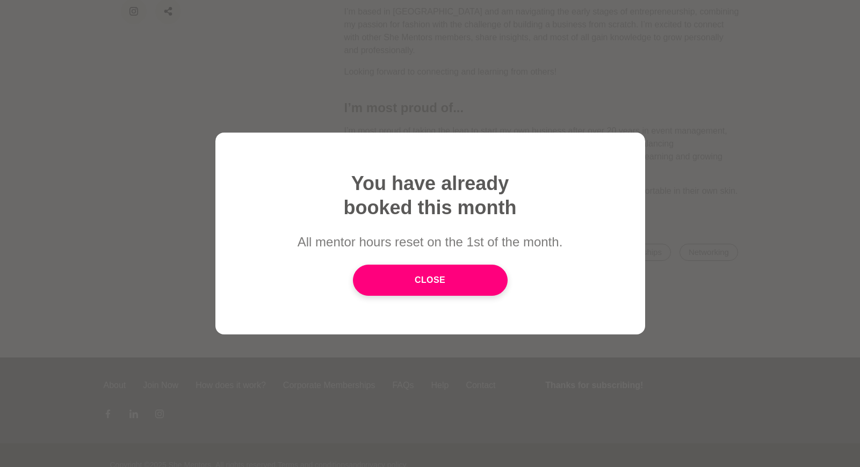
scroll to position [620, 0]
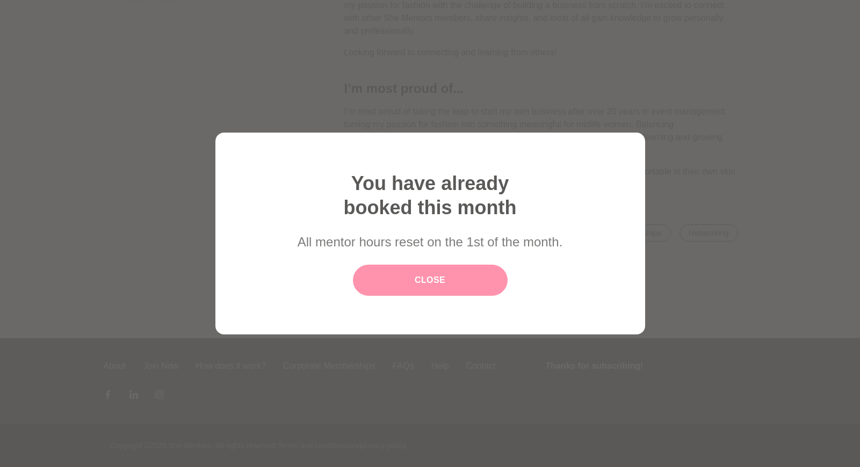
click at [426, 279] on link "Close" at bounding box center [430, 280] width 155 height 31
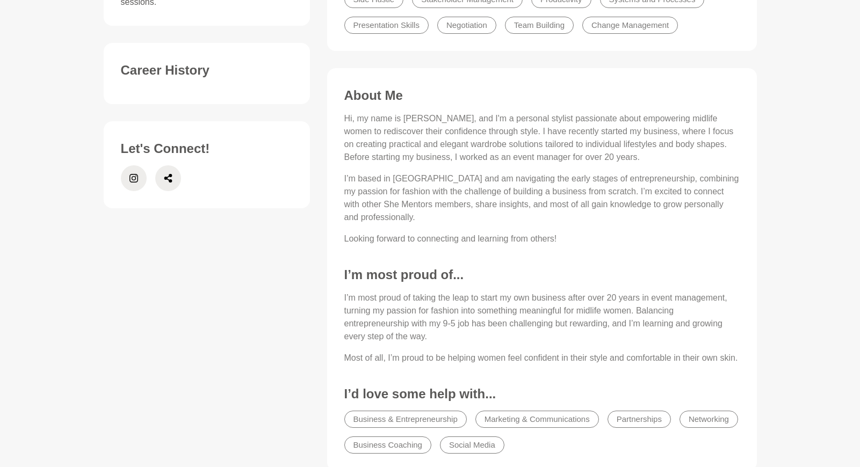
scroll to position [0, 0]
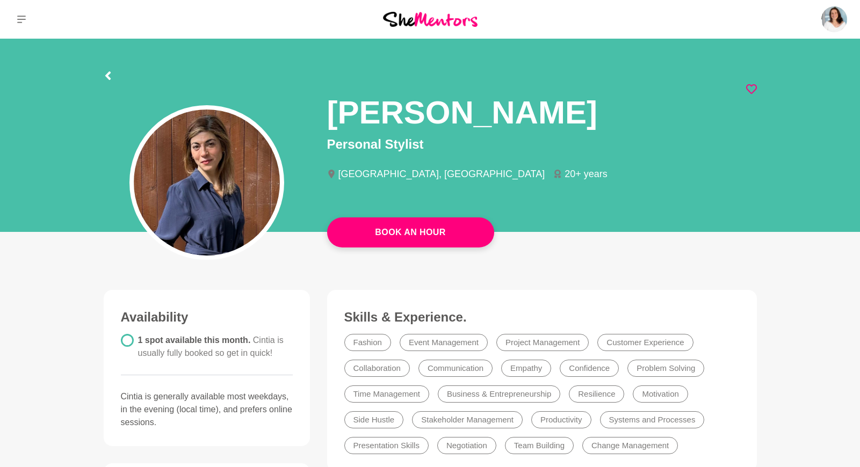
click at [751, 89] on icon at bounding box center [751, 89] width 11 height 11
click at [106, 71] on icon at bounding box center [108, 75] width 9 height 9
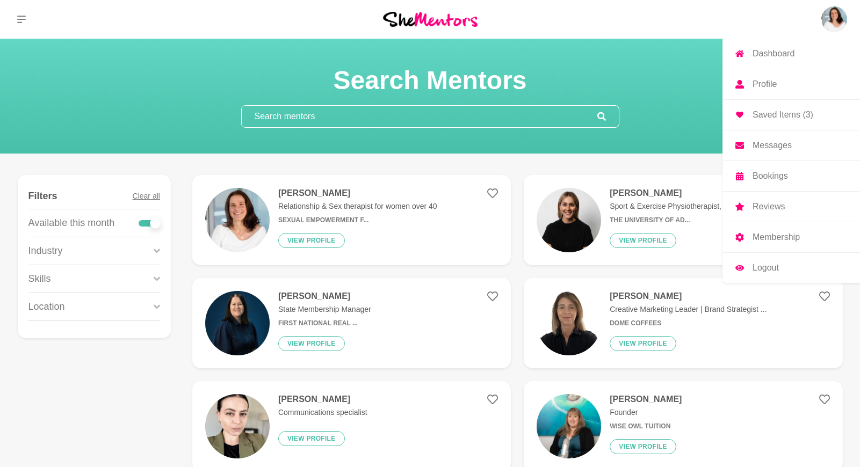
click at [792, 81] on link "Profile" at bounding box center [792, 84] width 138 height 30
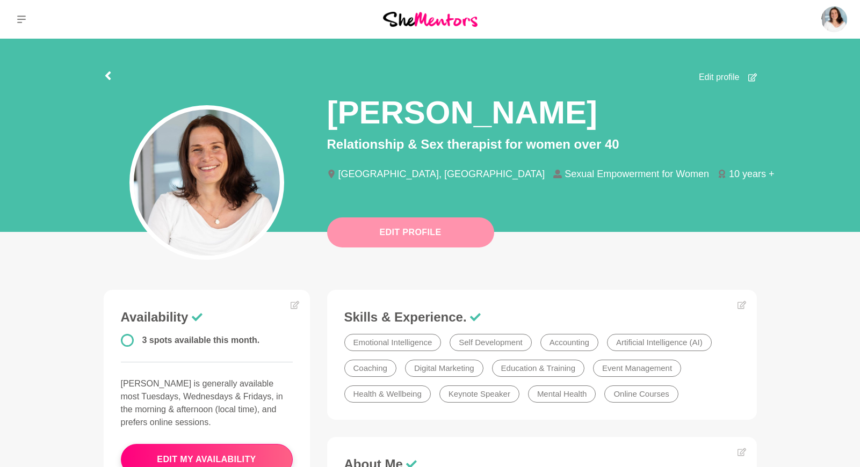
click at [401, 233] on button "Edit Profile" at bounding box center [410, 233] width 167 height 30
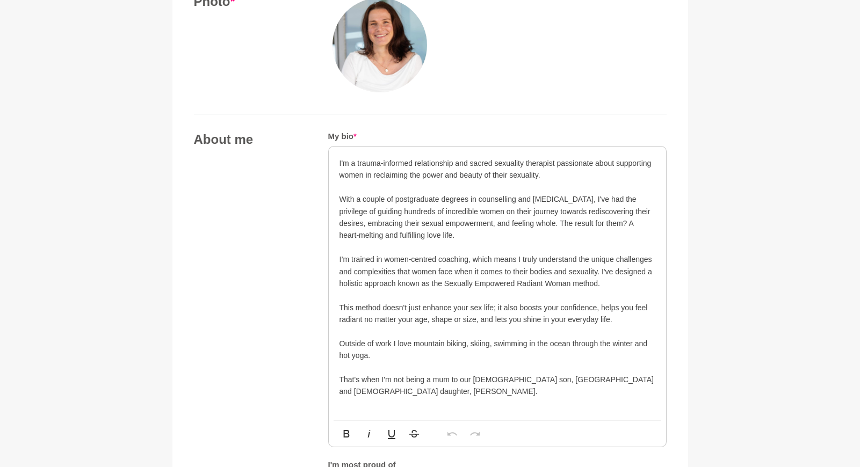
scroll to position [473, 0]
click at [552, 179] on p "I'm a trauma-informed relationship and sacred sexuality therapist passionate ab…" at bounding box center [498, 170] width 316 height 24
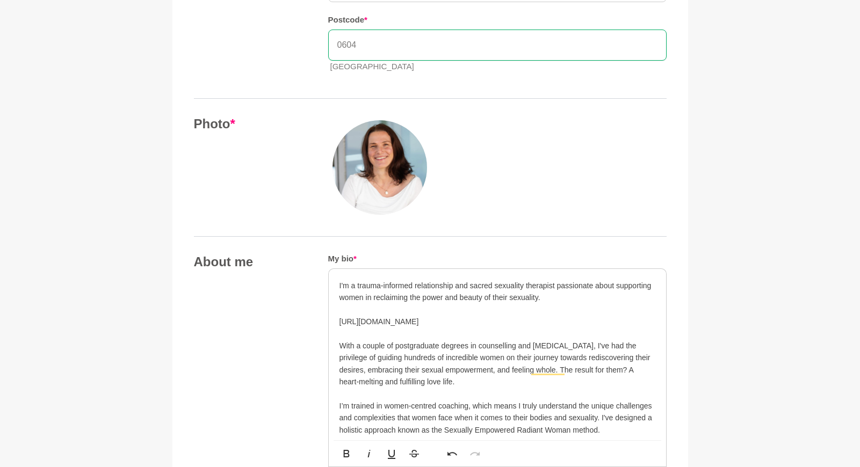
scroll to position [353, 0]
click at [338, 321] on div "I'm a trauma-informed relationship and sacred sexuality therapist passionate ab…" at bounding box center [497, 417] width 337 height 298
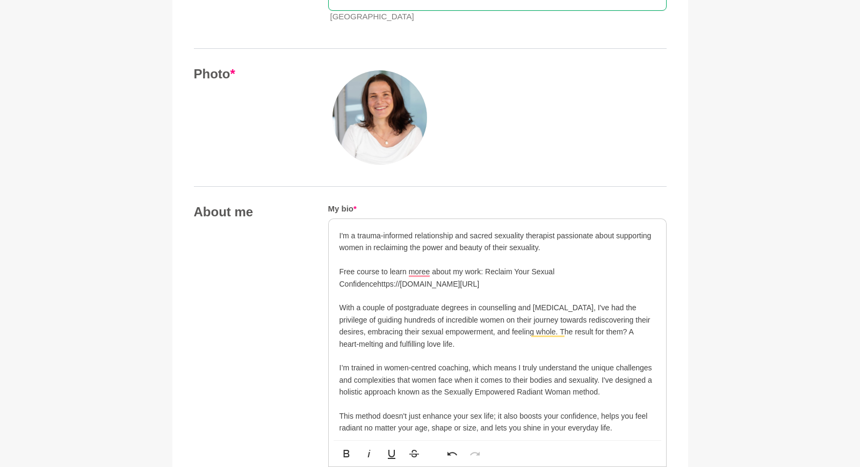
scroll to position [403, 0]
click at [377, 283] on p "Free course to learn more about my work: Reclaim Your Sexual Confidencehttps://…" at bounding box center [498, 277] width 316 height 24
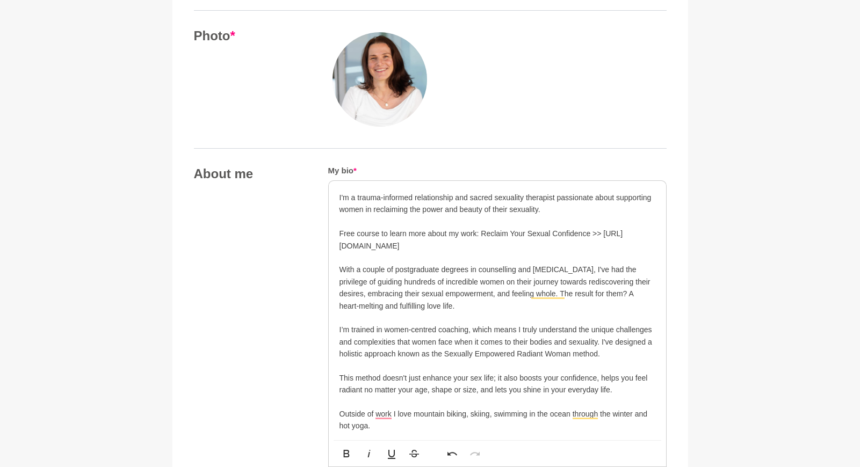
scroll to position [443, 0]
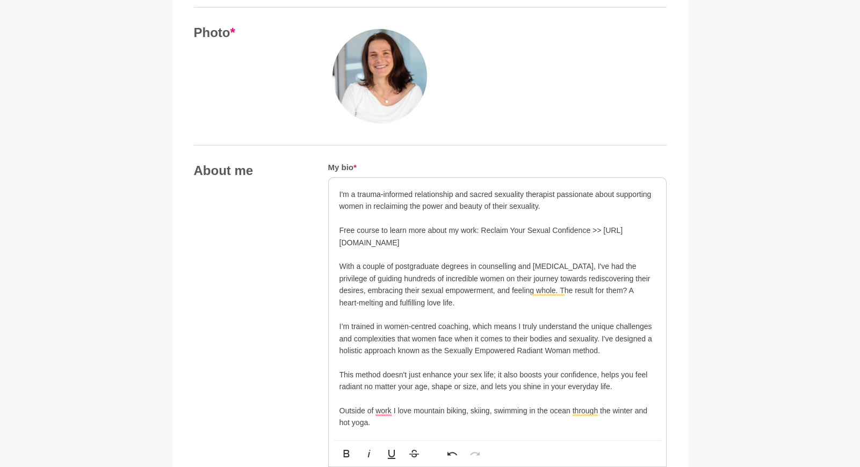
drag, startPoint x: 561, startPoint y: 243, endPoint x: 326, endPoint y: 246, distance: 235.3
click at [326, 246] on div "About me My bio * I'm a trauma-informed relationship and sacred sexuality thera…" at bounding box center [430, 428] width 473 height 530
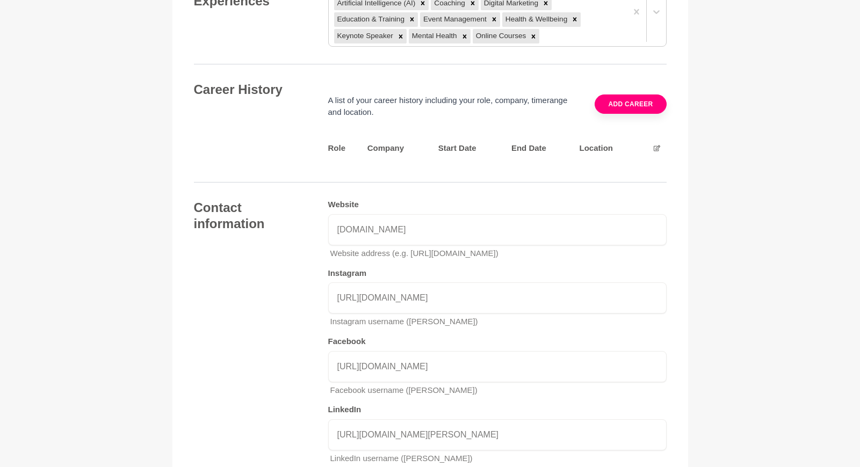
copy p "[URL][DOMAIN_NAME]"
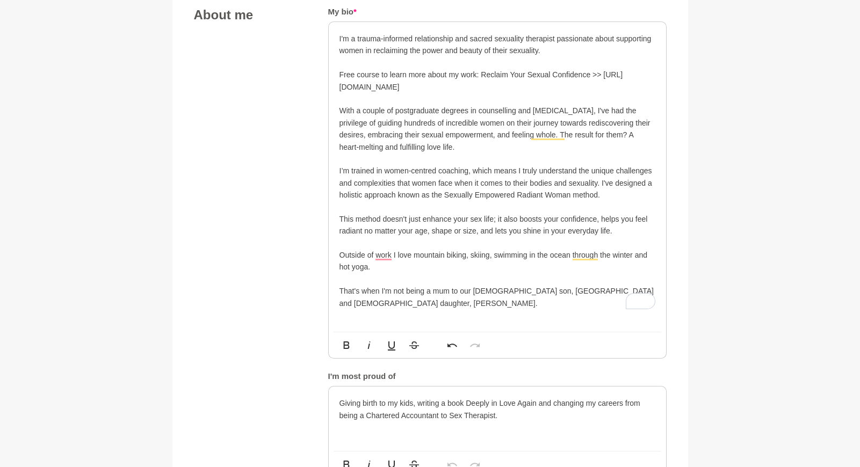
scroll to position [540, 0]
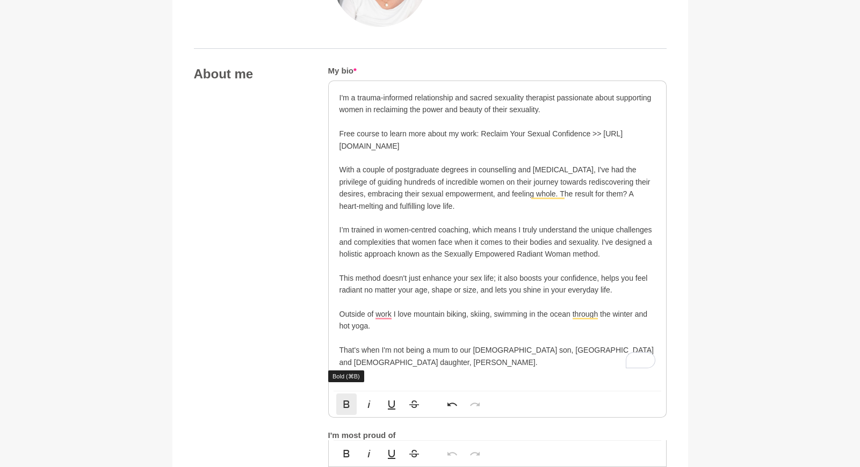
click at [347, 398] on icon "button" at bounding box center [346, 404] width 13 height 13
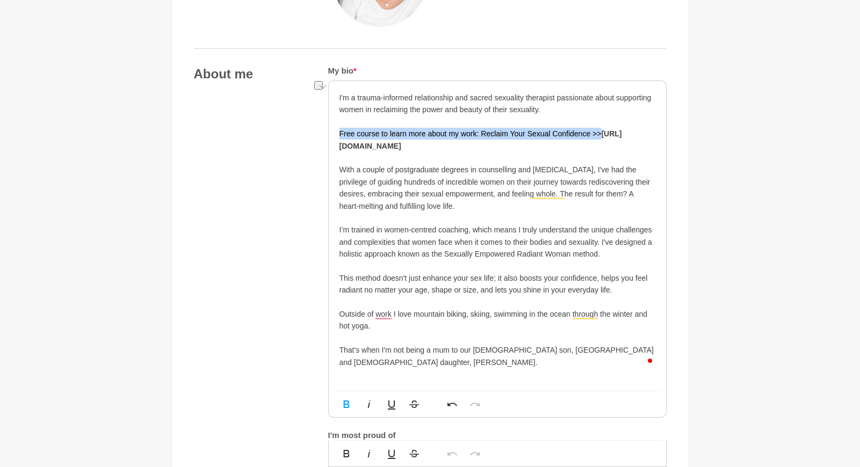
drag, startPoint x: 605, startPoint y: 134, endPoint x: 339, endPoint y: 131, distance: 266.5
click at [340, 131] on p "Free course to learn more about my work: Reclaim Your Sexual Confidence >> [URL…" at bounding box center [498, 140] width 316 height 24
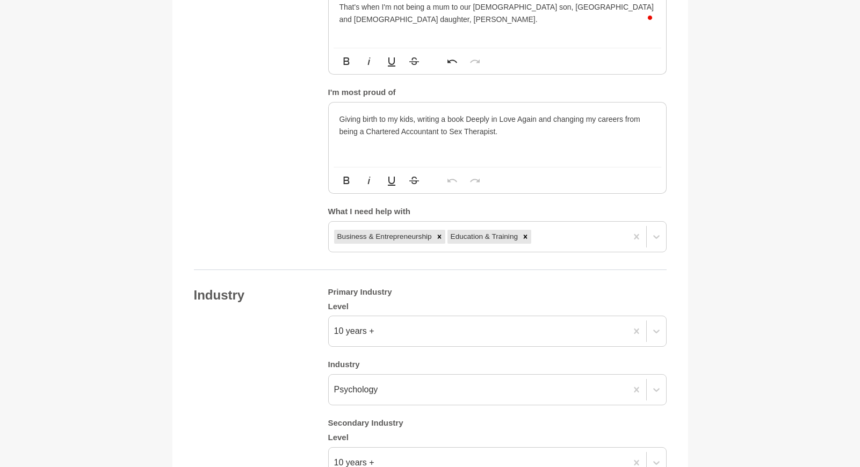
scroll to position [880, 0]
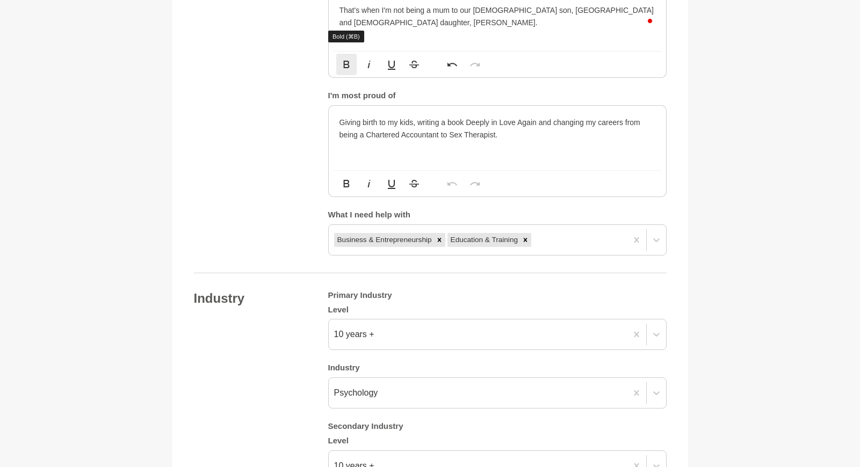
click at [344, 58] on icon "button" at bounding box center [346, 64] width 13 height 13
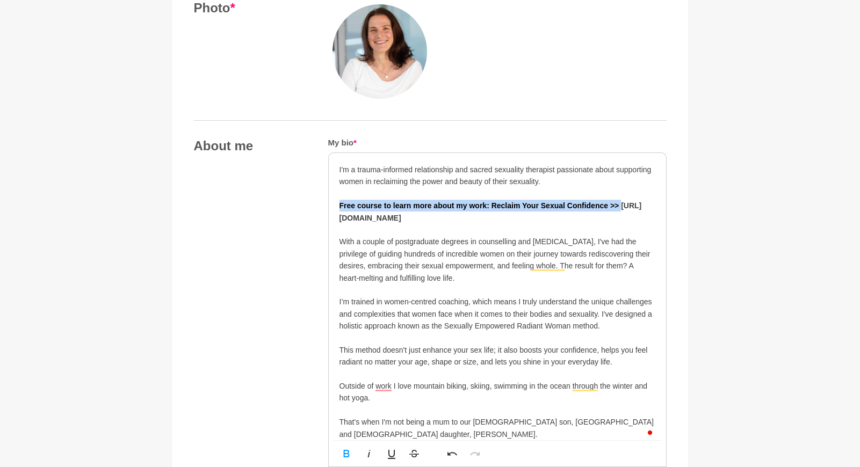
click at [441, 239] on p "With a couple of postgraduate degrees in counselling and [MEDICAL_DATA], I've h…" at bounding box center [498, 260] width 316 height 48
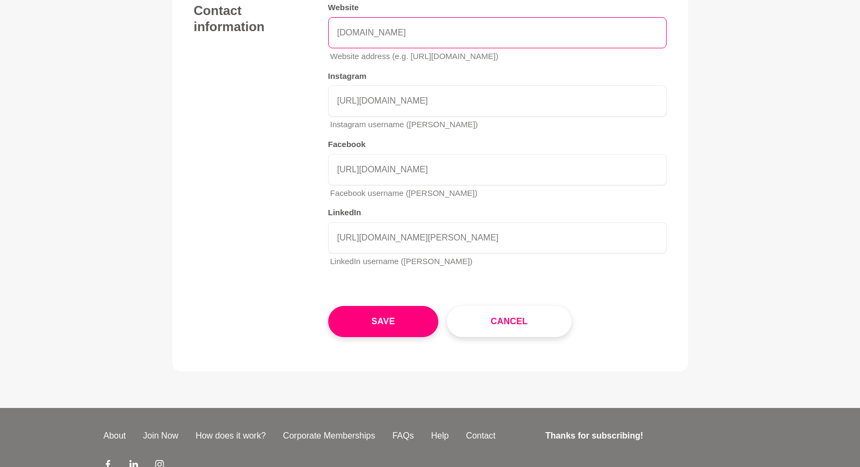
scroll to position [1733, 0]
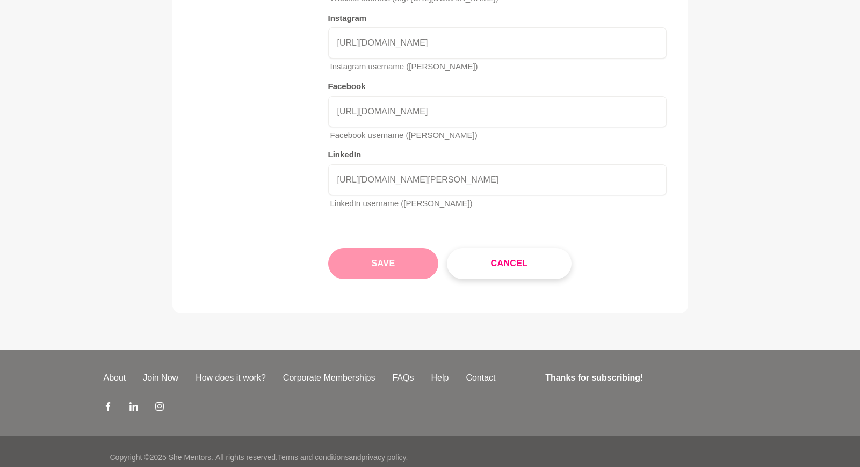
click at [389, 248] on button "Save" at bounding box center [383, 263] width 111 height 31
